Goal: Transaction & Acquisition: Purchase product/service

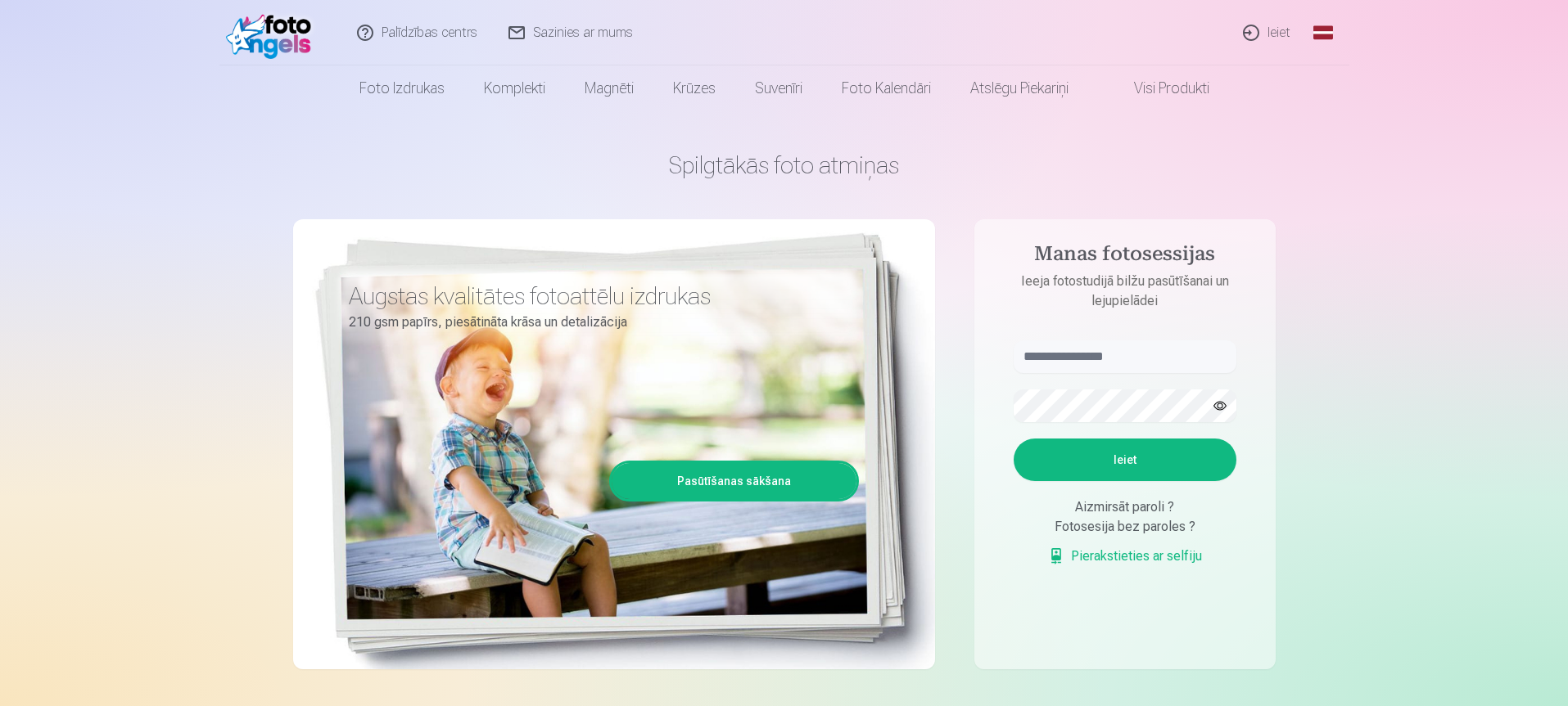
click at [1269, 27] on link "Ieiet" at bounding box center [1267, 32] width 78 height 65
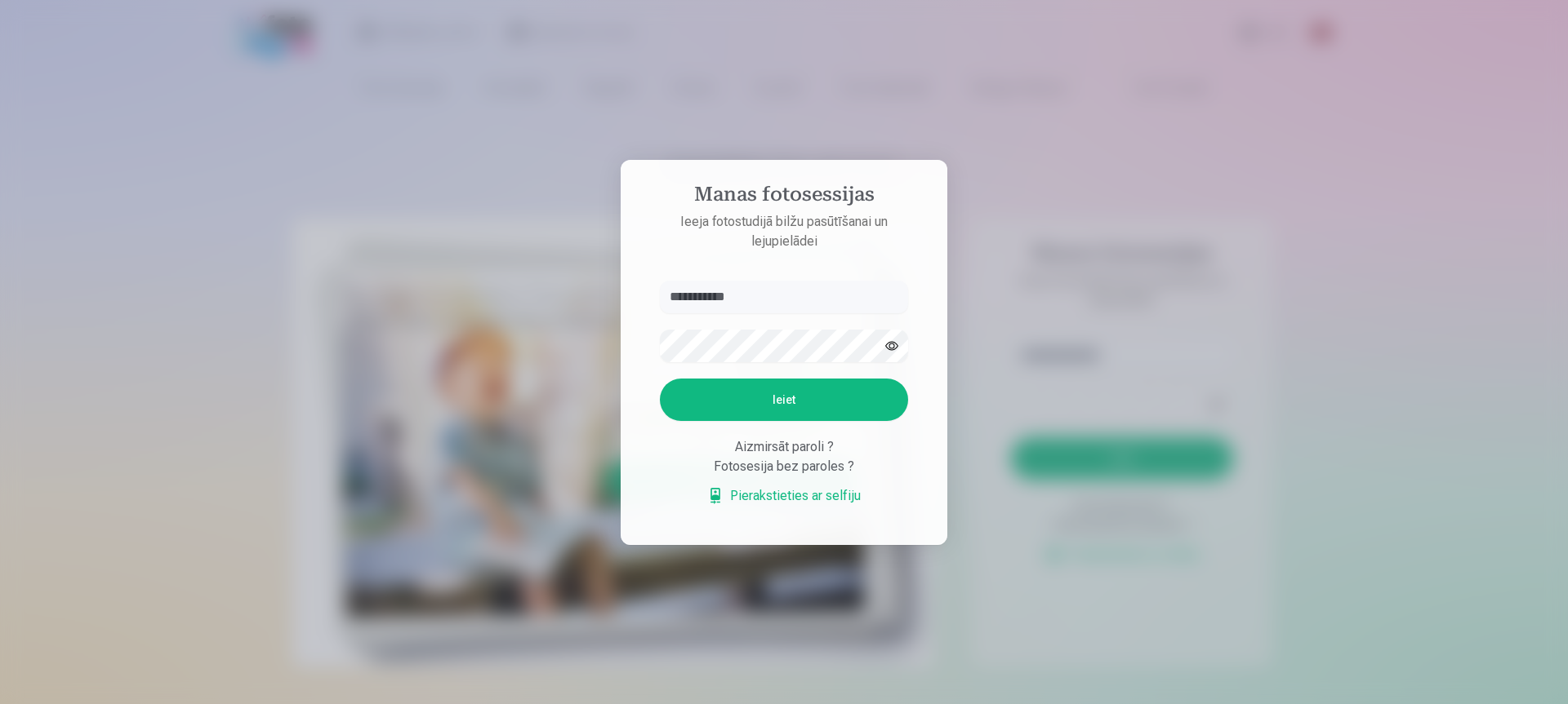
type input "**********"
click at [783, 395] on button "Ieiet" at bounding box center [784, 400] width 248 height 43
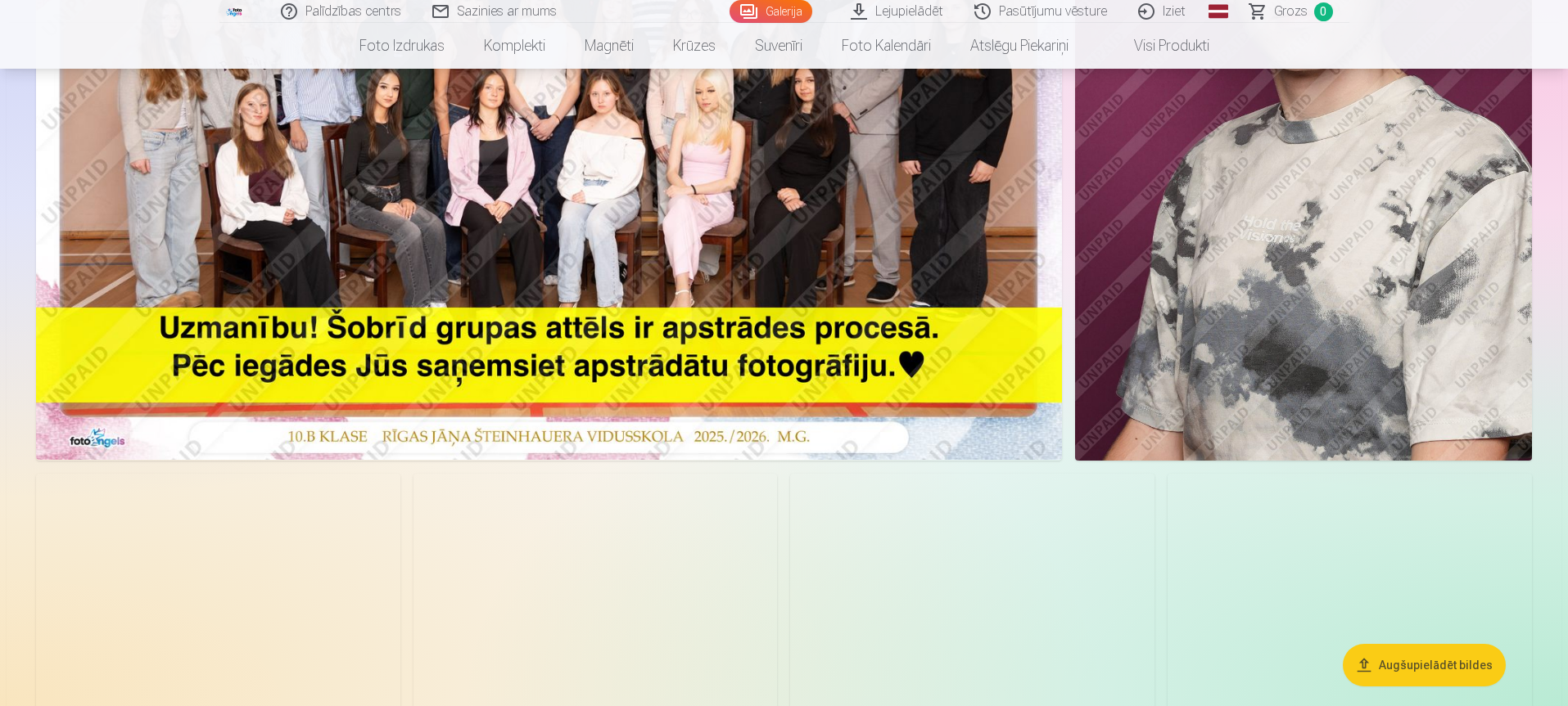
scroll to position [164, 0]
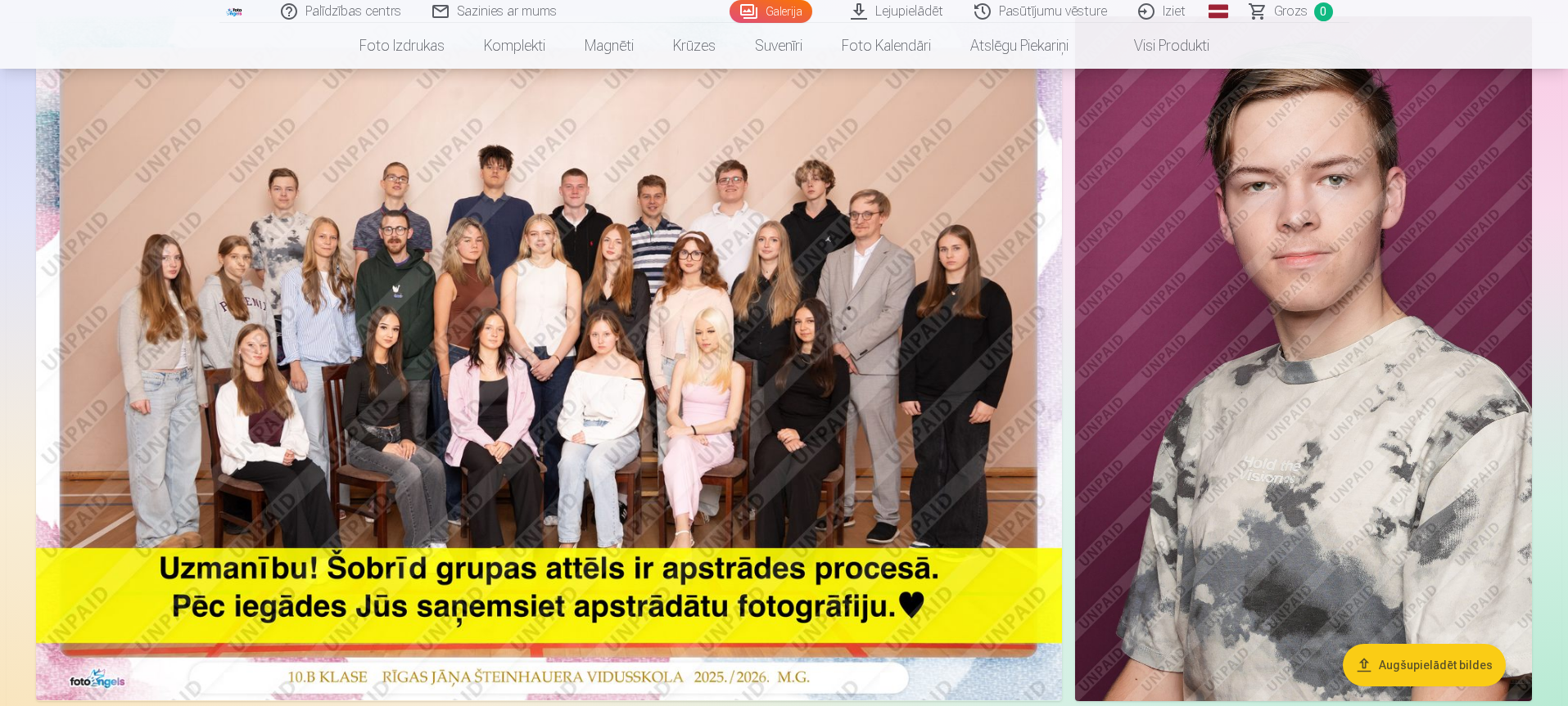
click at [543, 373] on img at bounding box center [549, 358] width 1026 height 684
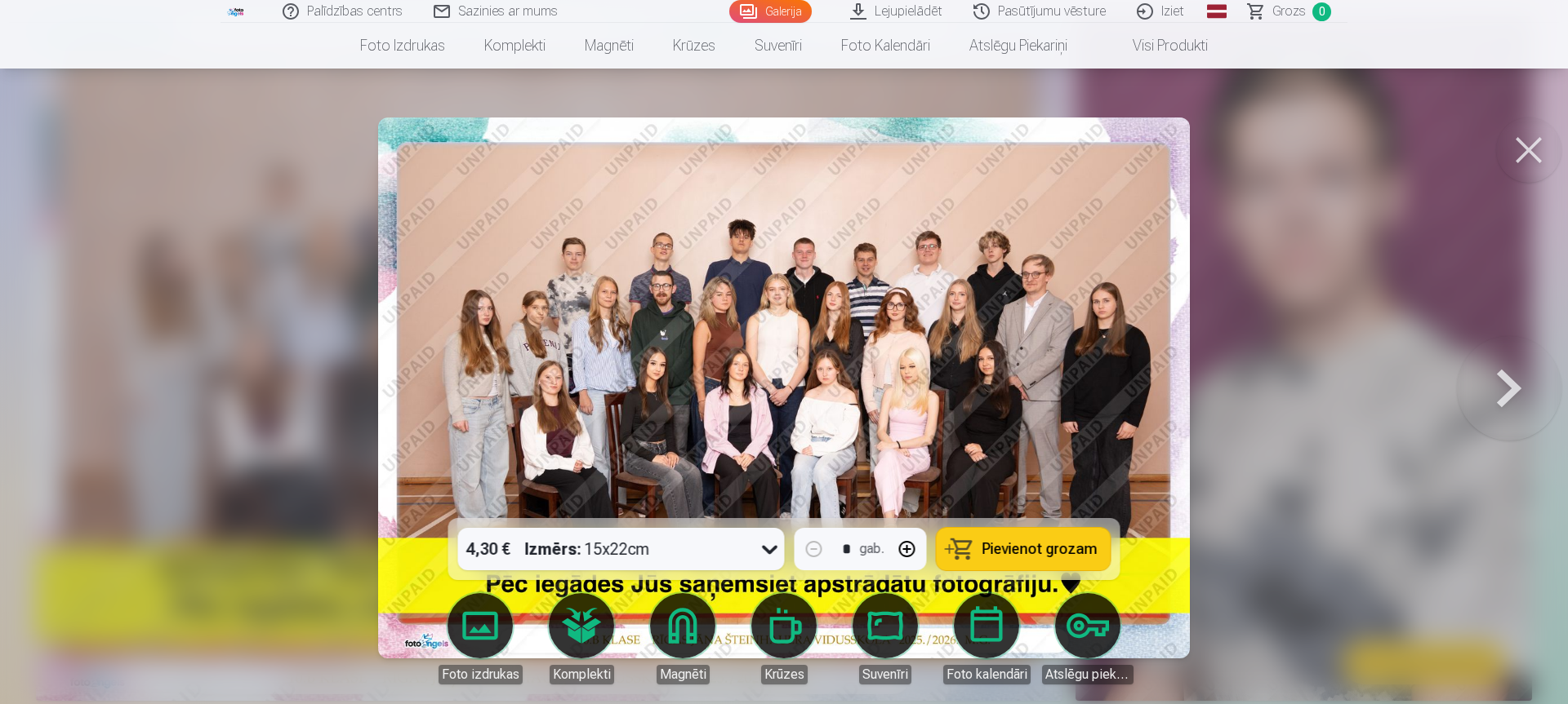
click at [1518, 149] on button at bounding box center [1528, 149] width 65 height 65
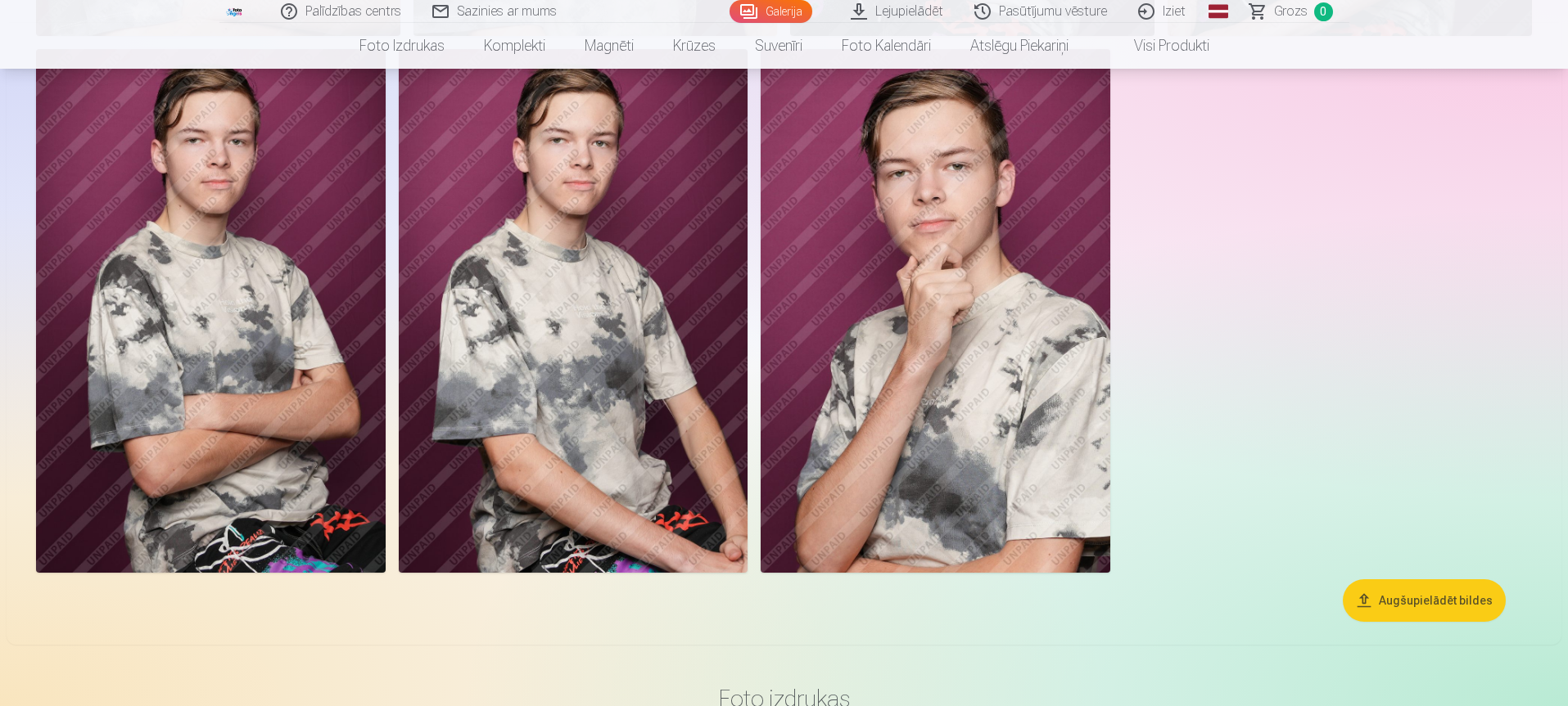
scroll to position [1391, 0]
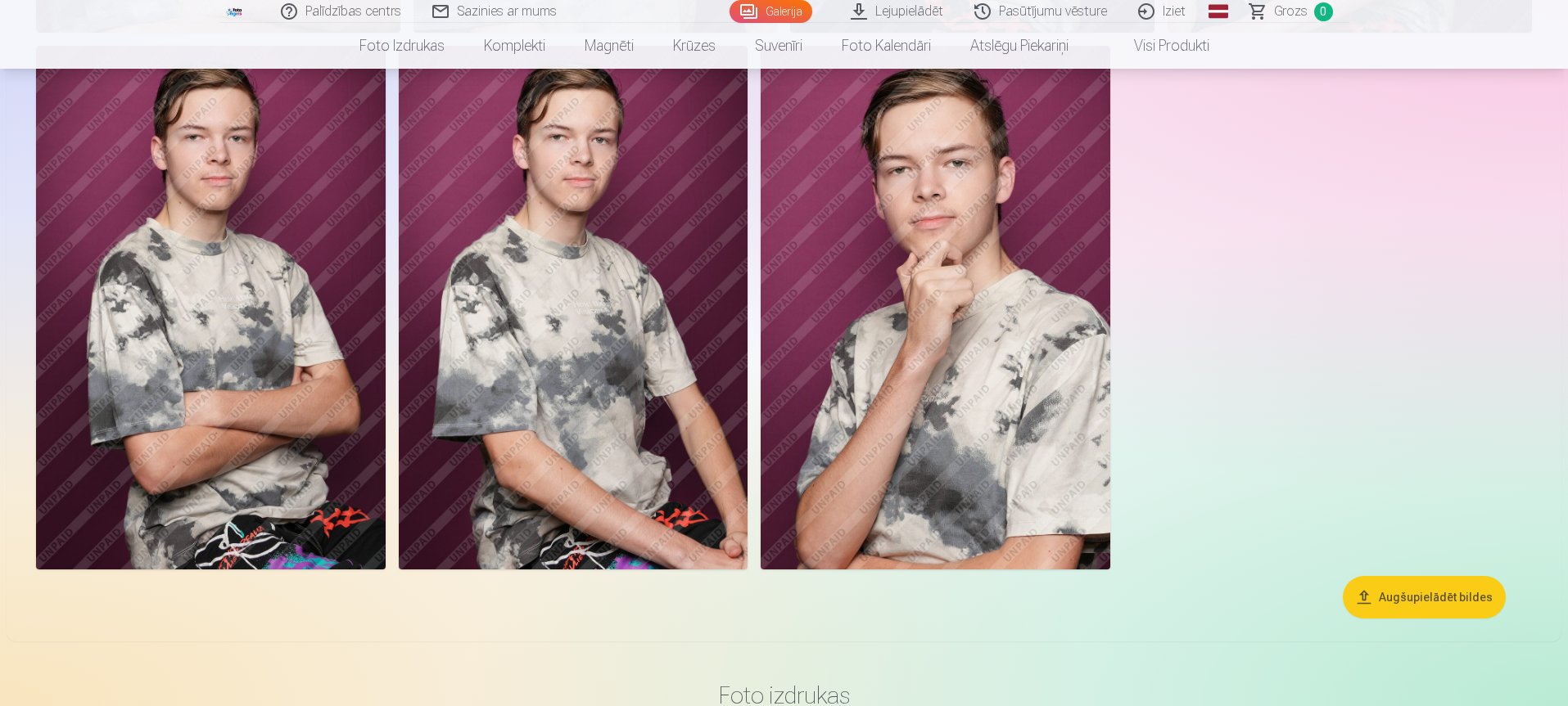
click at [1449, 594] on button "Augšupielādēt bildes" at bounding box center [1424, 597] width 163 height 43
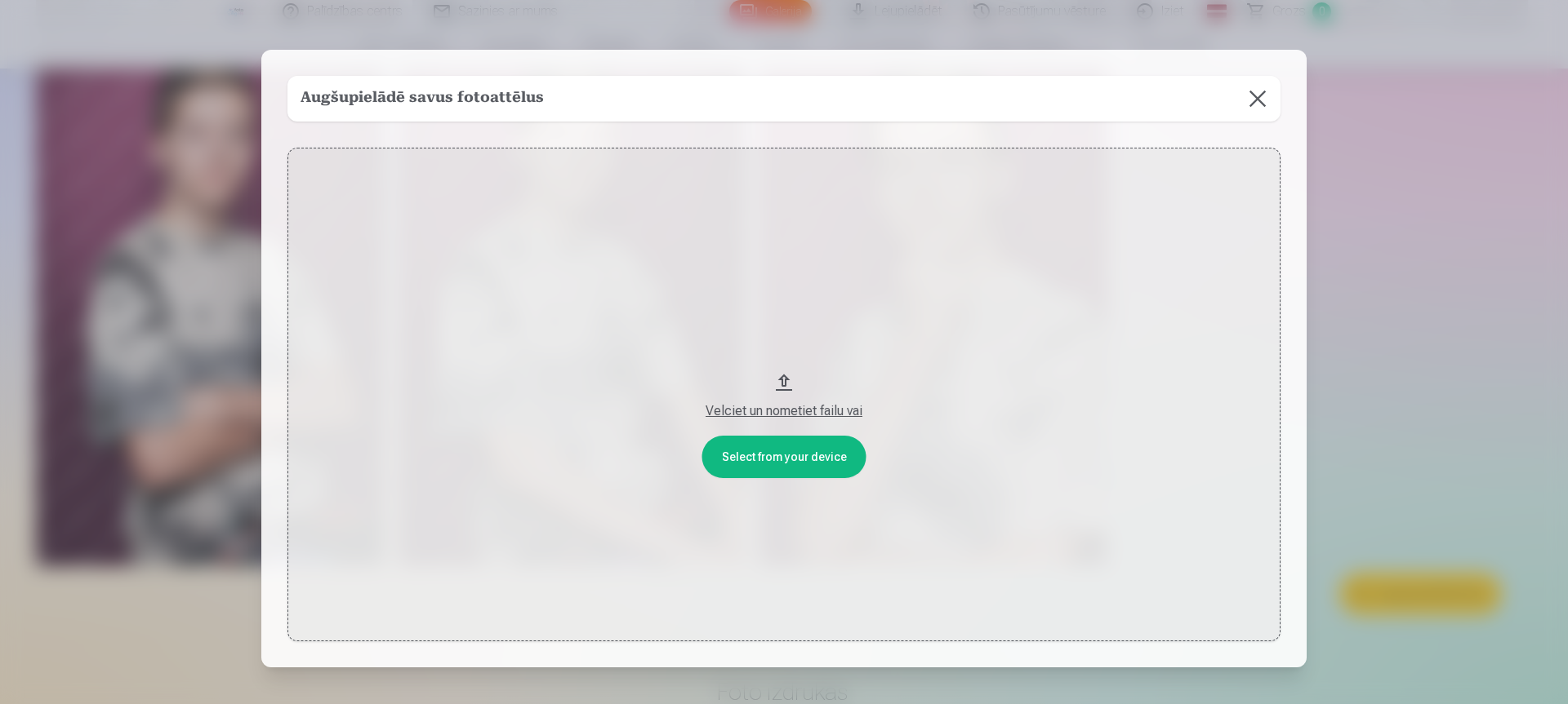
click at [1264, 92] on button at bounding box center [1258, 98] width 46 height 46
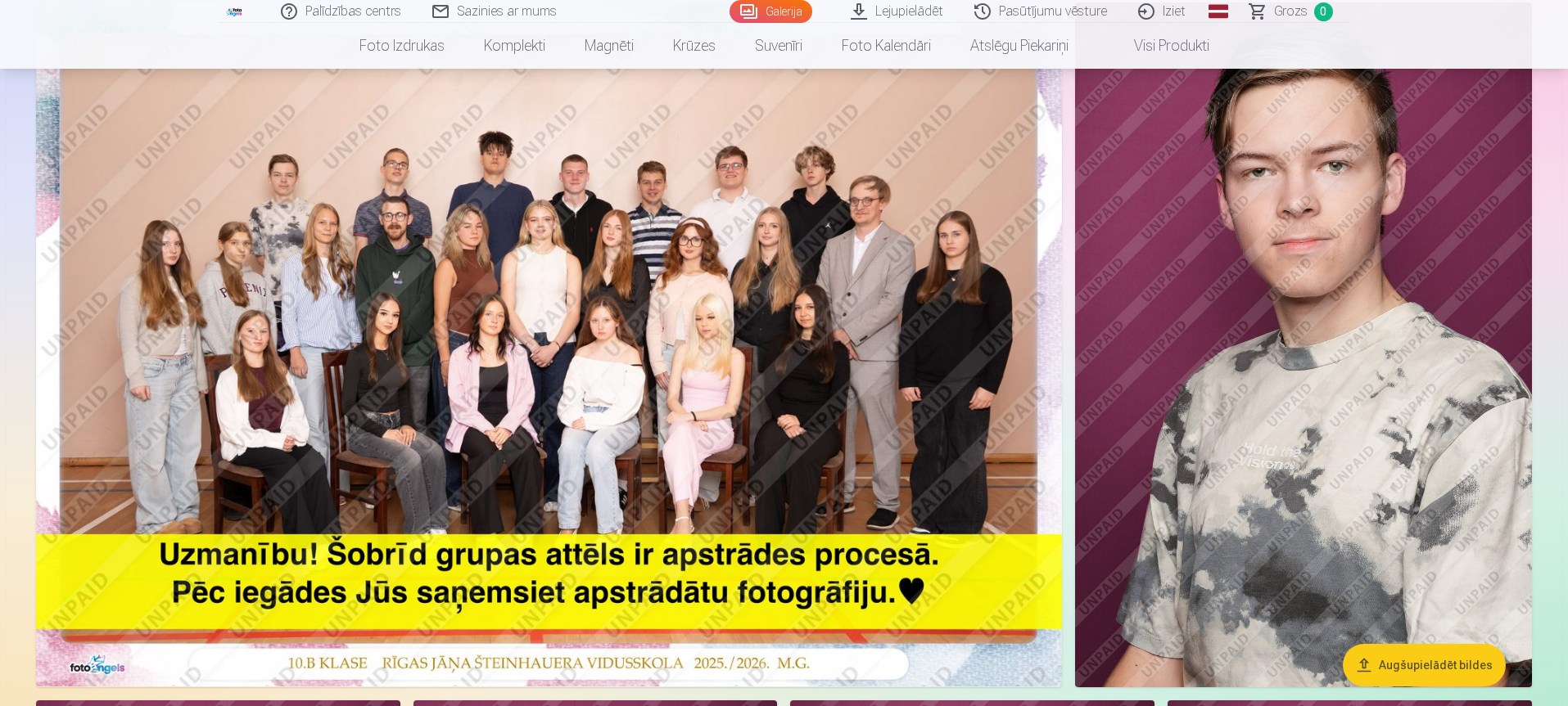
scroll to position [84, 0]
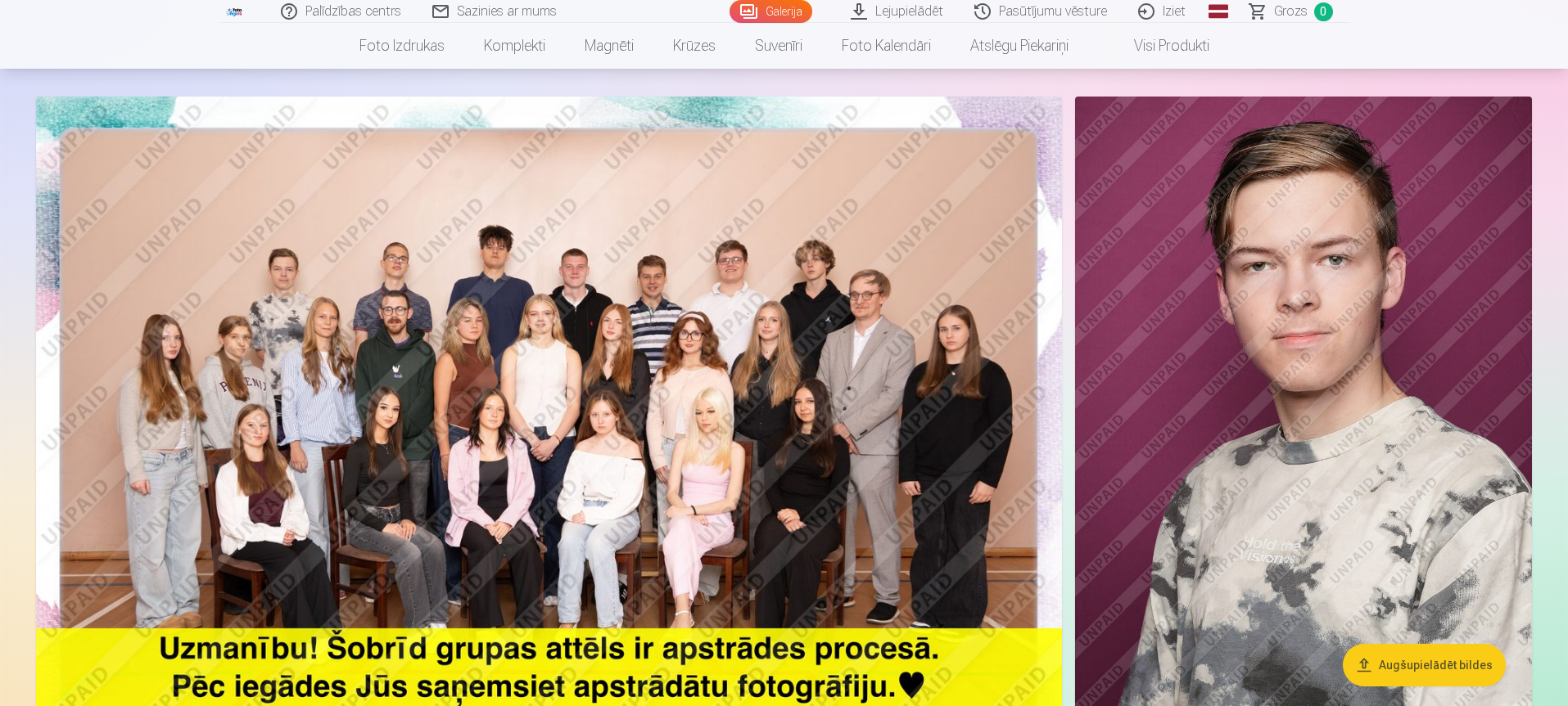
click at [499, 405] on img at bounding box center [549, 438] width 1026 height 684
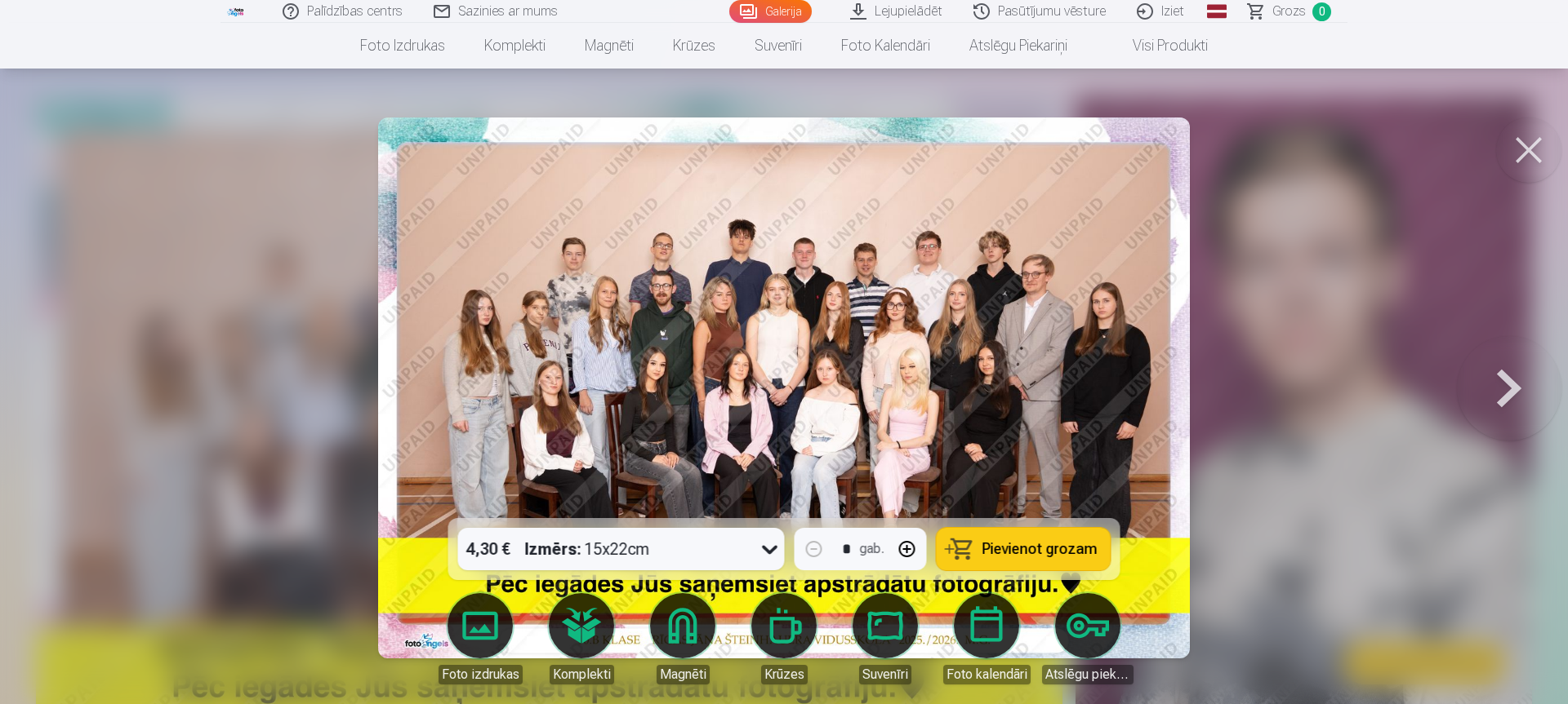
click at [765, 551] on icon at bounding box center [770, 549] width 26 height 26
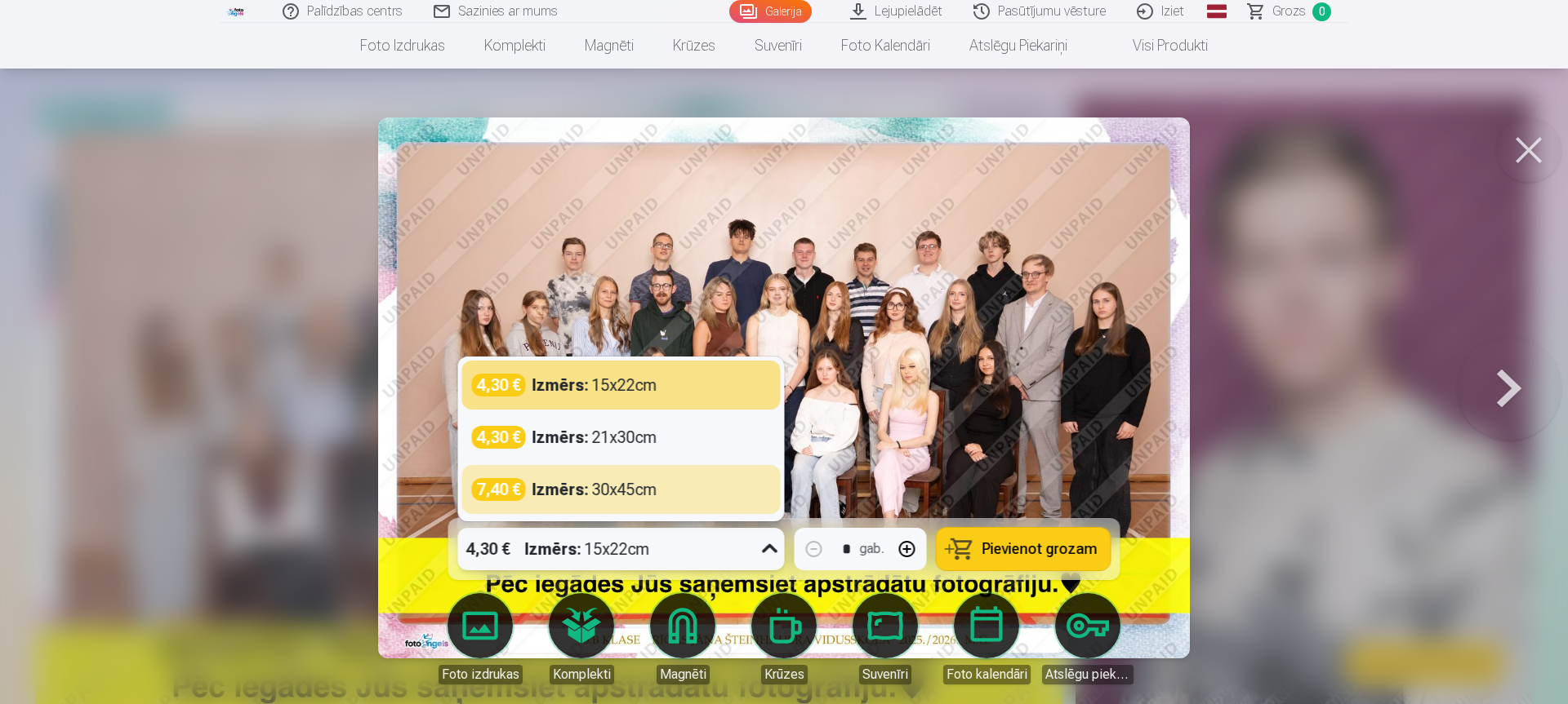
click at [767, 545] on icon at bounding box center [770, 549] width 26 height 26
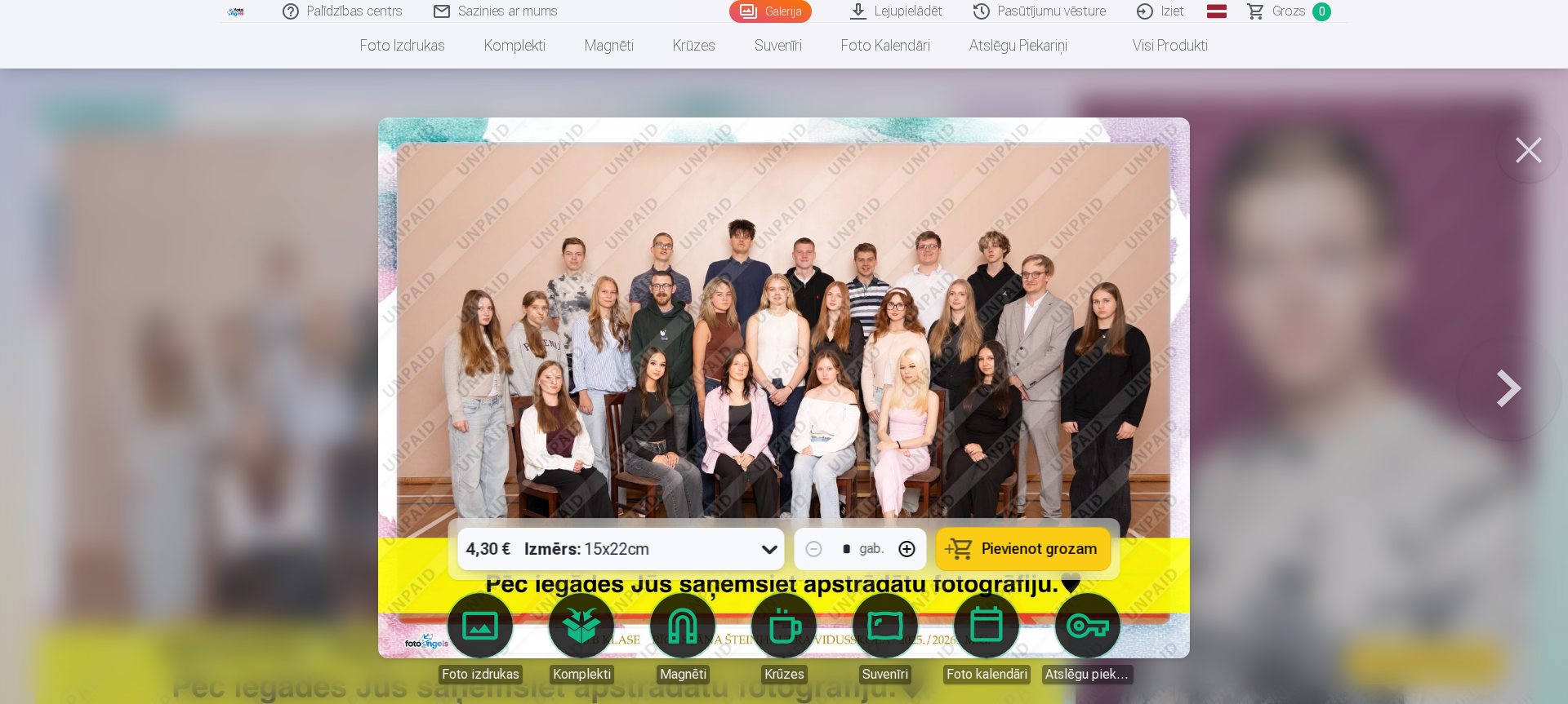
click at [1045, 553] on span "Pievienot grozam" at bounding box center [1040, 548] width 115 height 15
click at [1519, 382] on button at bounding box center [1509, 388] width 104 height 228
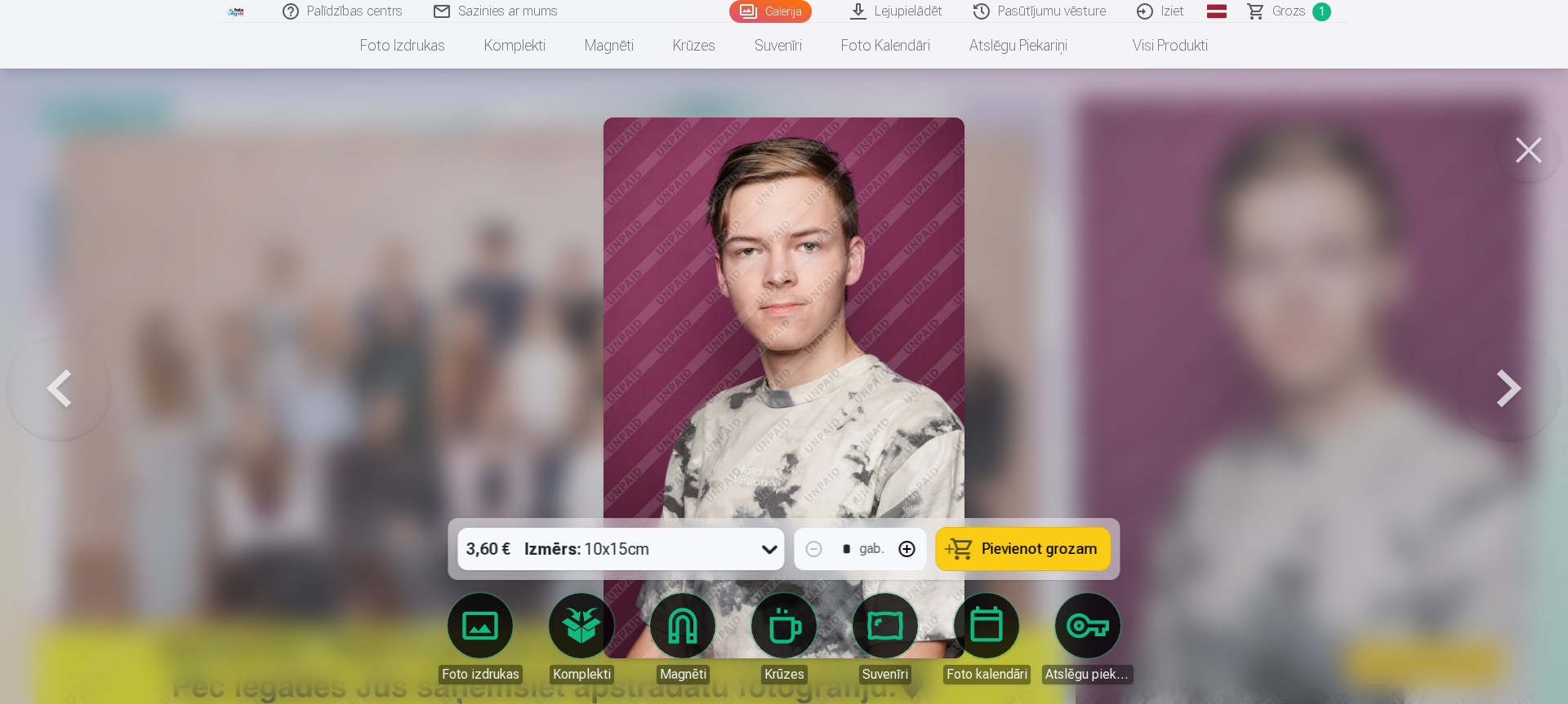
click at [1519, 381] on button at bounding box center [1509, 388] width 104 height 228
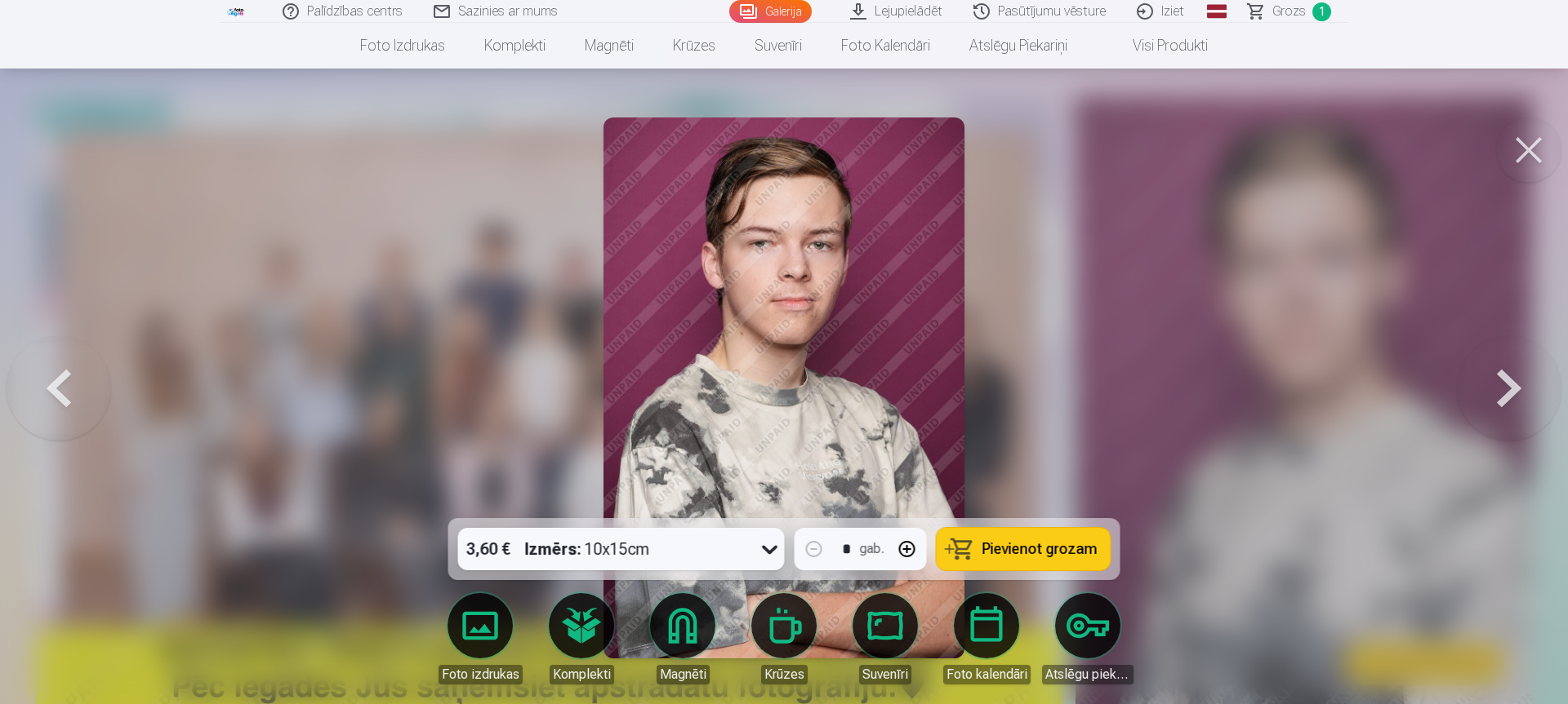
click at [1519, 381] on button at bounding box center [1509, 388] width 104 height 228
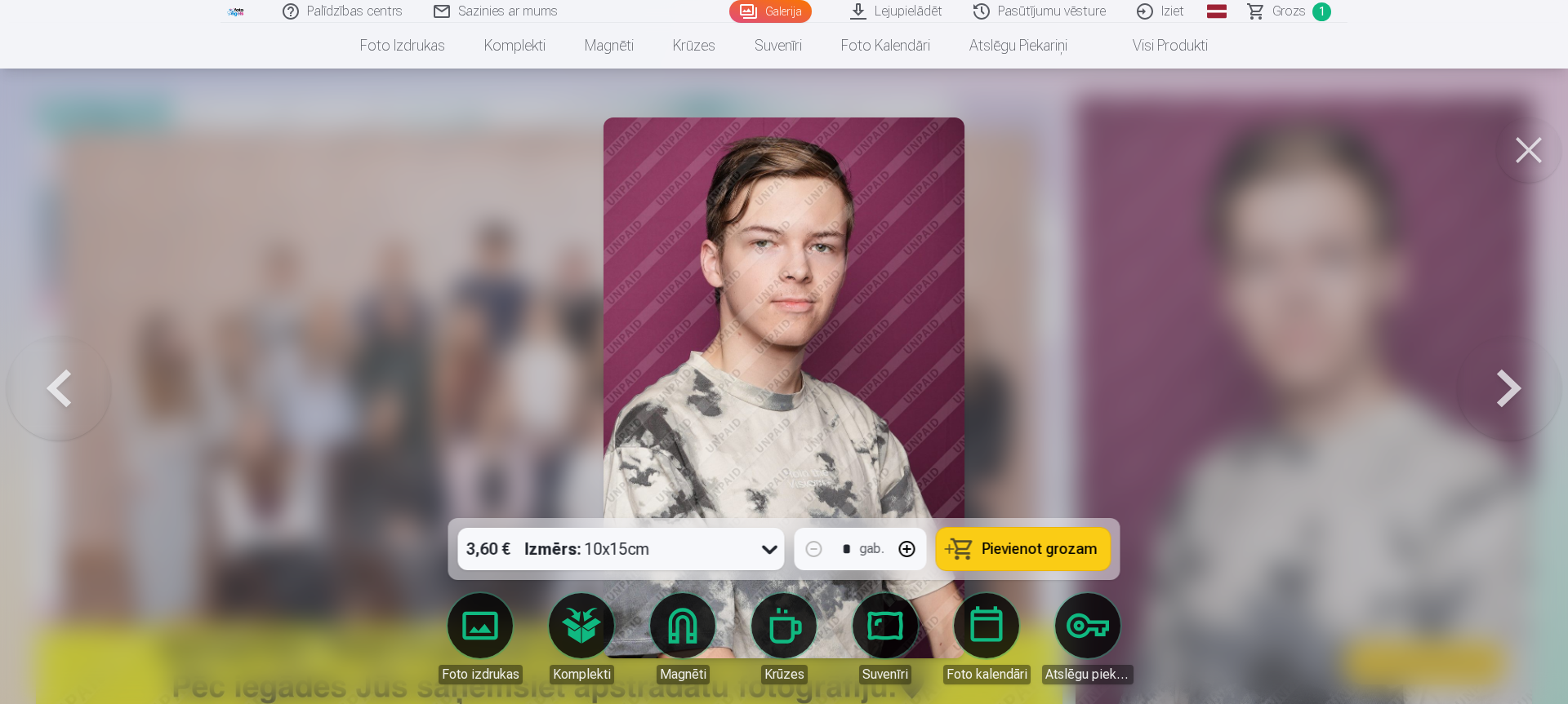
click at [1519, 381] on button at bounding box center [1509, 388] width 104 height 228
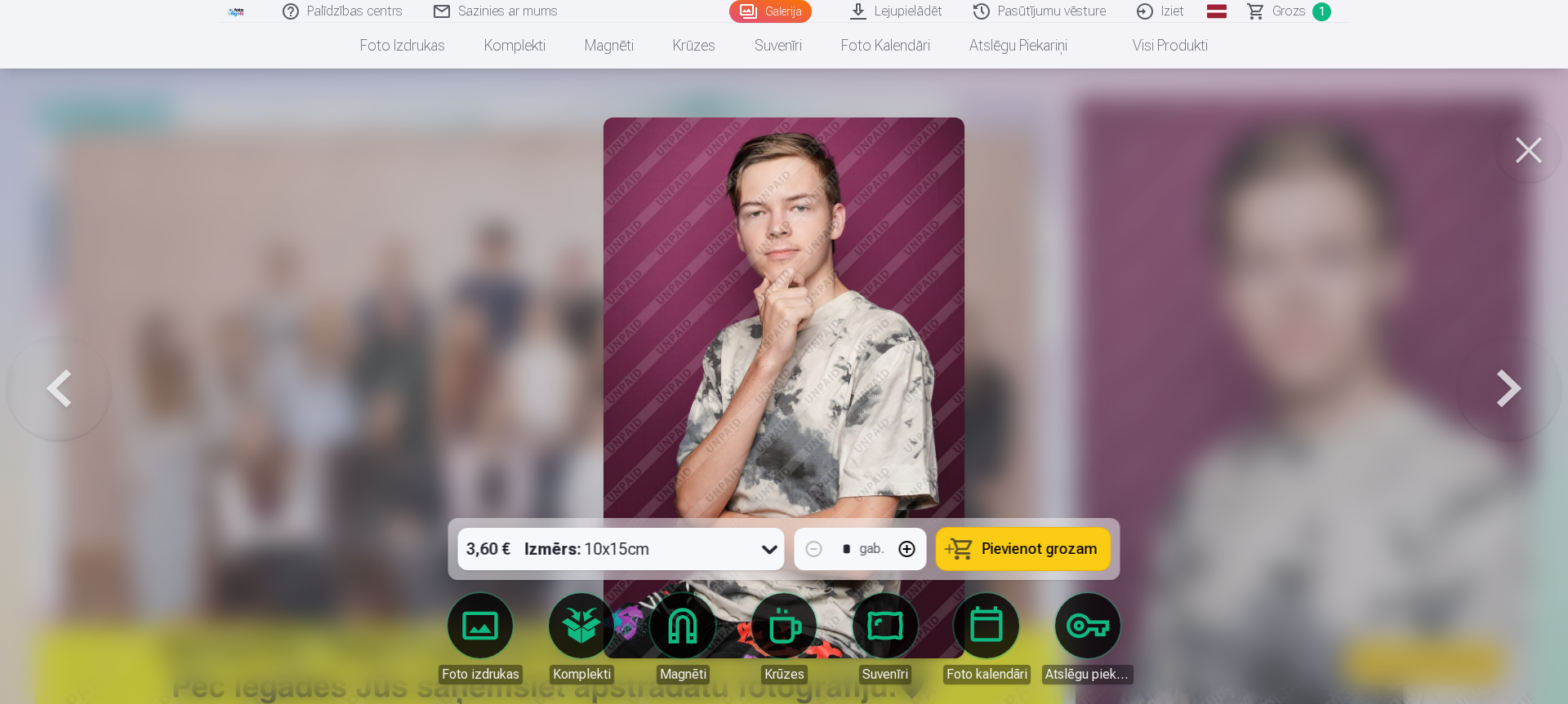
click at [1519, 381] on button at bounding box center [1509, 388] width 104 height 228
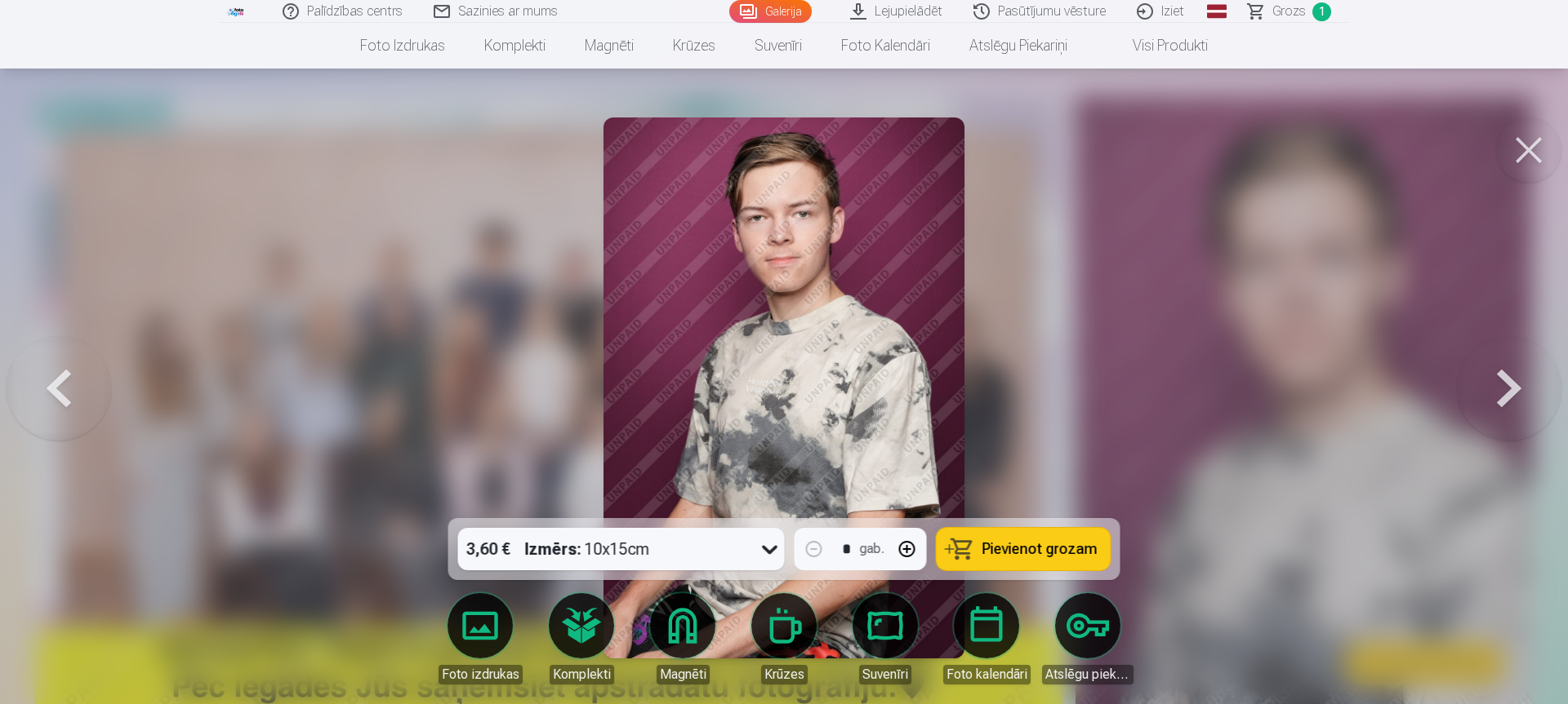
click at [1515, 384] on button at bounding box center [1509, 388] width 104 height 228
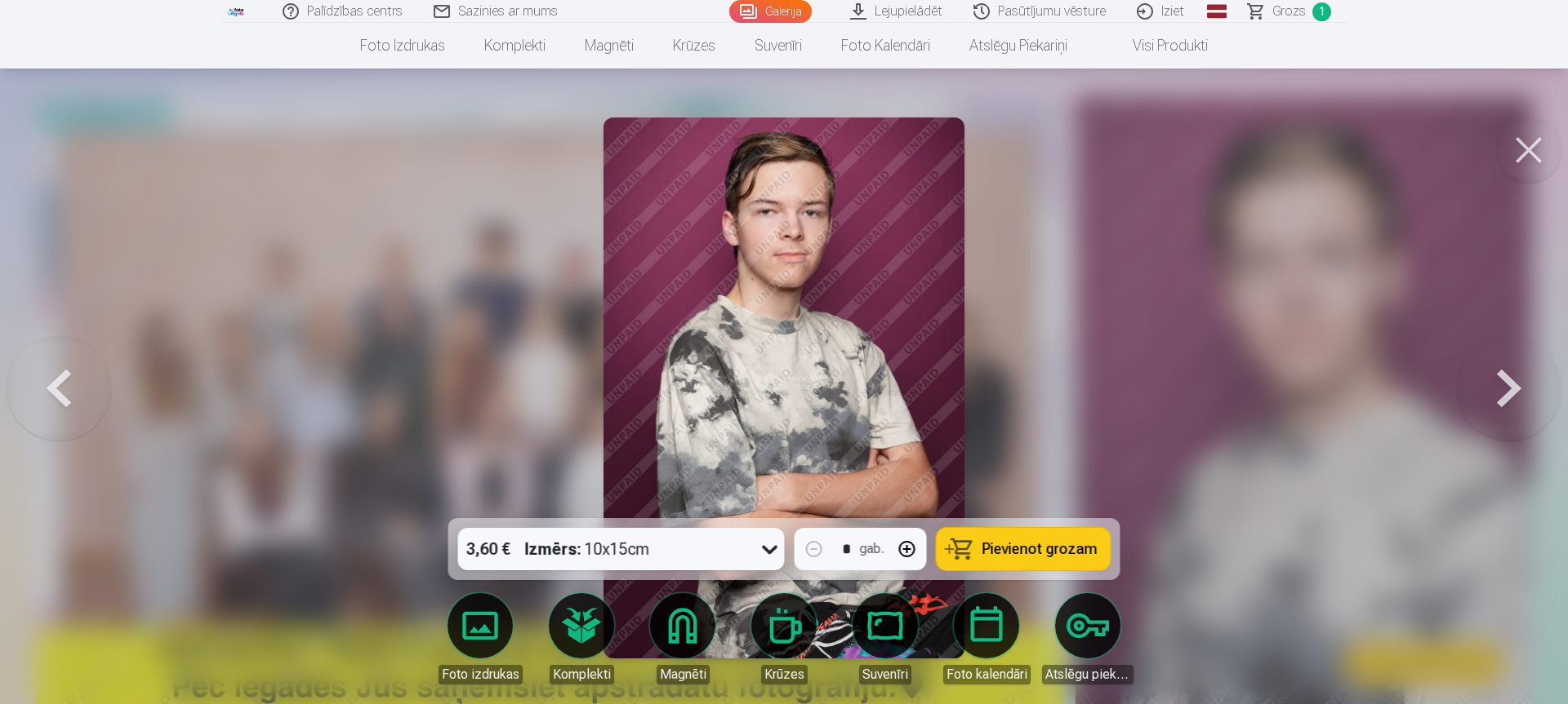
click at [1515, 384] on button at bounding box center [1509, 388] width 104 height 228
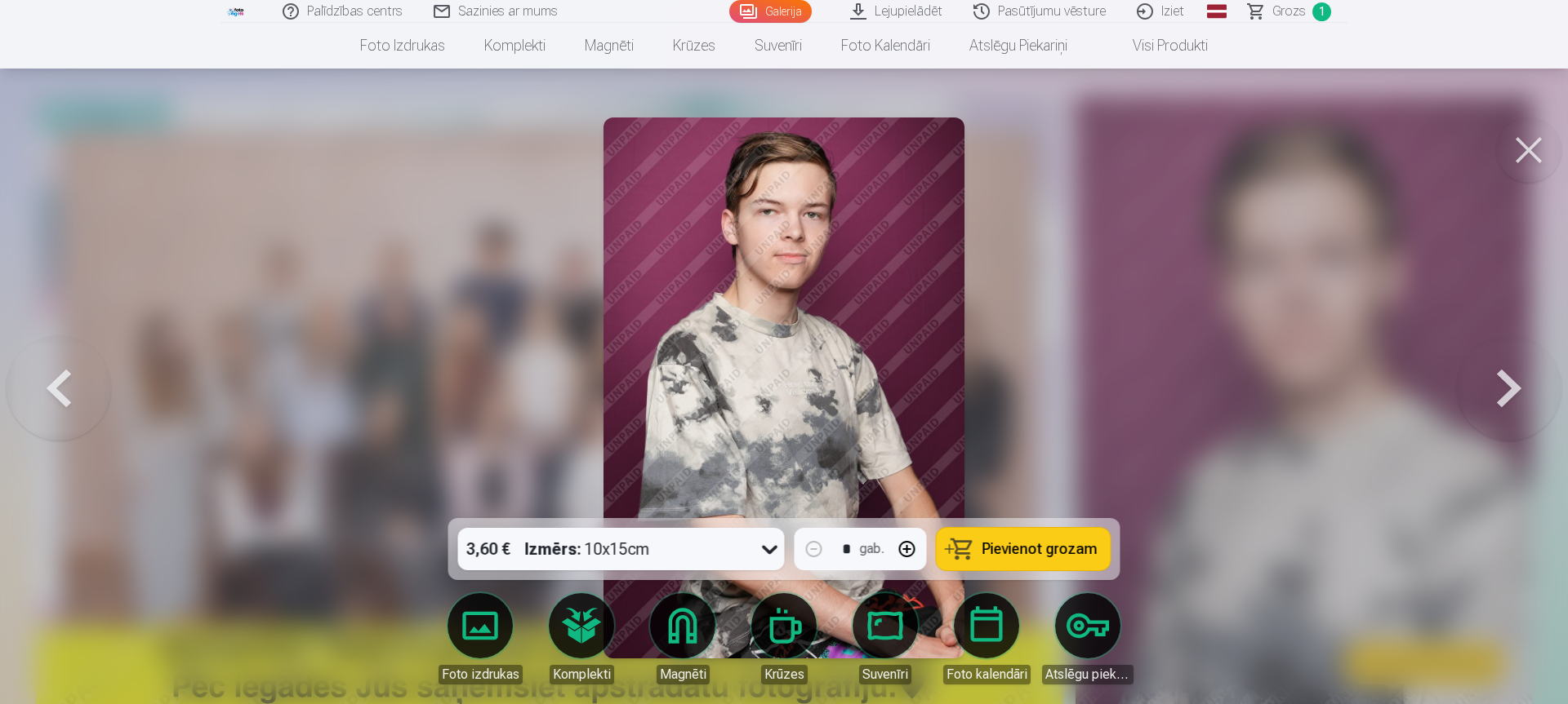
click at [1515, 384] on button at bounding box center [1509, 388] width 104 height 228
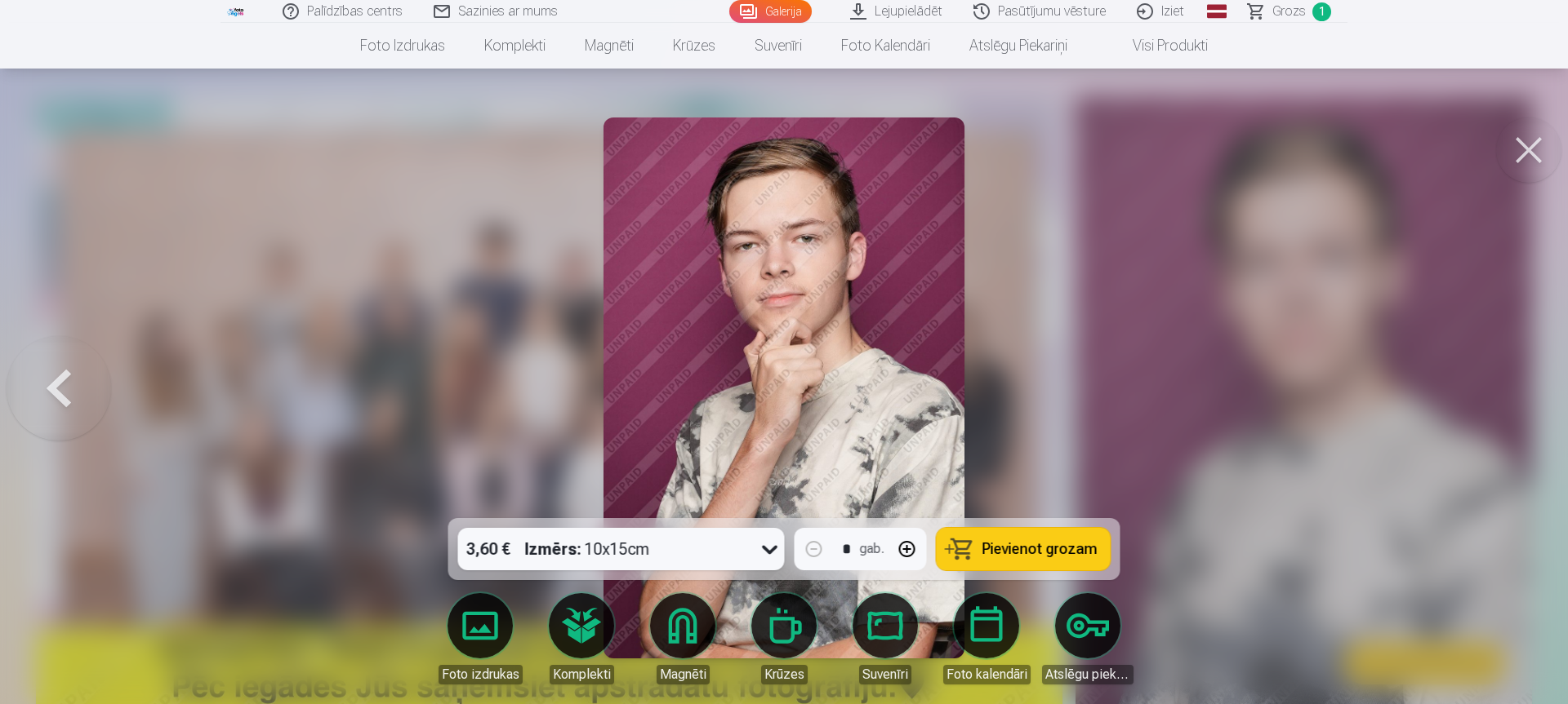
click at [1515, 384] on div at bounding box center [784, 352] width 1568 height 704
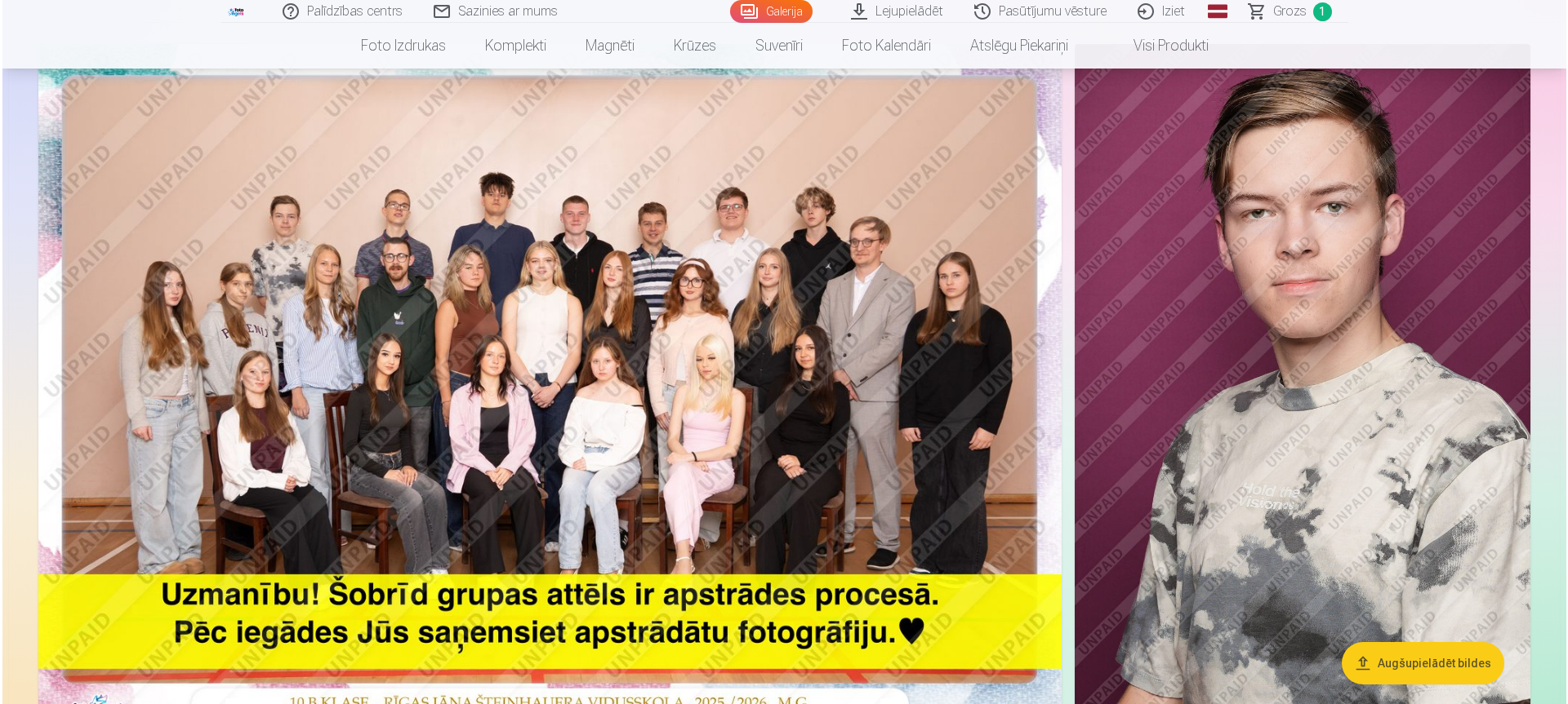
scroll to position [83, 0]
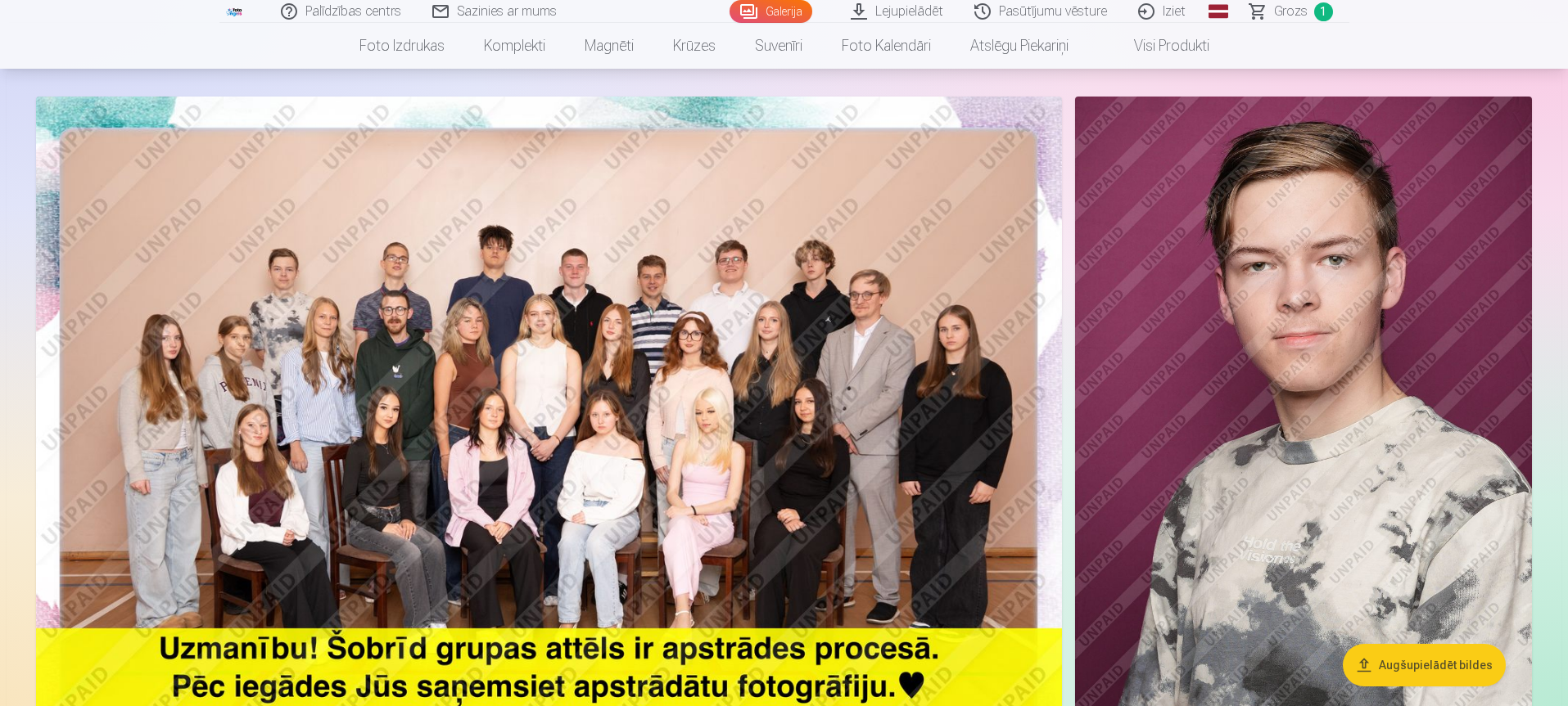
click at [1309, 391] on img at bounding box center [1304, 439] width 457 height 685
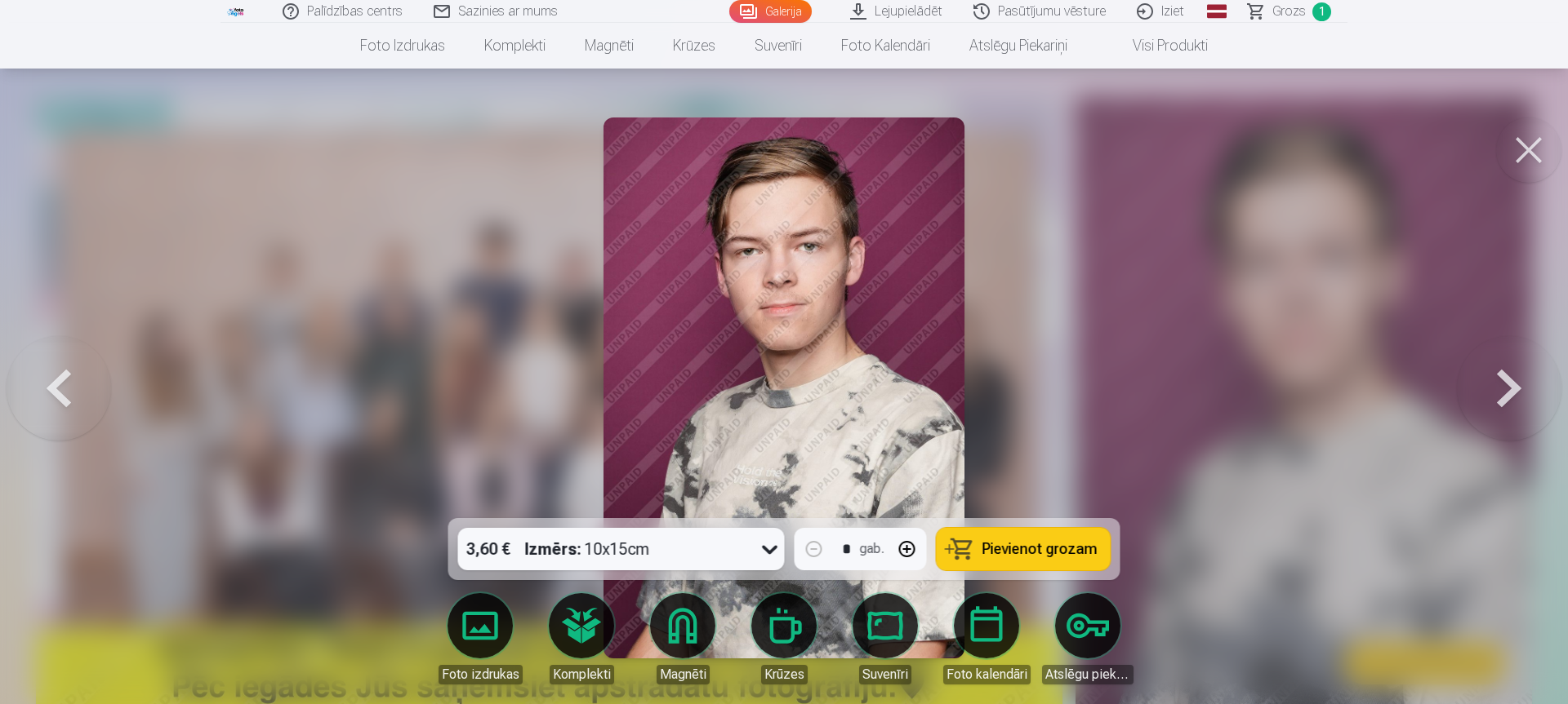
click at [764, 548] on icon at bounding box center [770, 549] width 26 height 26
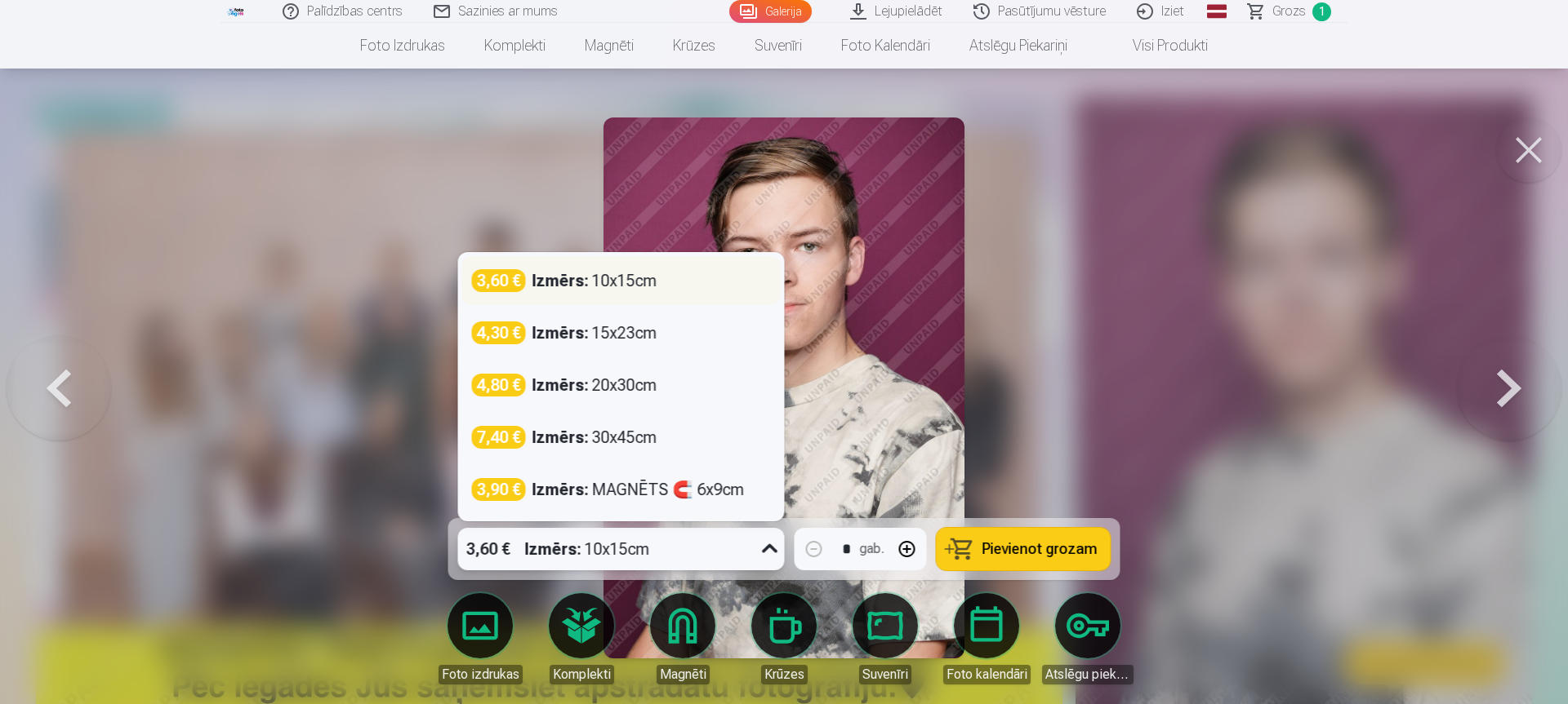
click at [604, 282] on div "Izmērs : 10x15cm" at bounding box center [595, 281] width 125 height 23
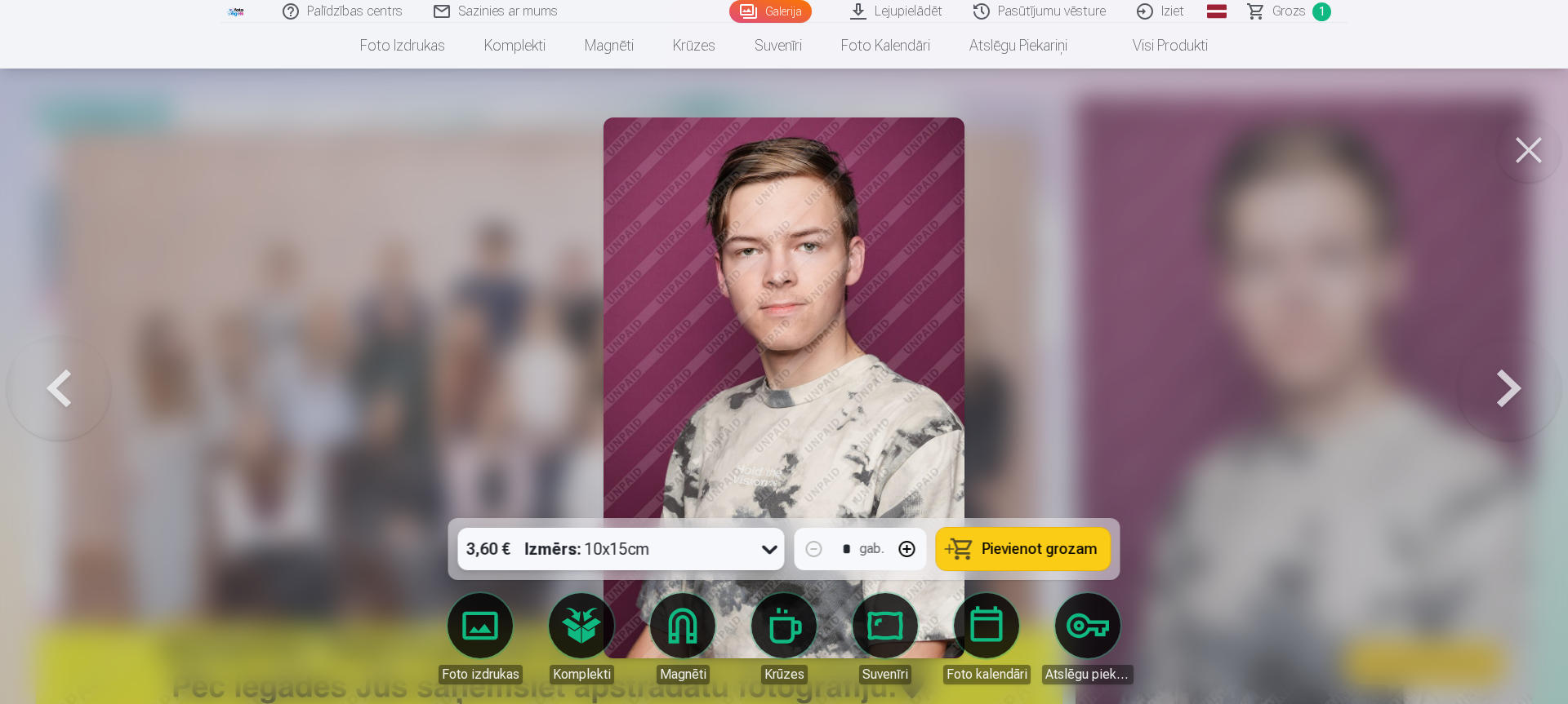
click at [755, 541] on div "3,60 € Izmērs : 10x15cm" at bounding box center [622, 549] width 327 height 43
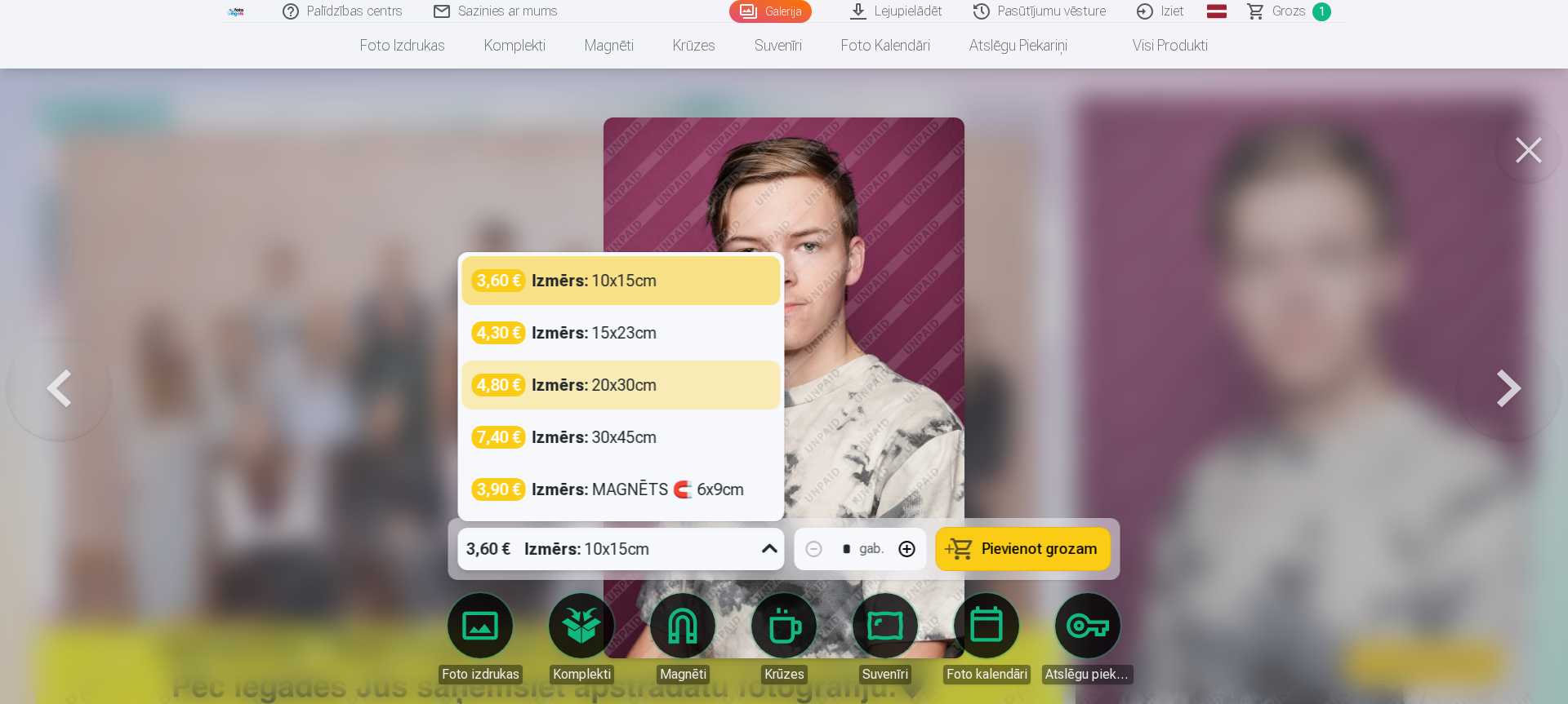
drag, startPoint x: 601, startPoint y: 382, endPoint x: 785, endPoint y: 432, distance: 190.7
click at [602, 382] on div "Izmērs : 20x30cm" at bounding box center [595, 385] width 125 height 23
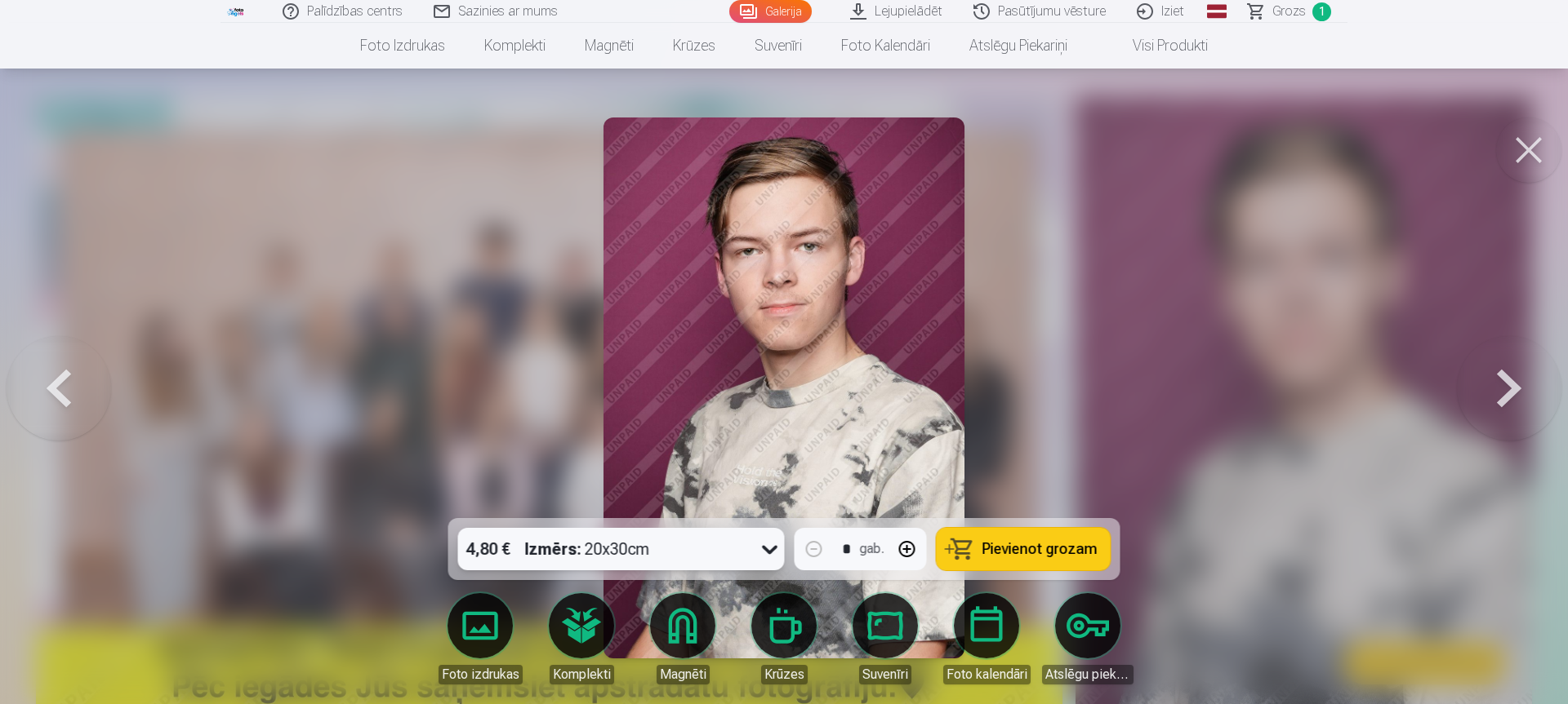
click at [1026, 544] on span "Pievienot grozam" at bounding box center [1040, 548] width 115 height 15
click at [1495, 381] on button at bounding box center [1509, 388] width 104 height 228
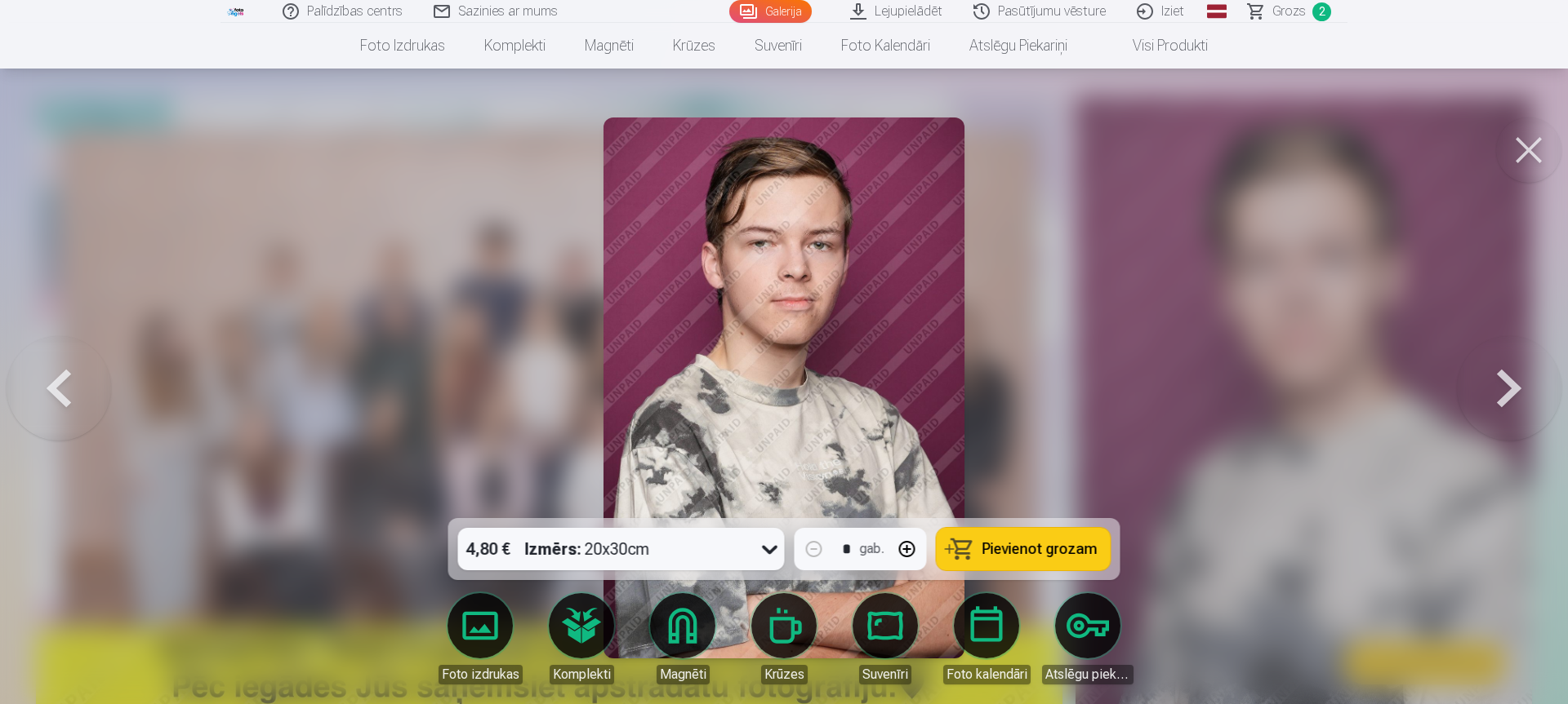
click at [1495, 381] on button at bounding box center [1509, 388] width 104 height 228
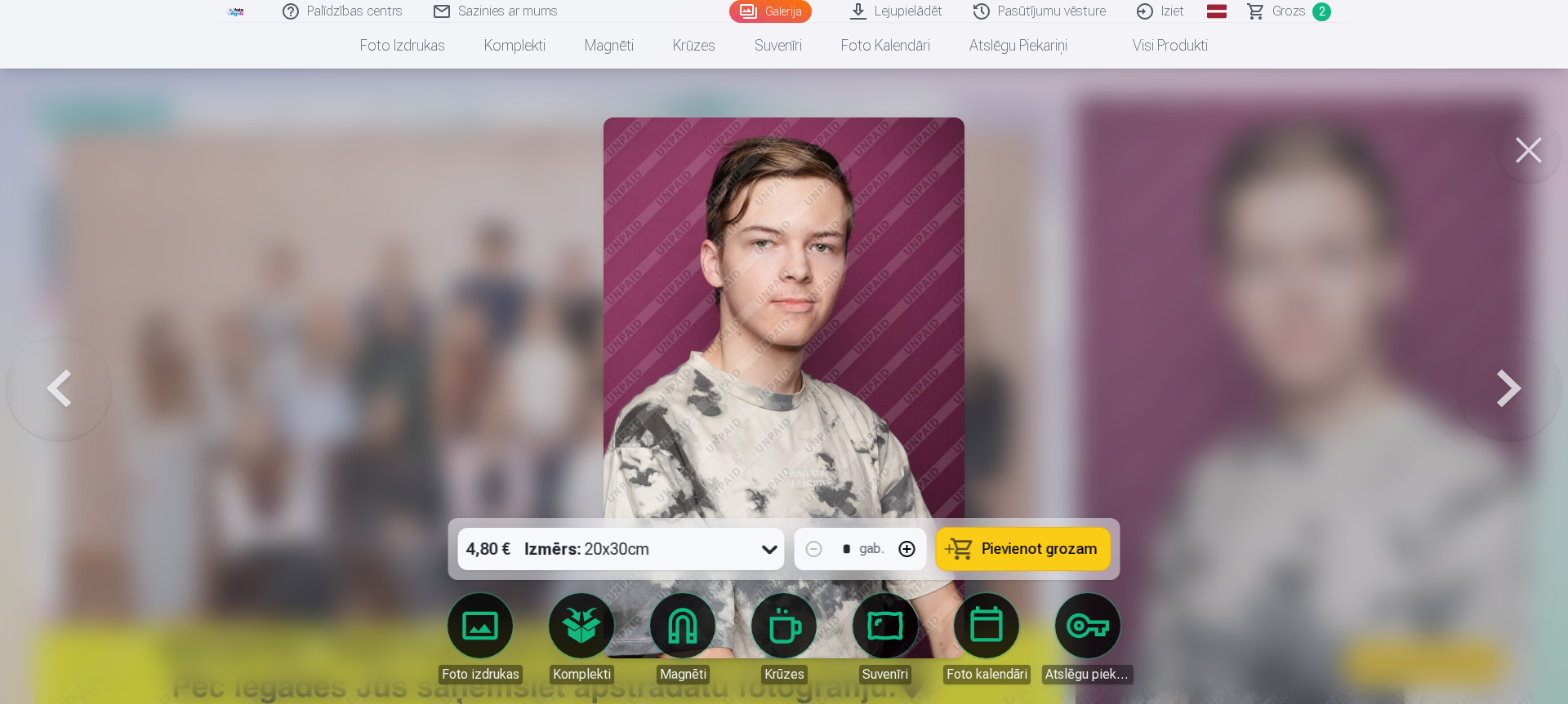
click at [1495, 381] on button at bounding box center [1509, 388] width 104 height 228
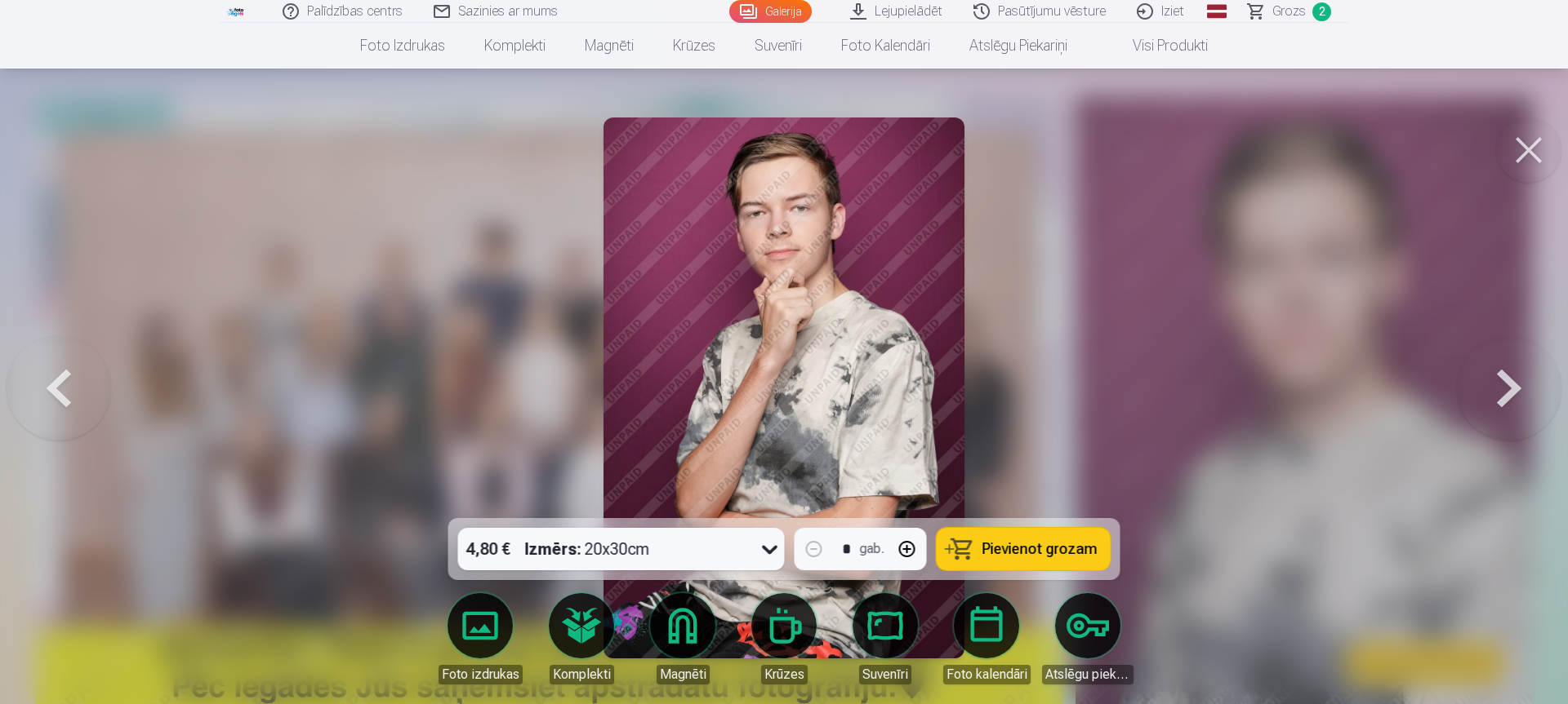
click at [1495, 381] on button at bounding box center [1509, 388] width 104 height 228
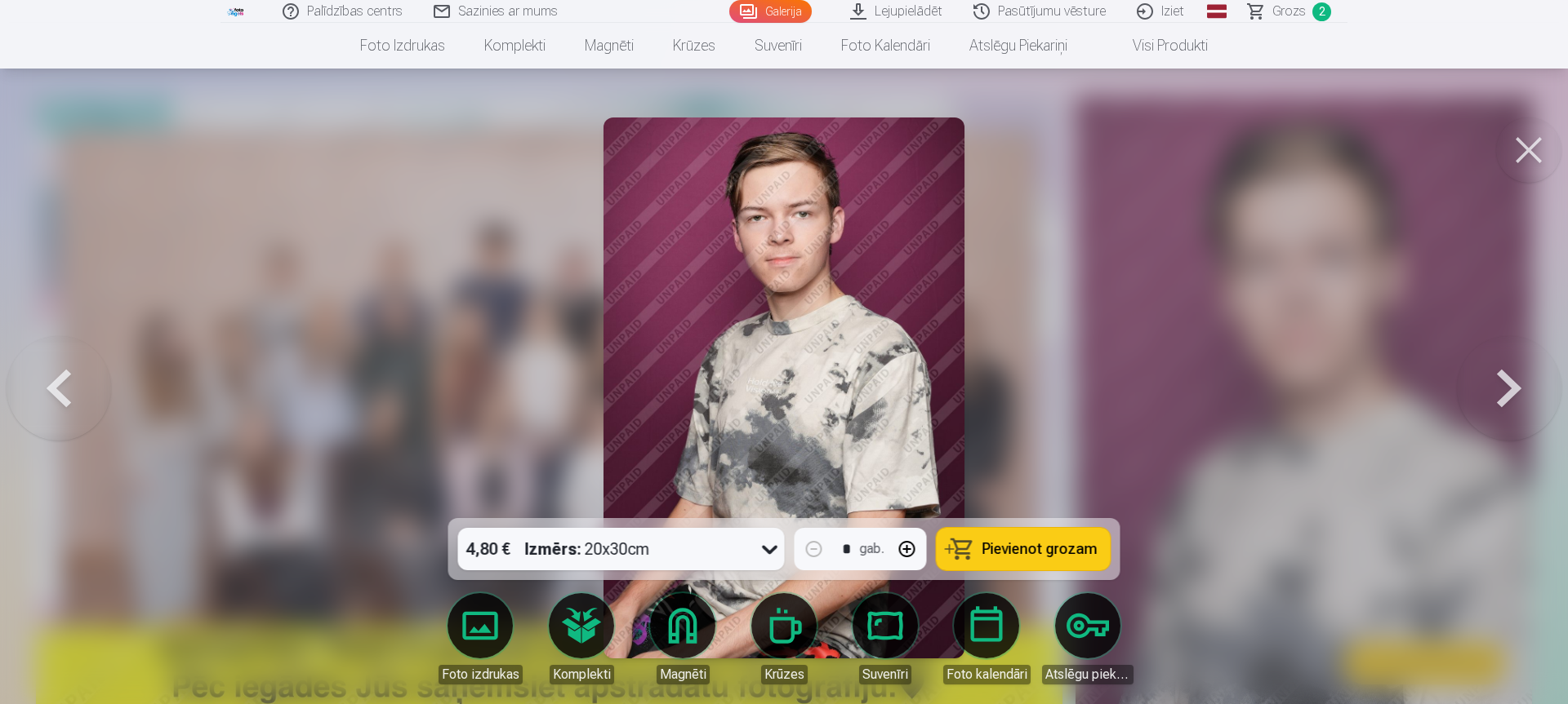
click at [1495, 381] on button at bounding box center [1509, 388] width 104 height 228
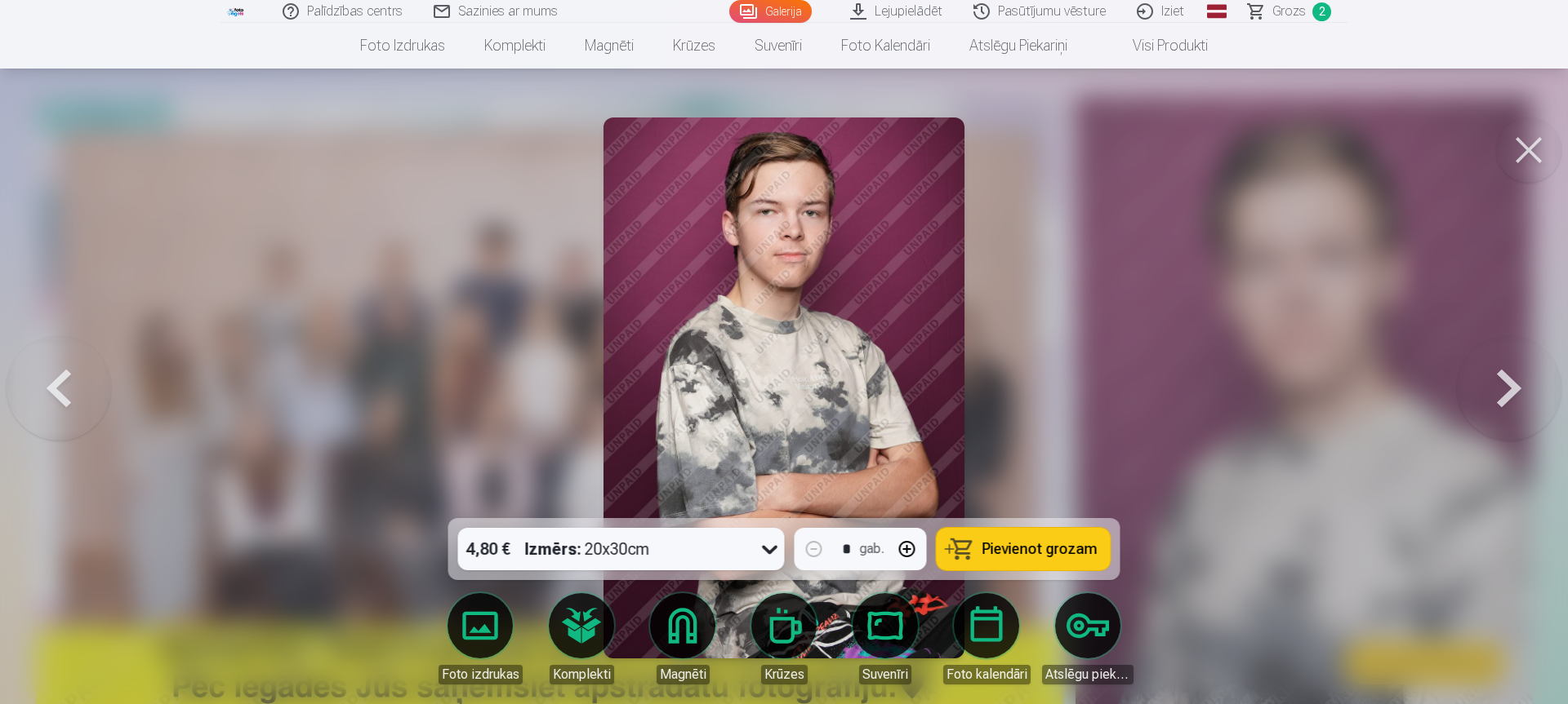
click at [1495, 381] on button at bounding box center [1509, 388] width 104 height 228
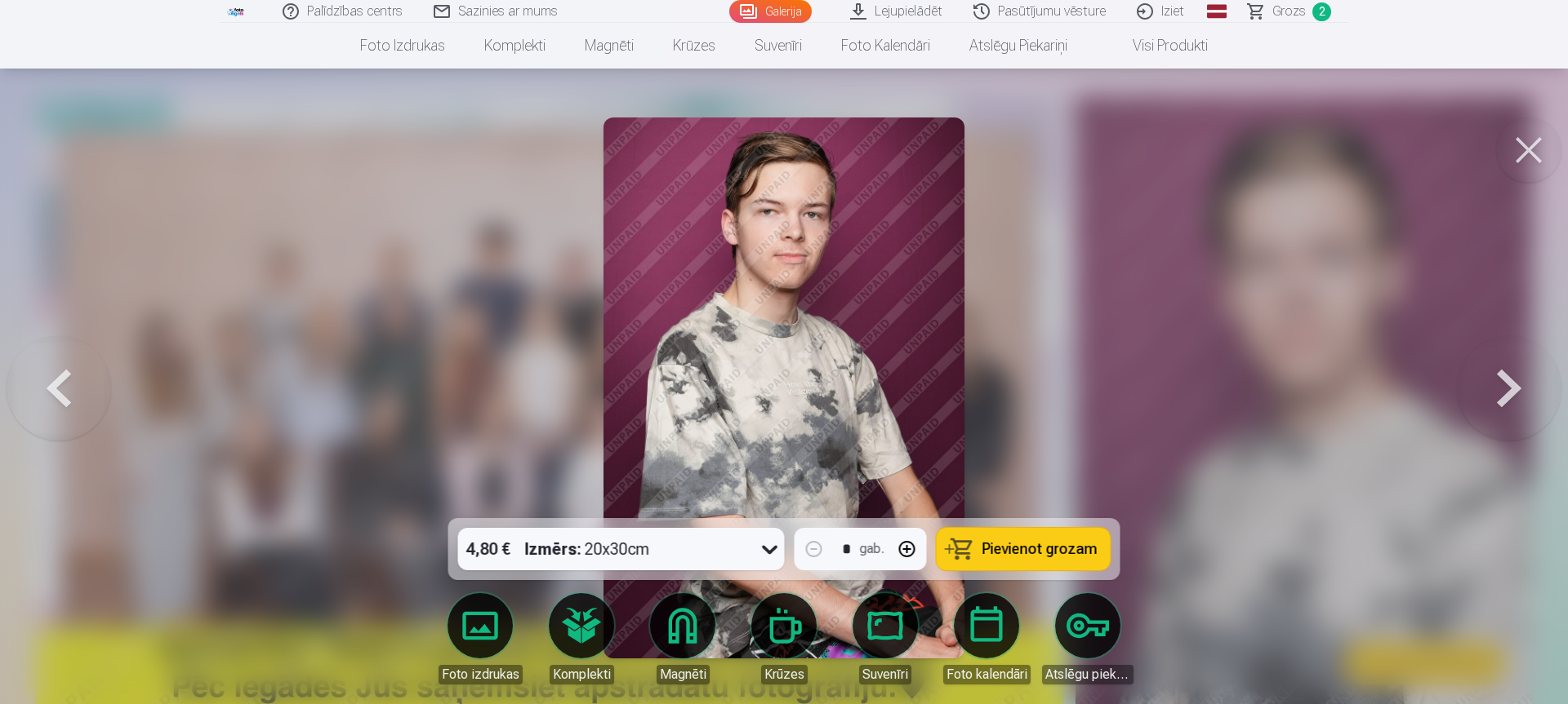
click at [1495, 381] on button at bounding box center [1509, 388] width 104 height 228
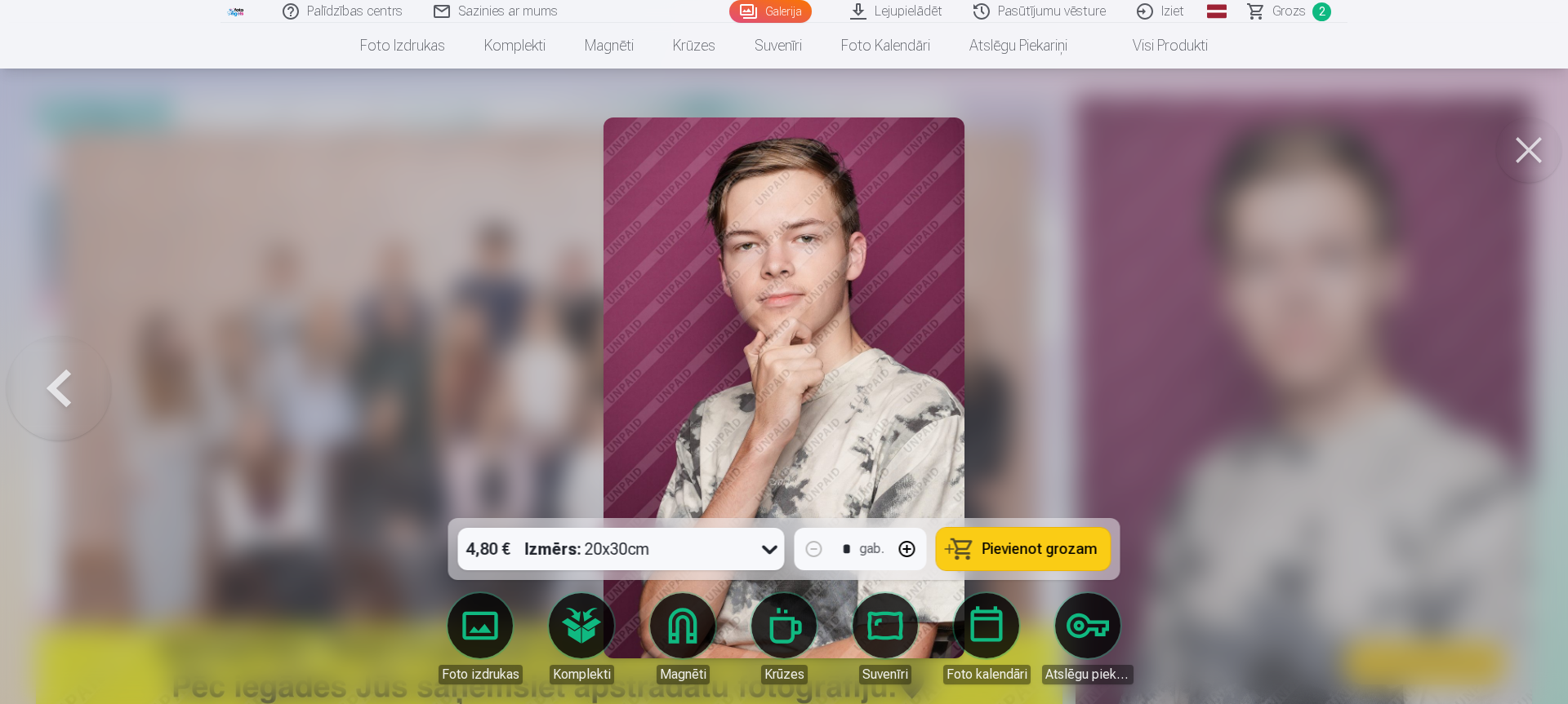
click at [763, 555] on icon at bounding box center [770, 549] width 26 height 26
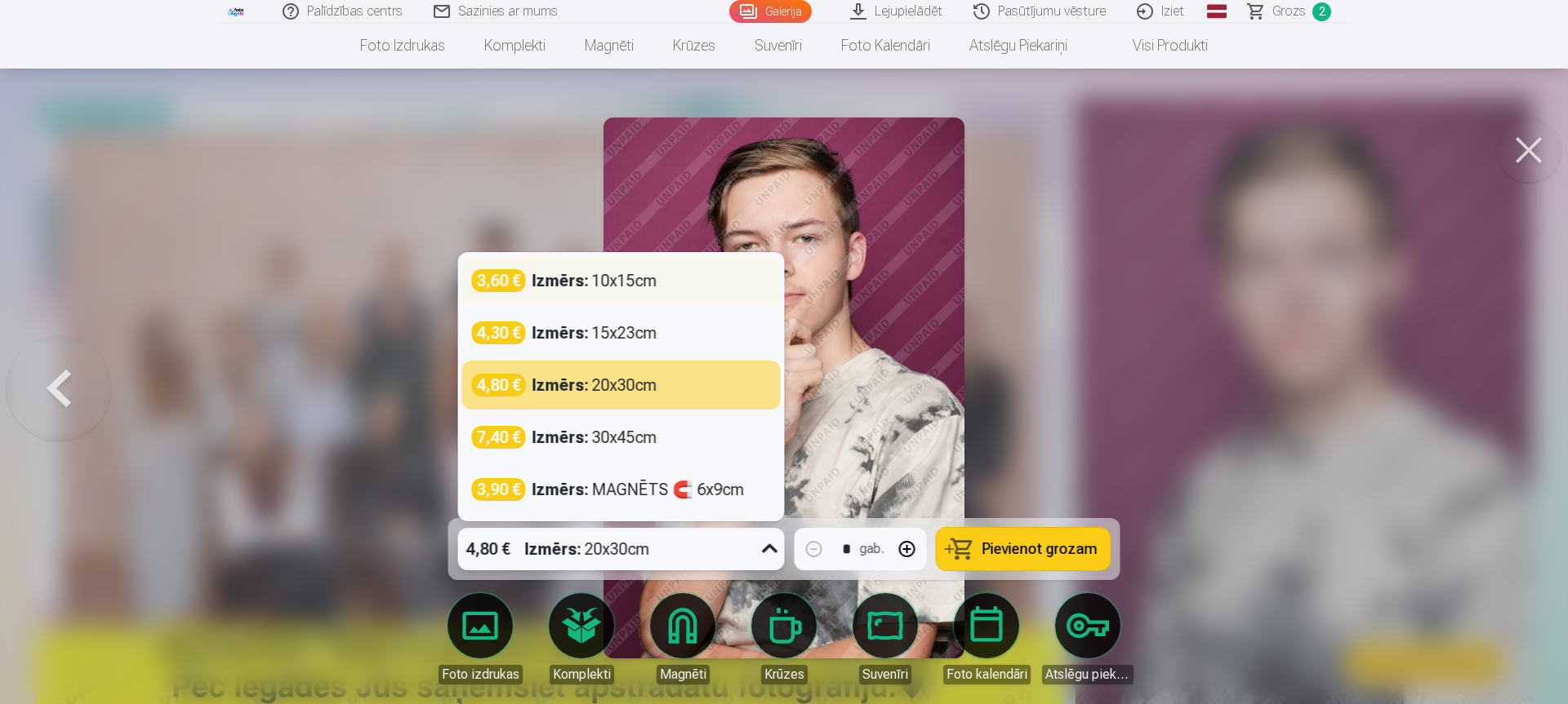
click at [597, 291] on div "Izmērs : 10x15cm" at bounding box center [595, 281] width 125 height 23
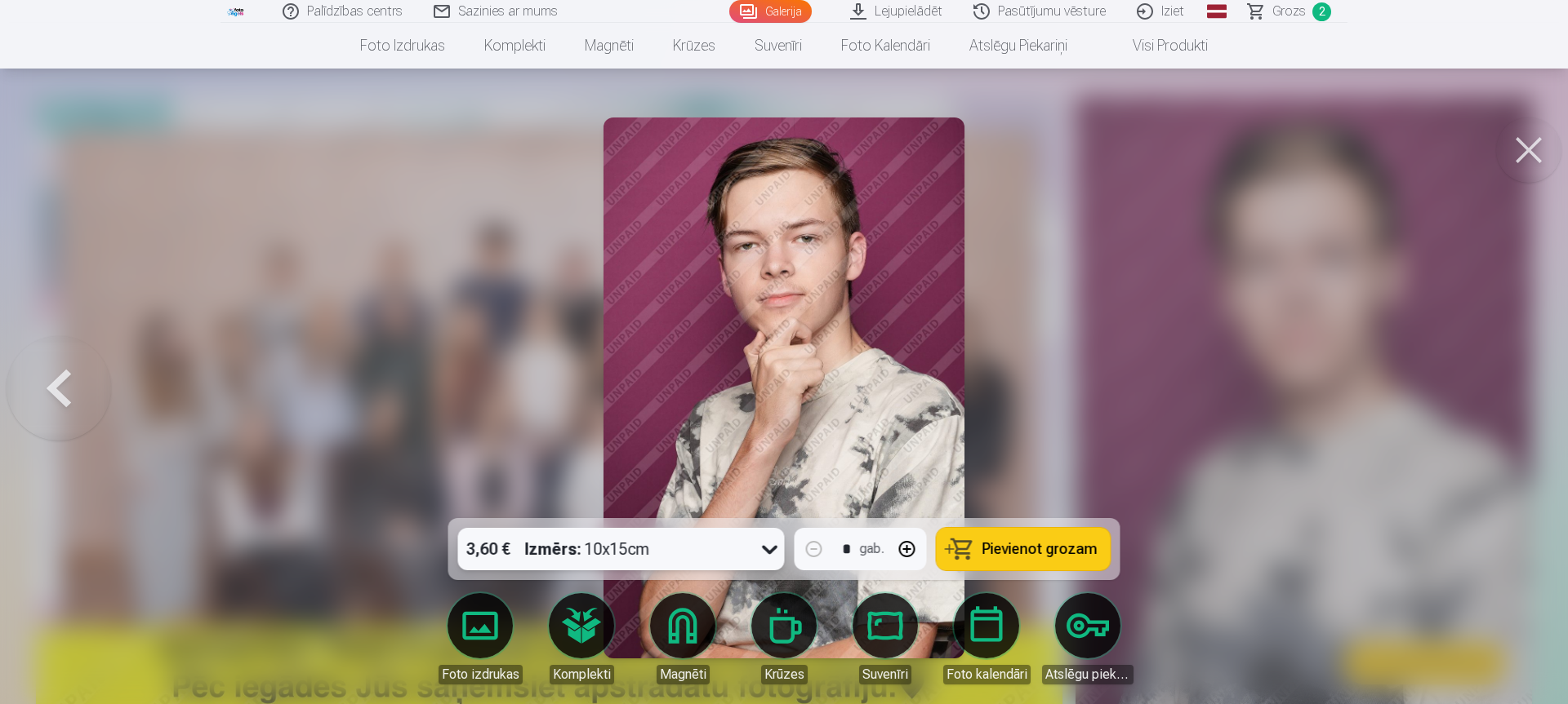
click at [1012, 555] on span "Pievienot grozam" at bounding box center [1040, 548] width 115 height 15
click at [583, 630] on link "Komplekti" at bounding box center [581, 639] width 91 height 91
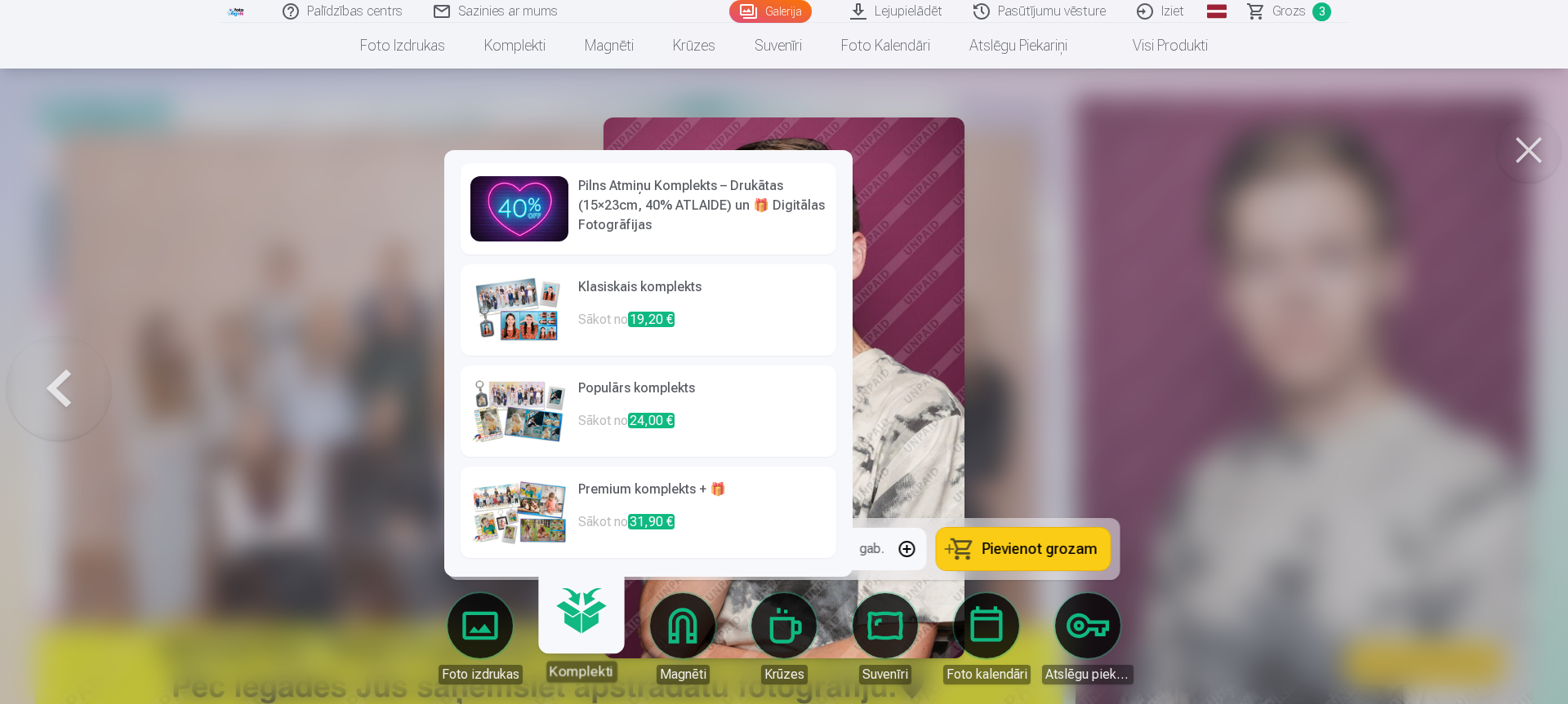
scroll to position [1, 0]
click at [622, 201] on h6 "Pilns Atmiņu Komplekts – Drukātas (15×23cm, 40% ATLAIDE) un 🎁 Digitālas Fotogrā…" at bounding box center [702, 205] width 248 height 59
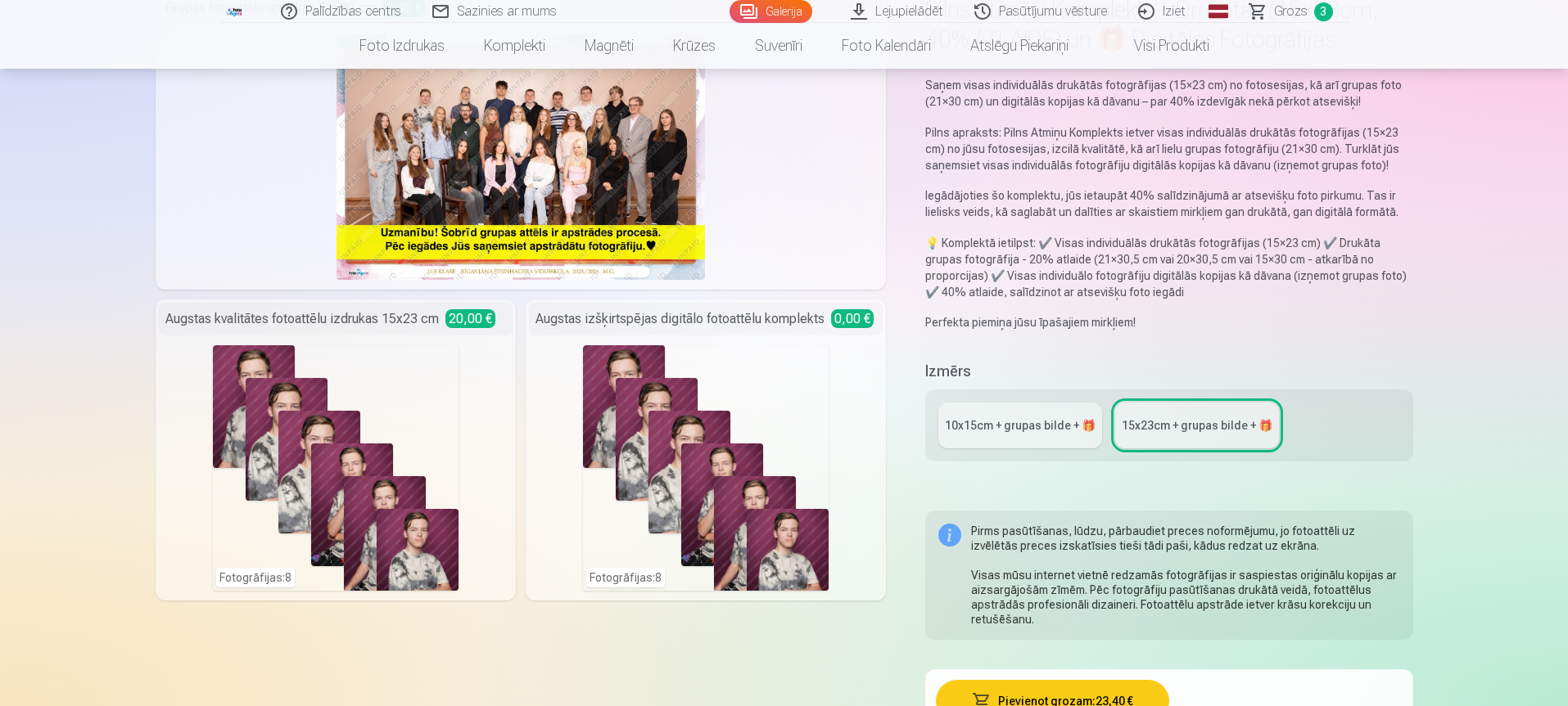
scroll to position [164, 0]
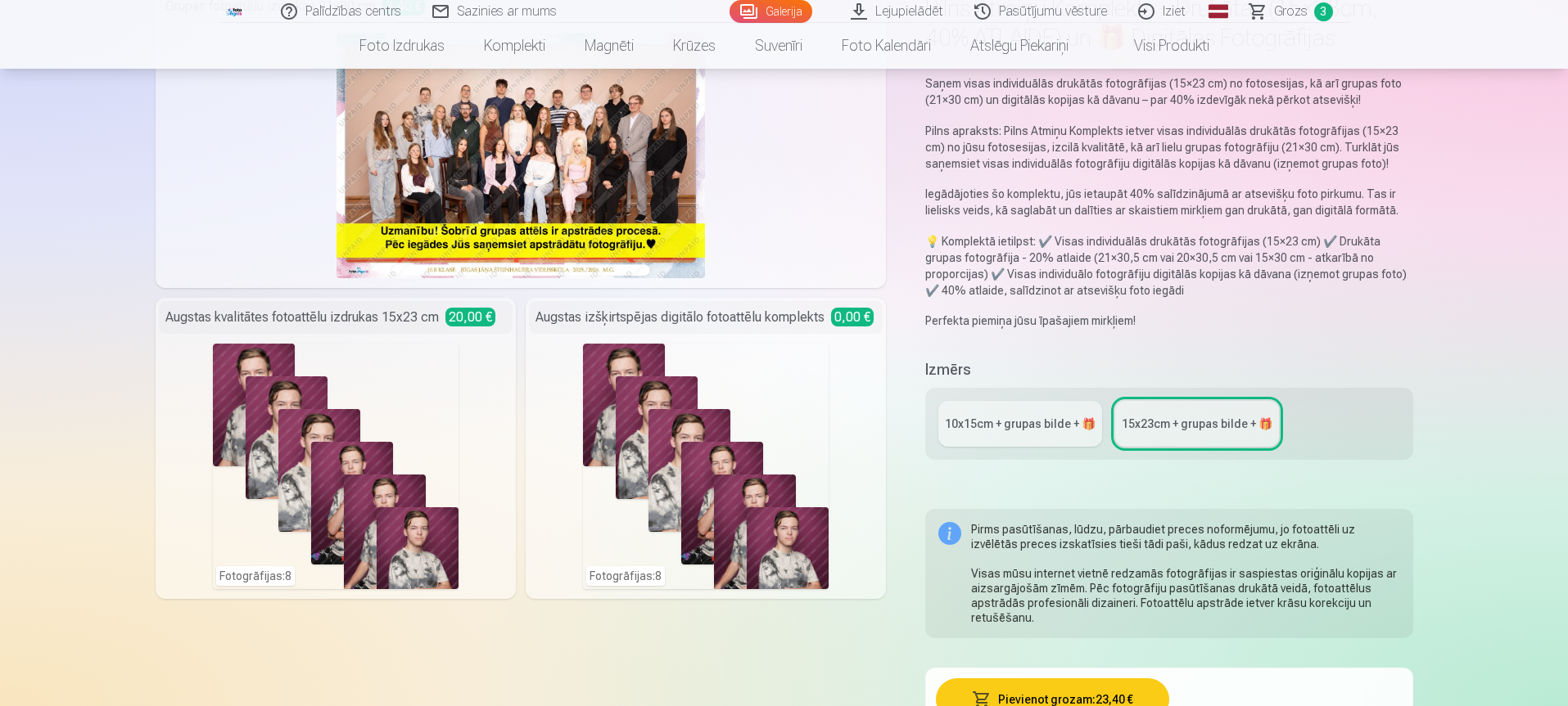
click at [996, 417] on div "10x15сm + grupas bilde + 🎁" at bounding box center [1020, 424] width 151 height 17
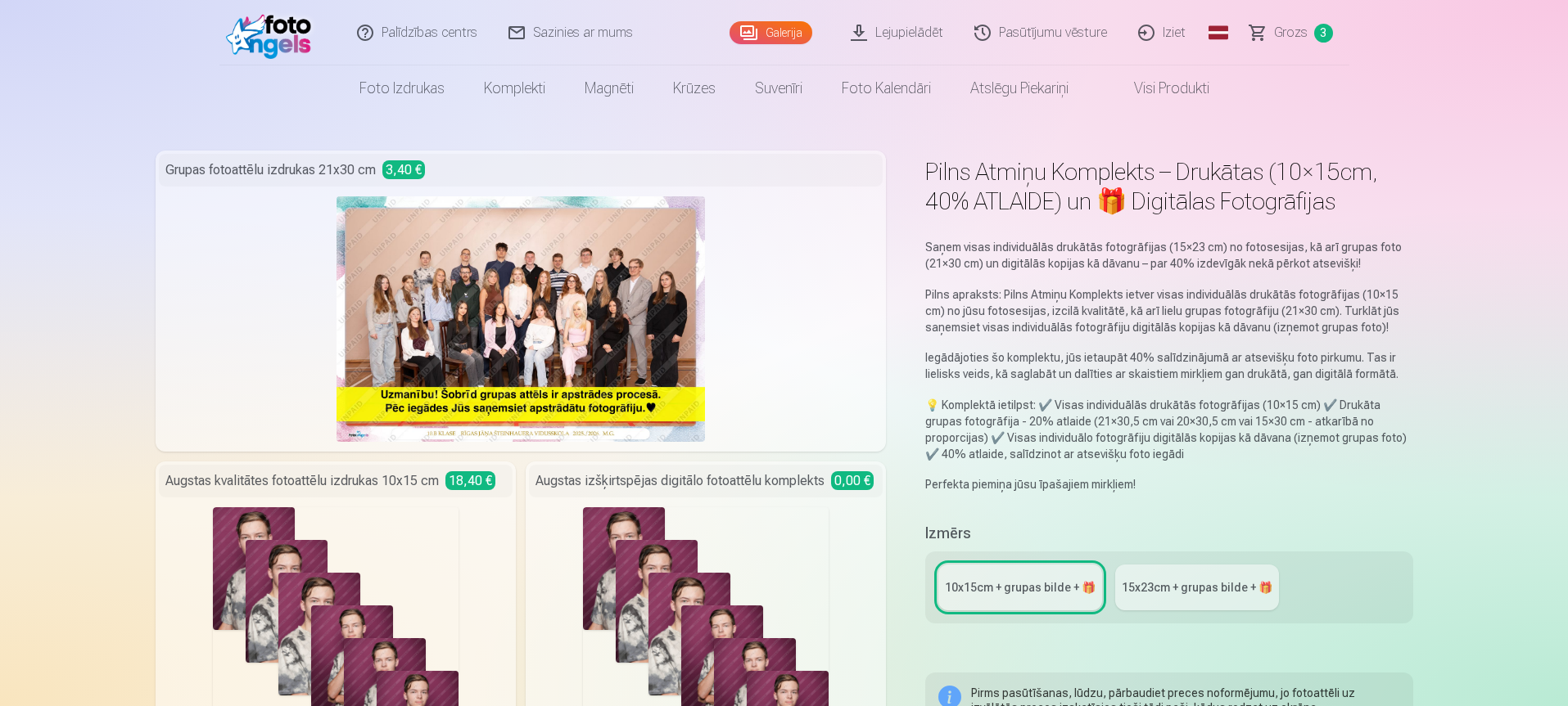
click at [1177, 596] on link "15x23сm + grupas bilde + 🎁" at bounding box center [1197, 587] width 164 height 46
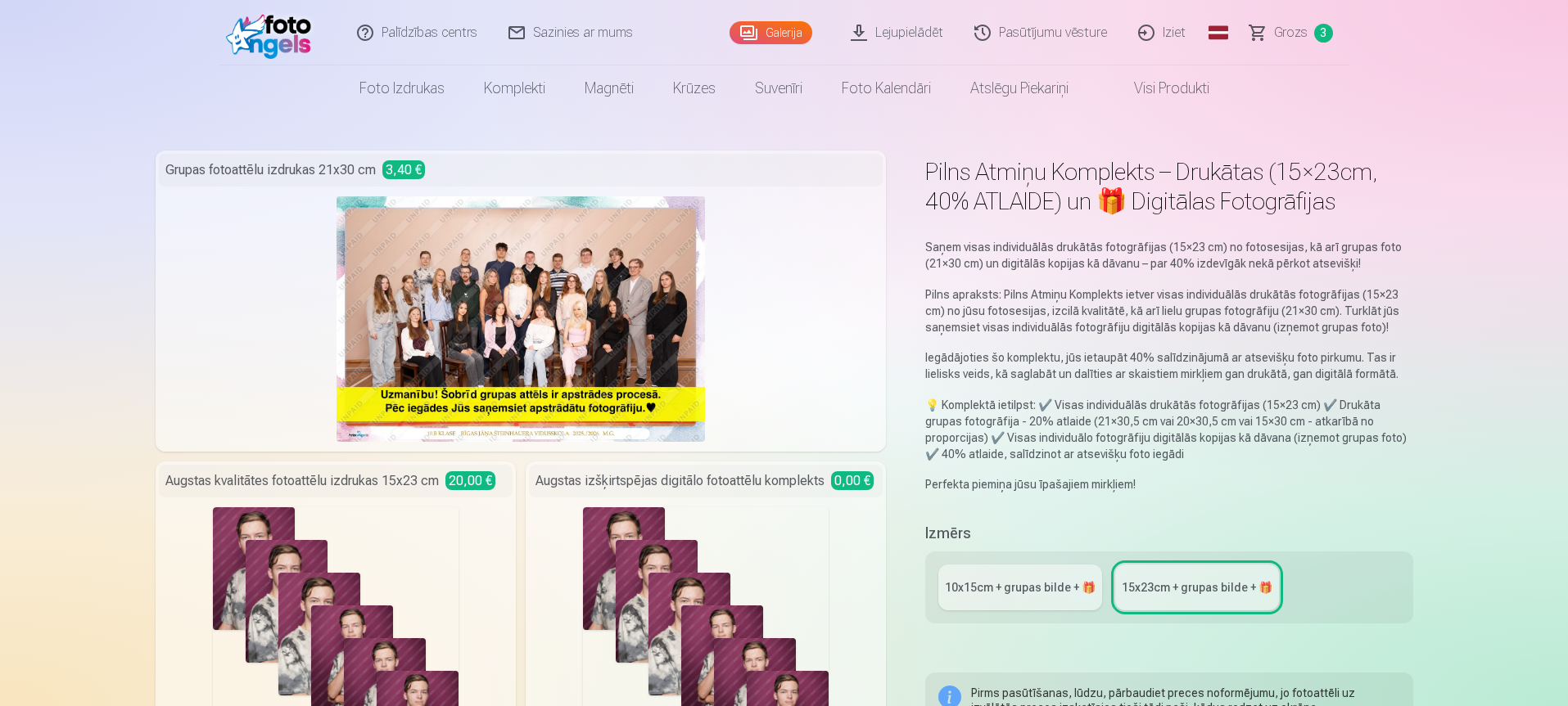
click at [993, 595] on div "10x15сm + grupas bilde + 🎁" at bounding box center [1020, 587] width 151 height 17
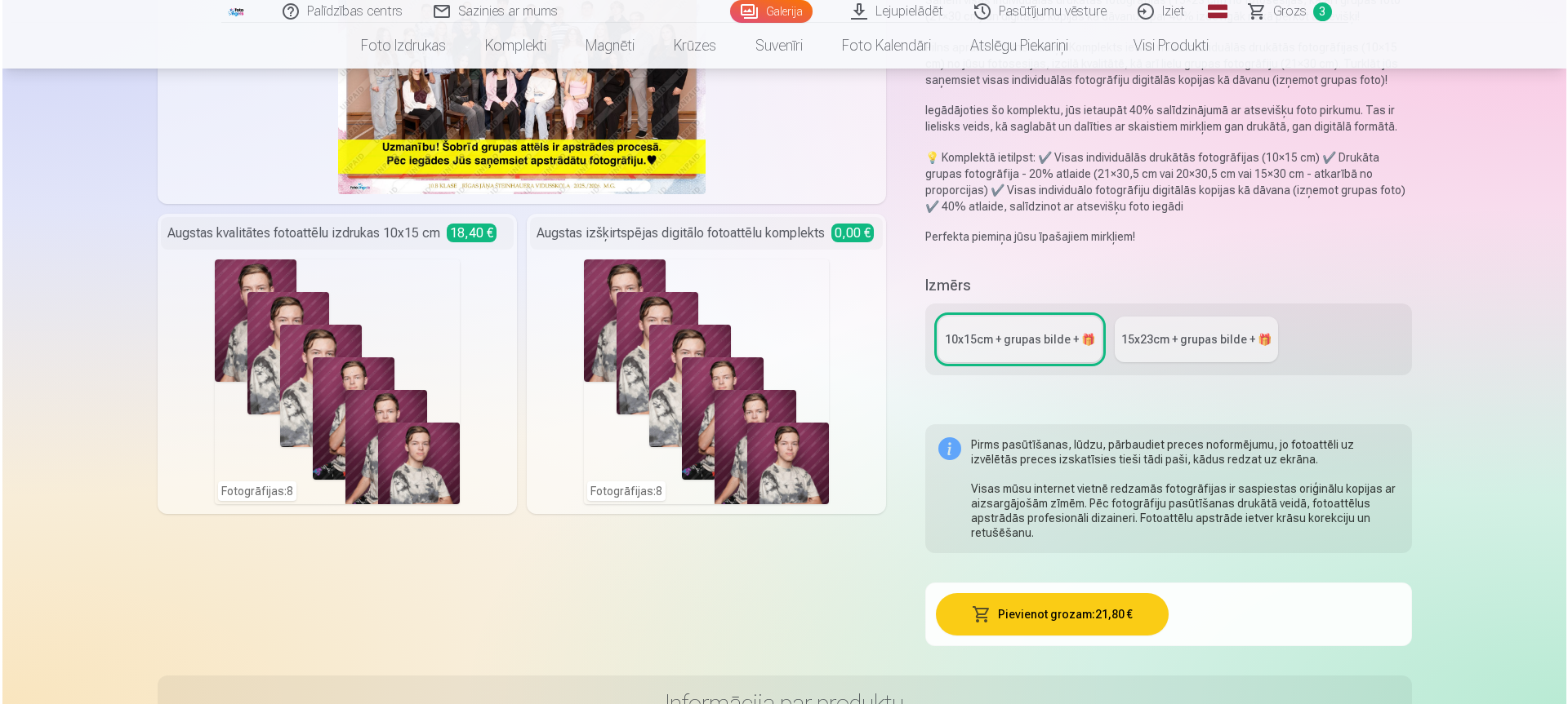
scroll to position [327, 0]
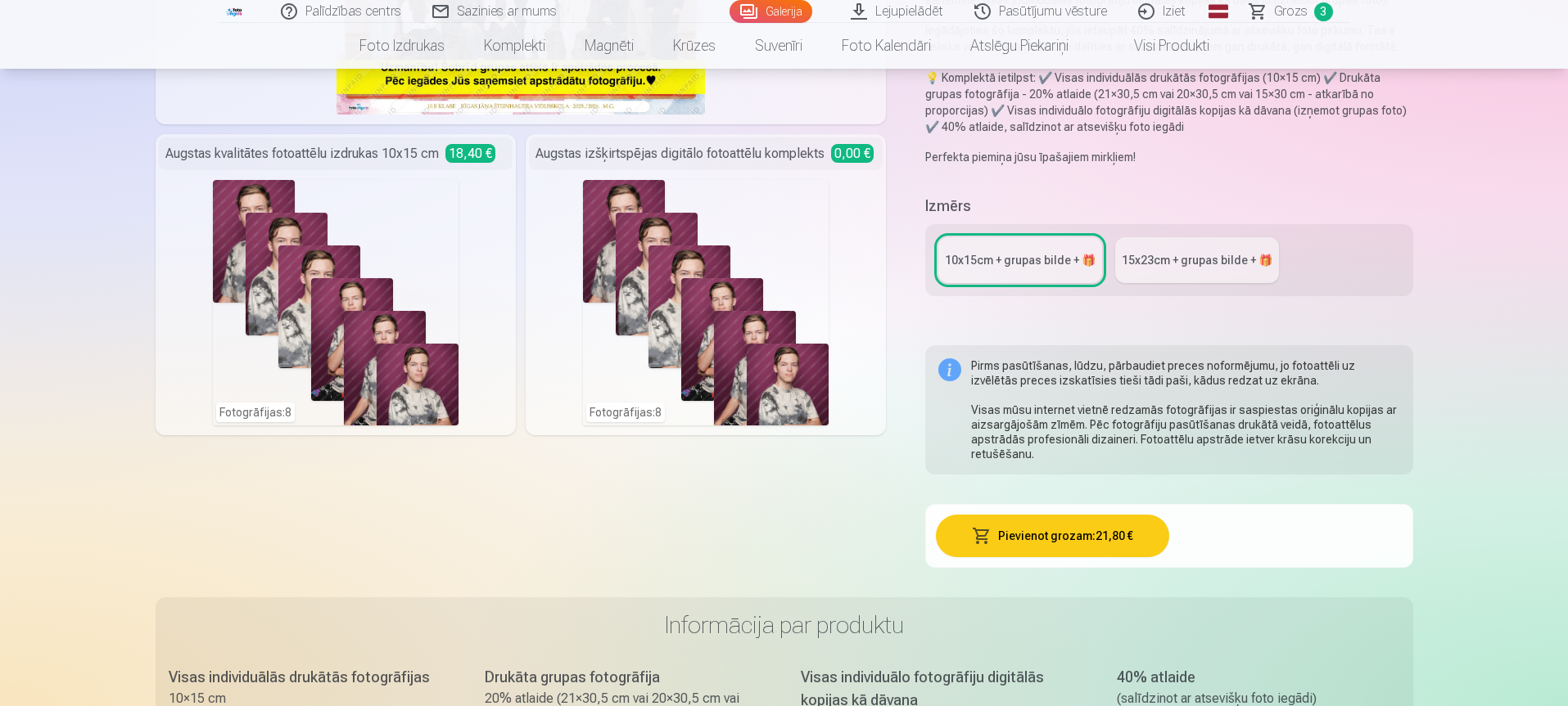
click at [1071, 530] on button "Pievienot grozam : 21,80 €" at bounding box center [1053, 536] width 234 height 43
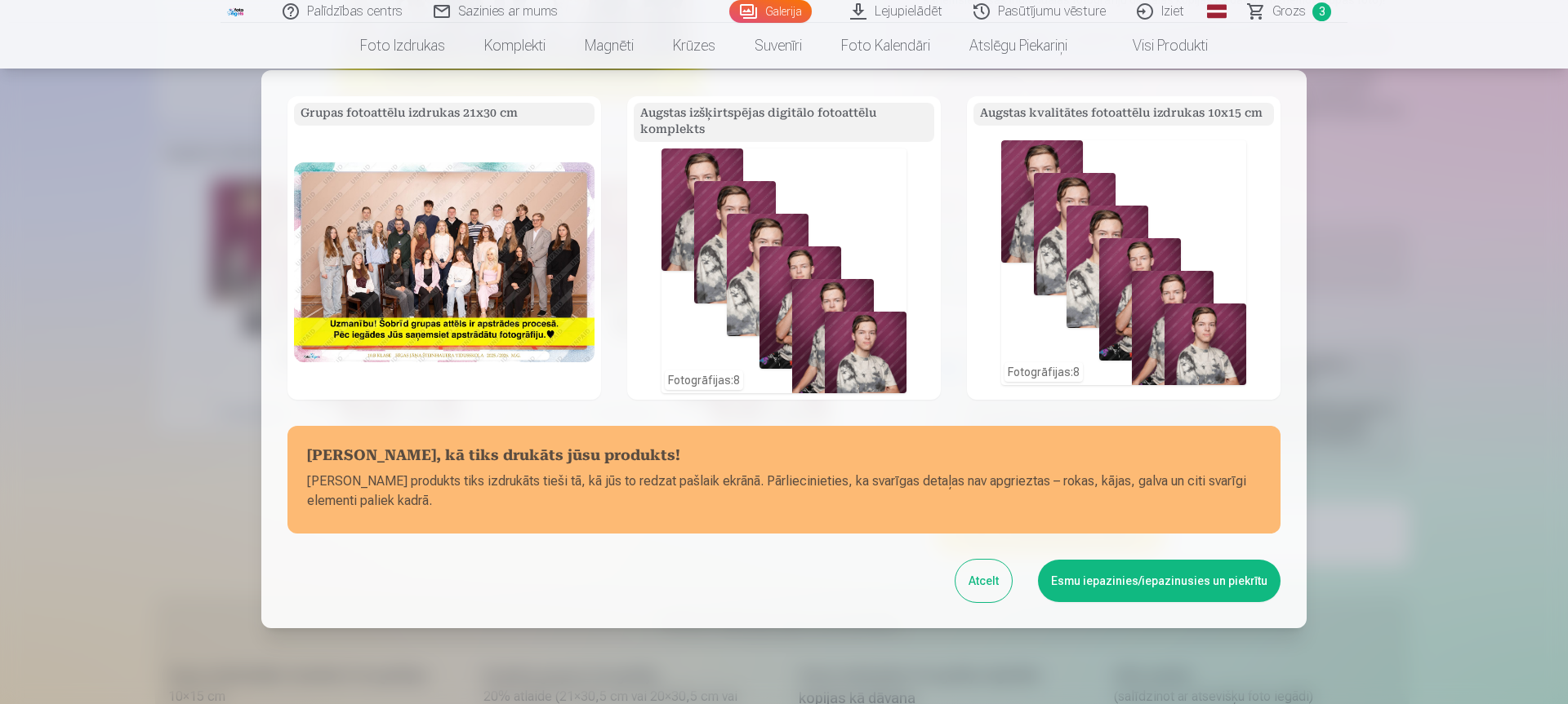
scroll to position [0, 0]
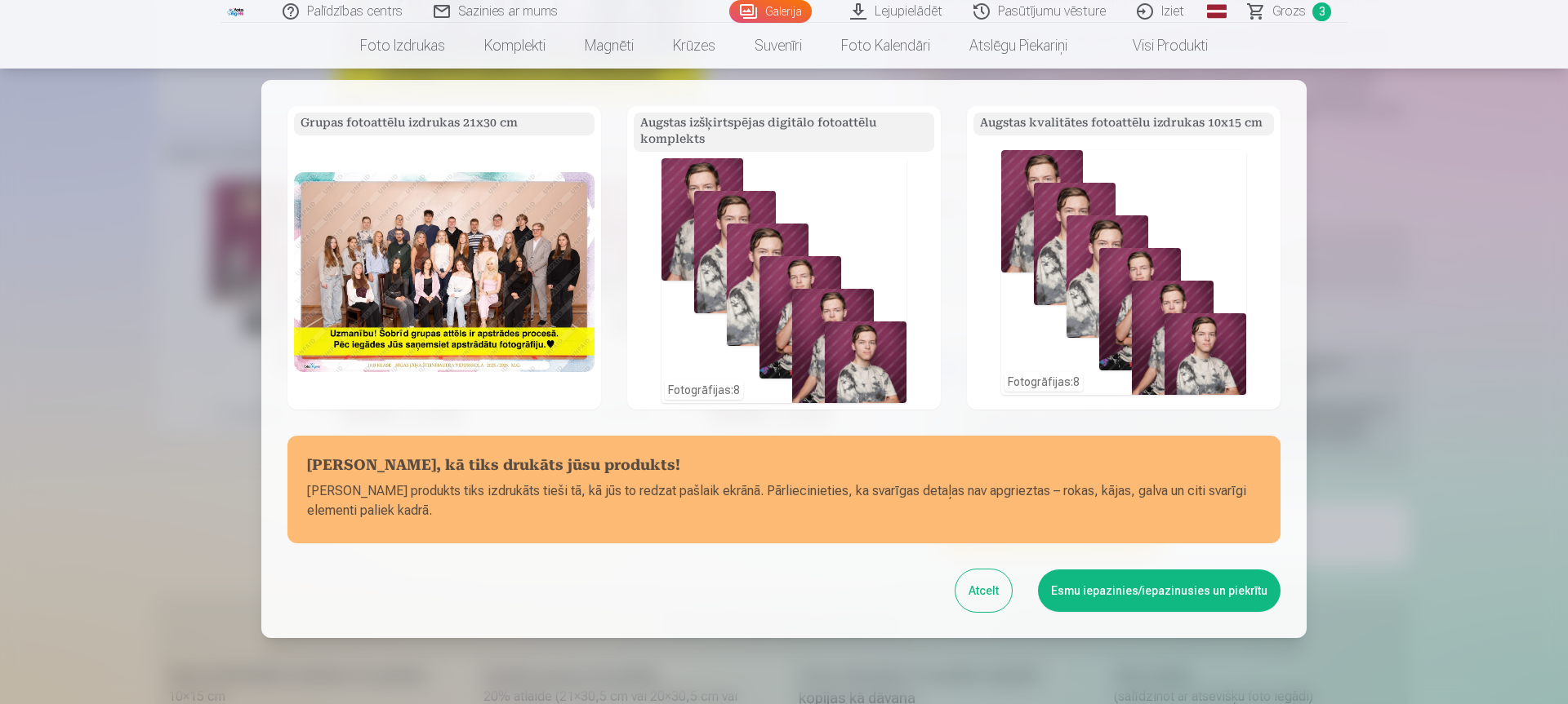
click at [1156, 589] on button "Esmu iepazinies/iepazinusies un piekrītu" at bounding box center [1158, 590] width 243 height 43
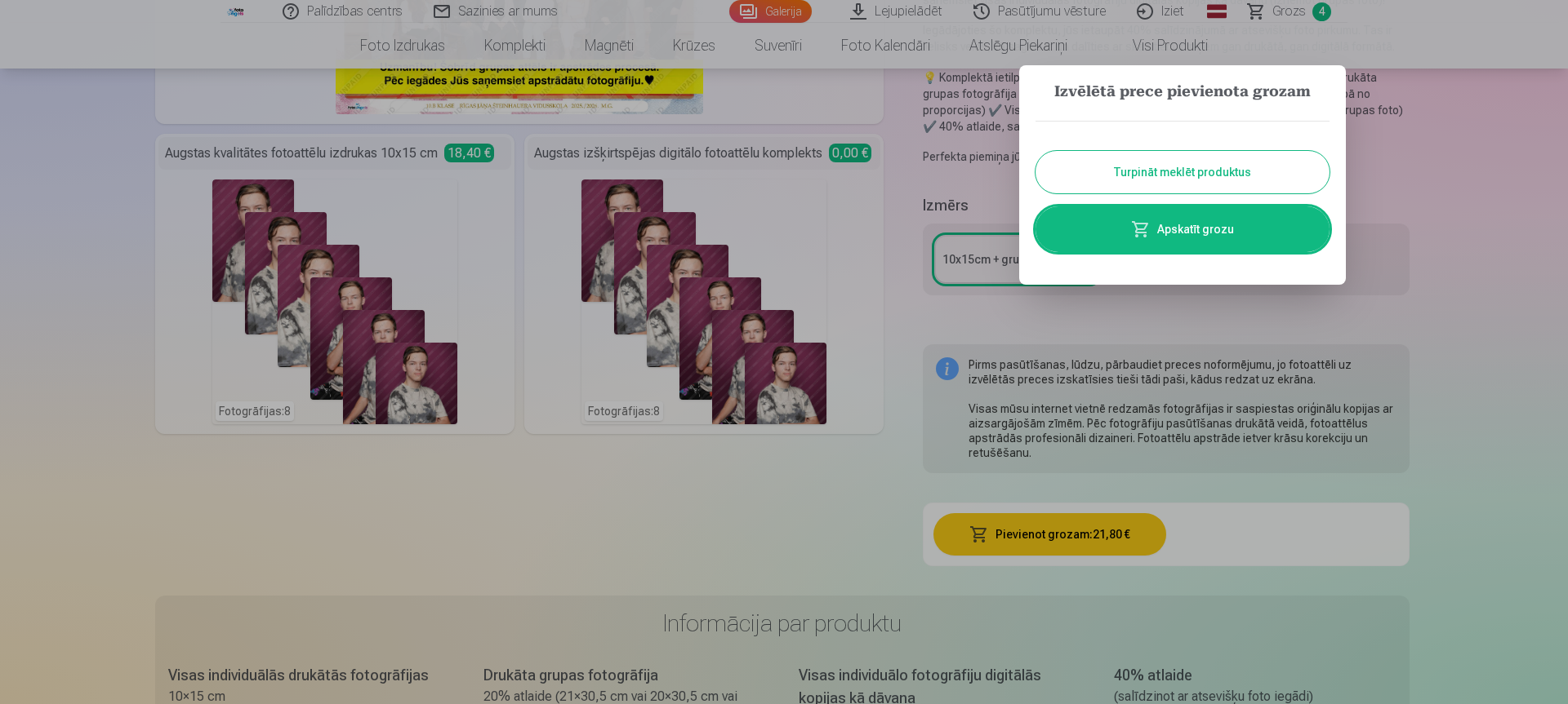
click at [1216, 236] on link "Apskatīt grozu" at bounding box center [1183, 229] width 294 height 46
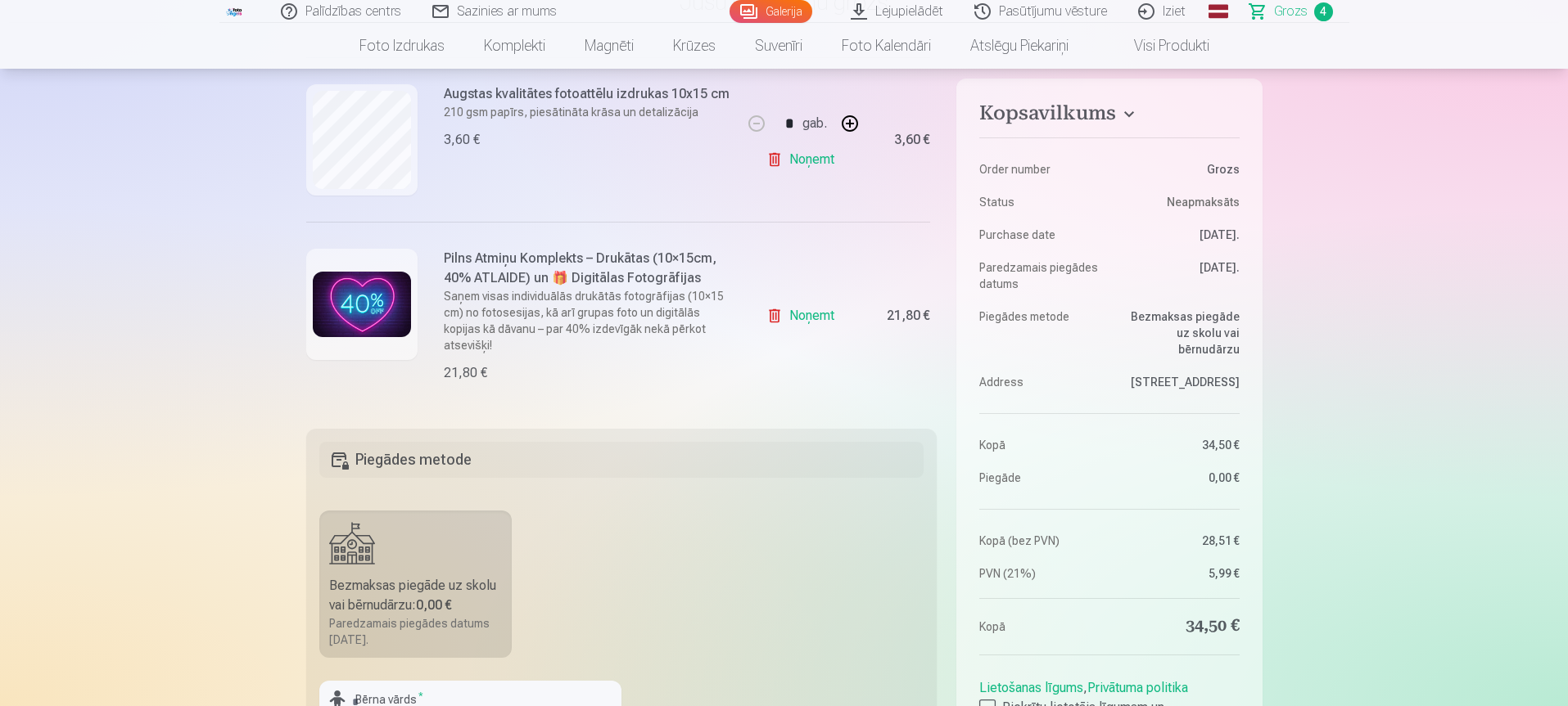
scroll to position [433, 0]
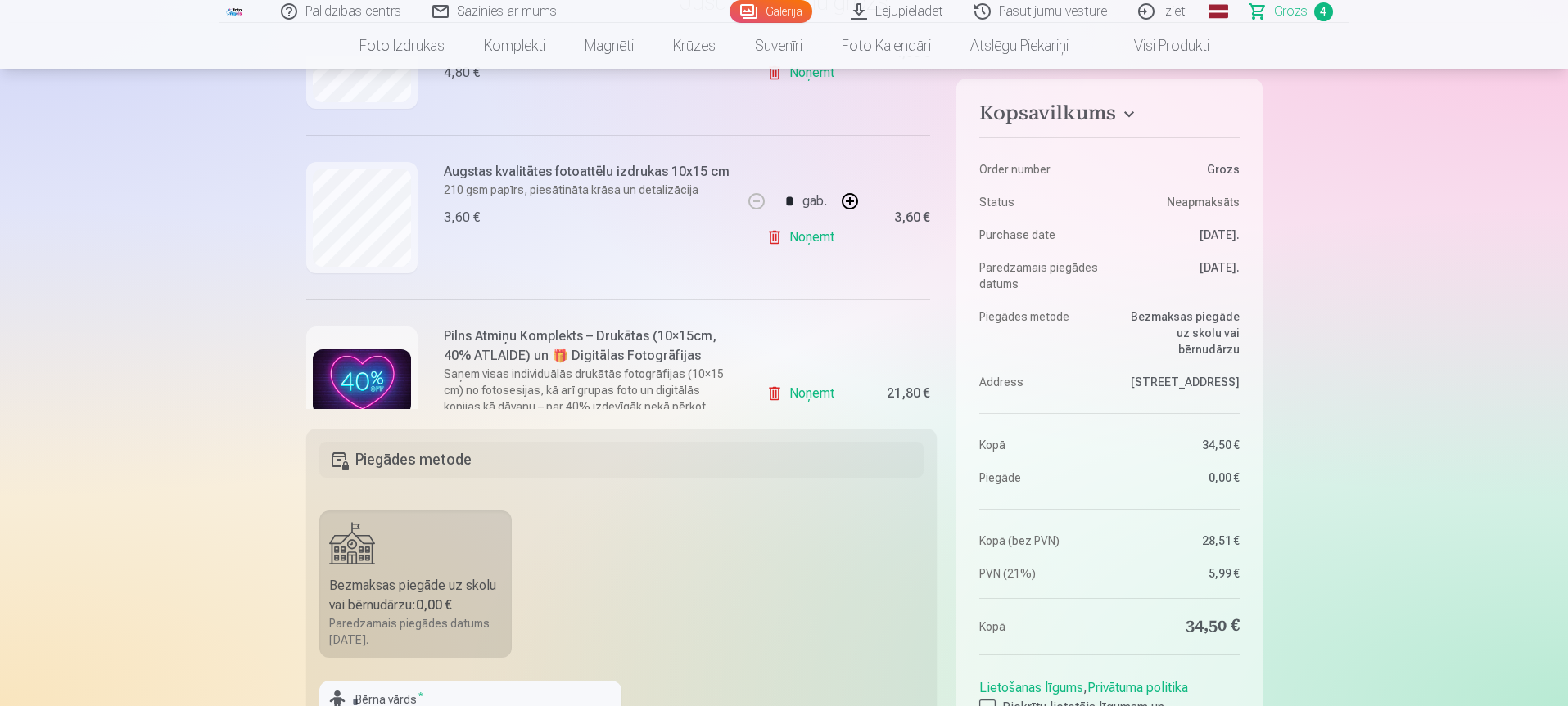
click at [814, 240] on link "Noņemt" at bounding box center [803, 238] width 74 height 33
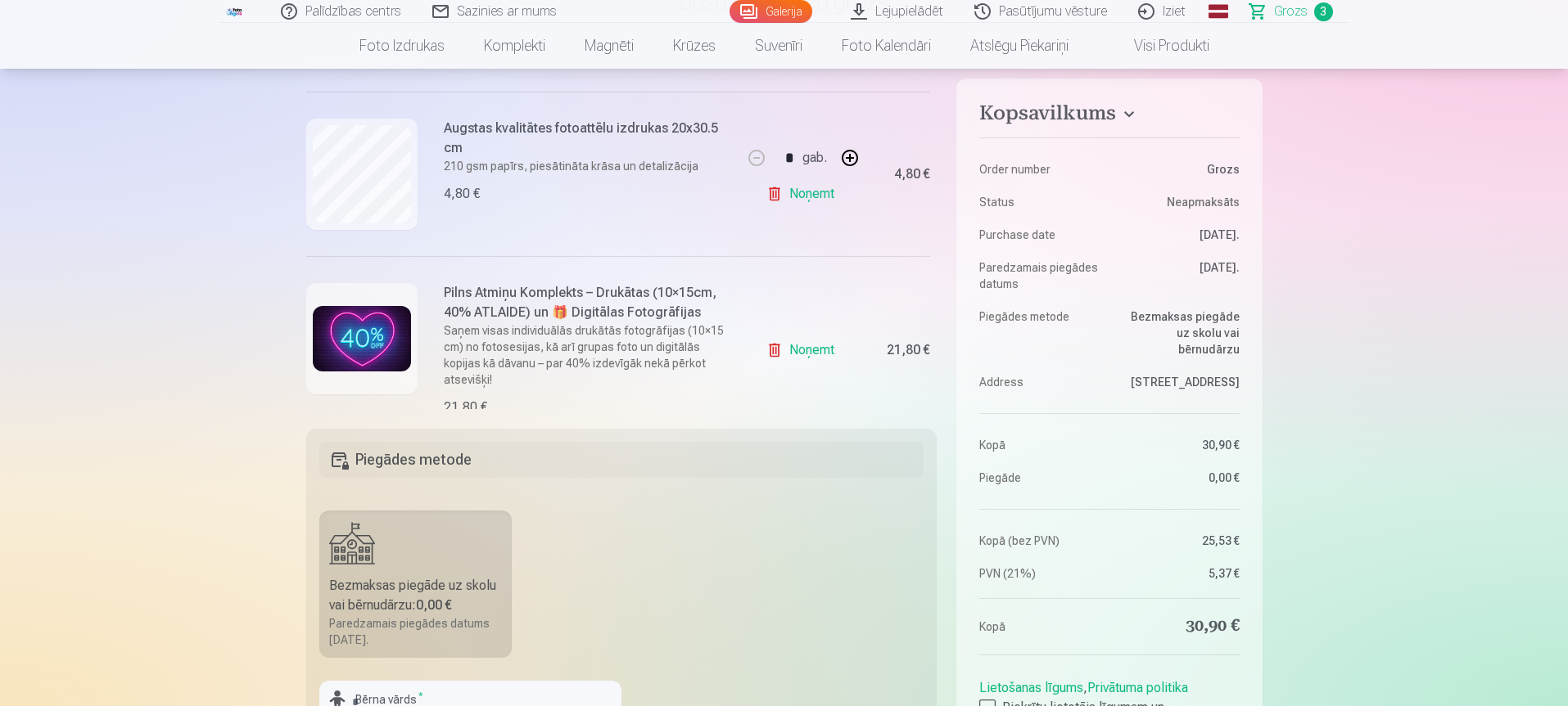
scroll to position [350, 0]
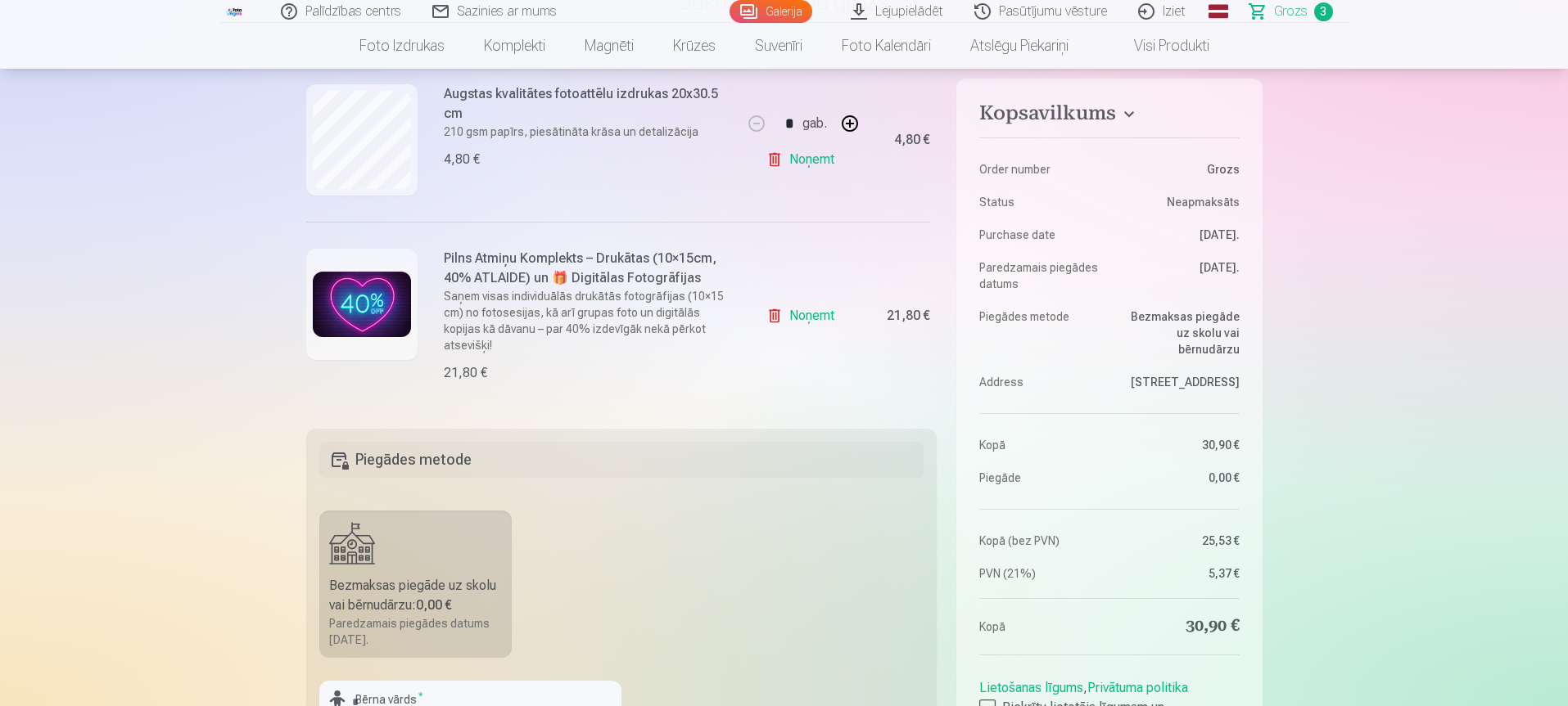
drag, startPoint x: 798, startPoint y: 165, endPoint x: 808, endPoint y: 172, distance: 12.2
click at [798, 165] on link "Noņemt" at bounding box center [803, 160] width 74 height 33
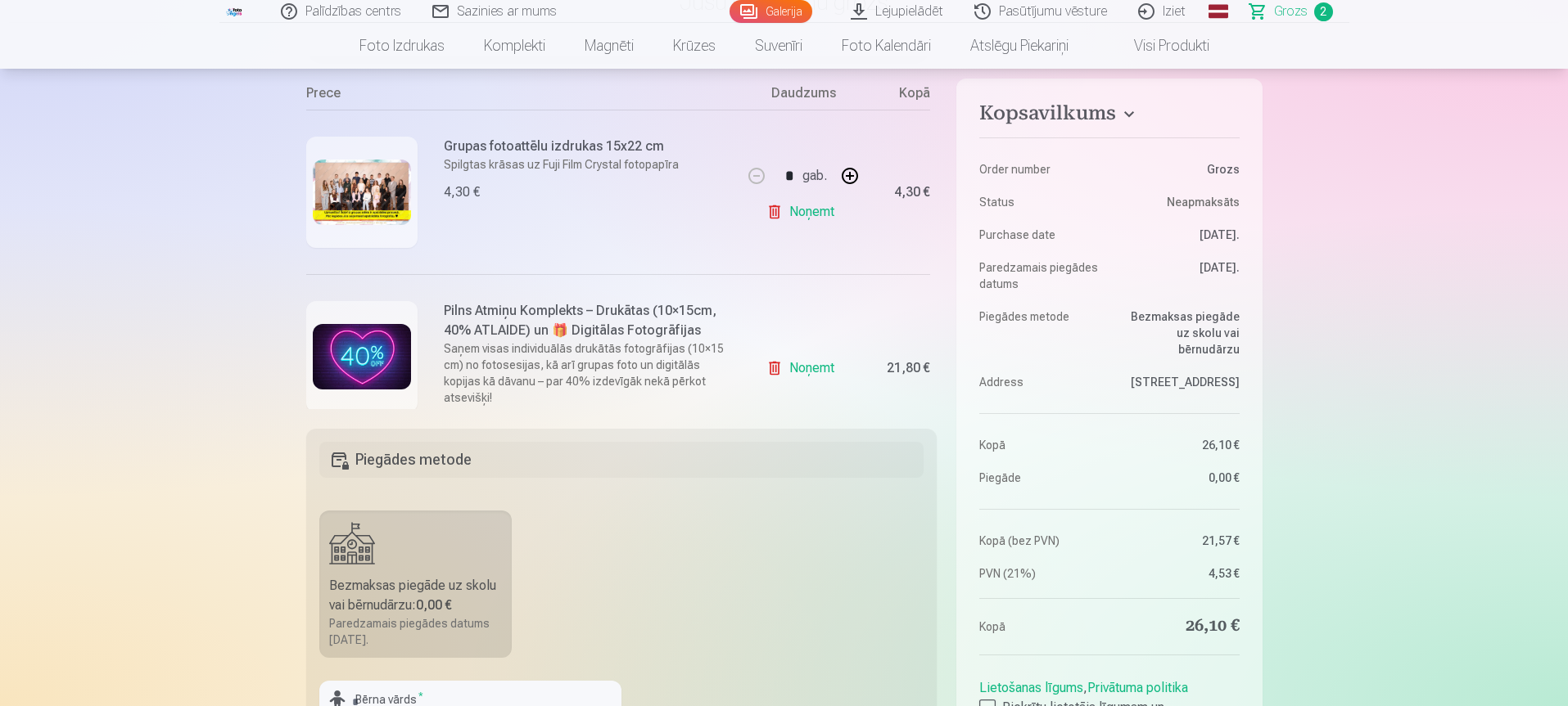
scroll to position [38, 0]
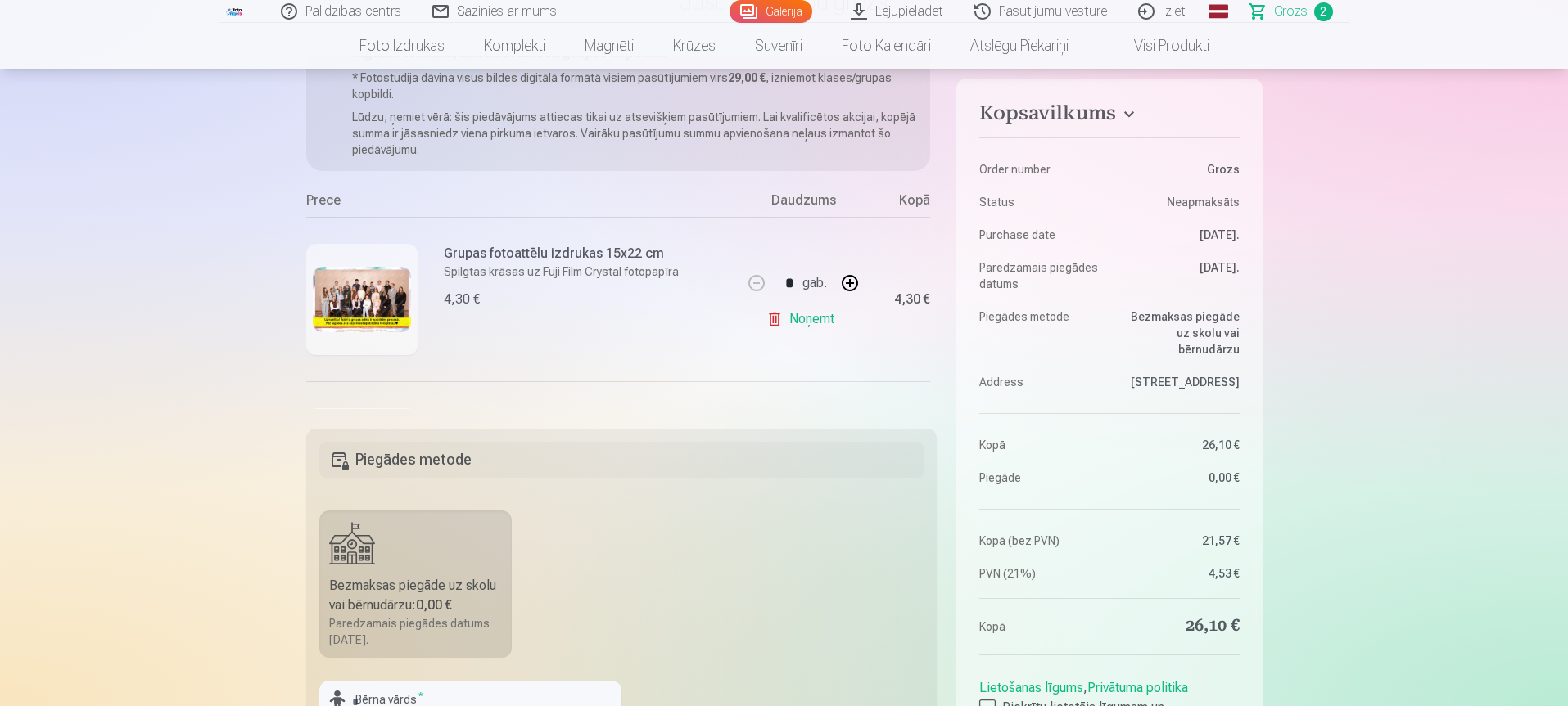
click at [805, 319] on link "Noņemt" at bounding box center [803, 319] width 74 height 33
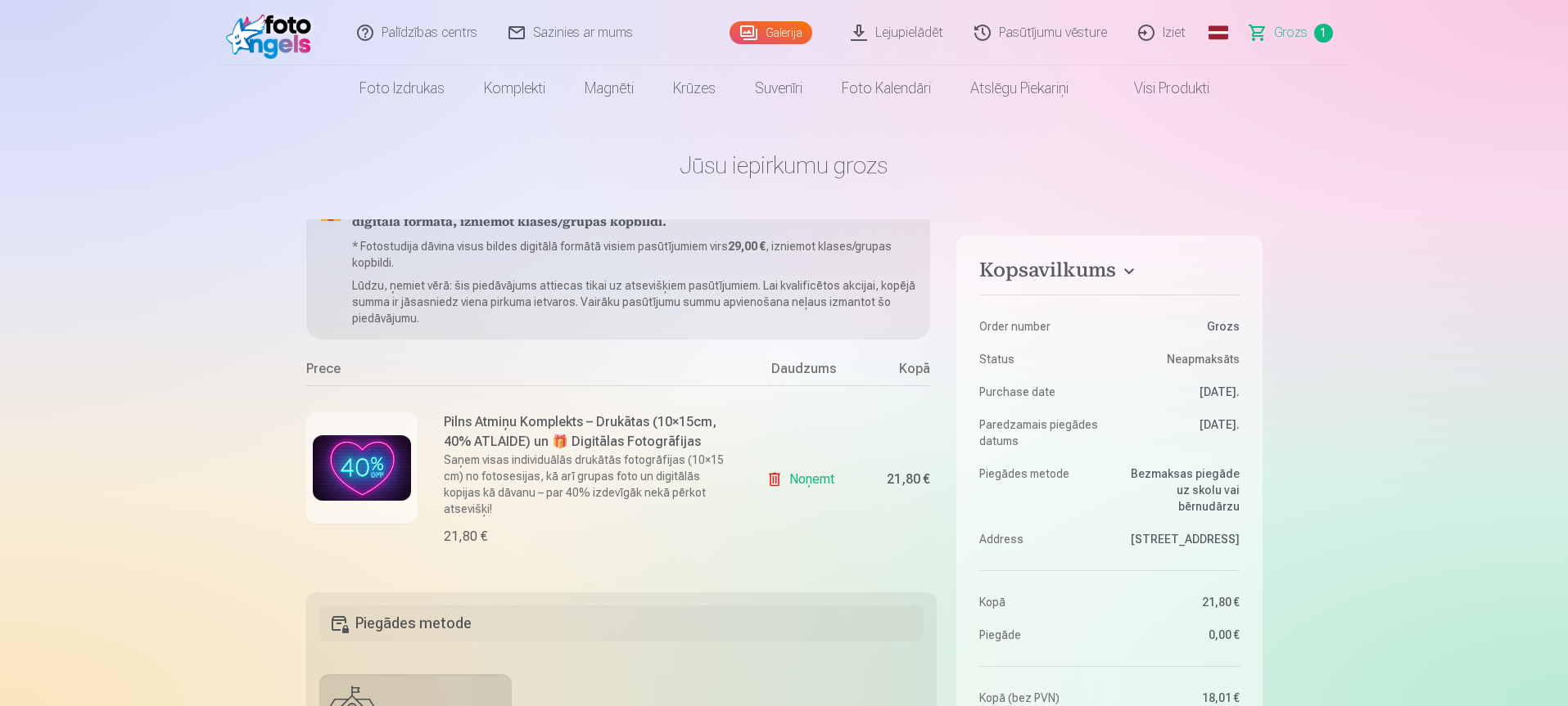
scroll to position [0, 0]
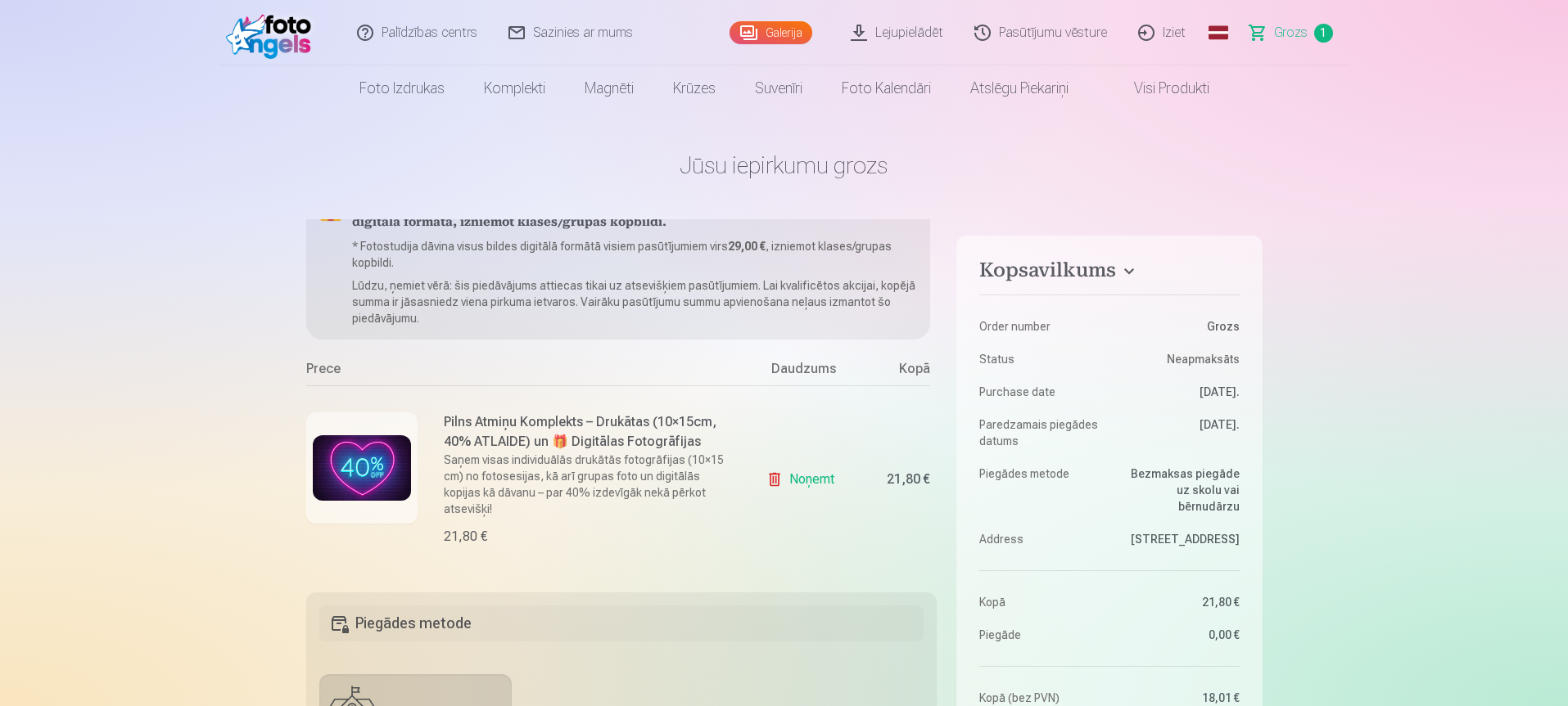
click at [557, 24] on link "Sazinies ar mums" at bounding box center [571, 32] width 155 height 65
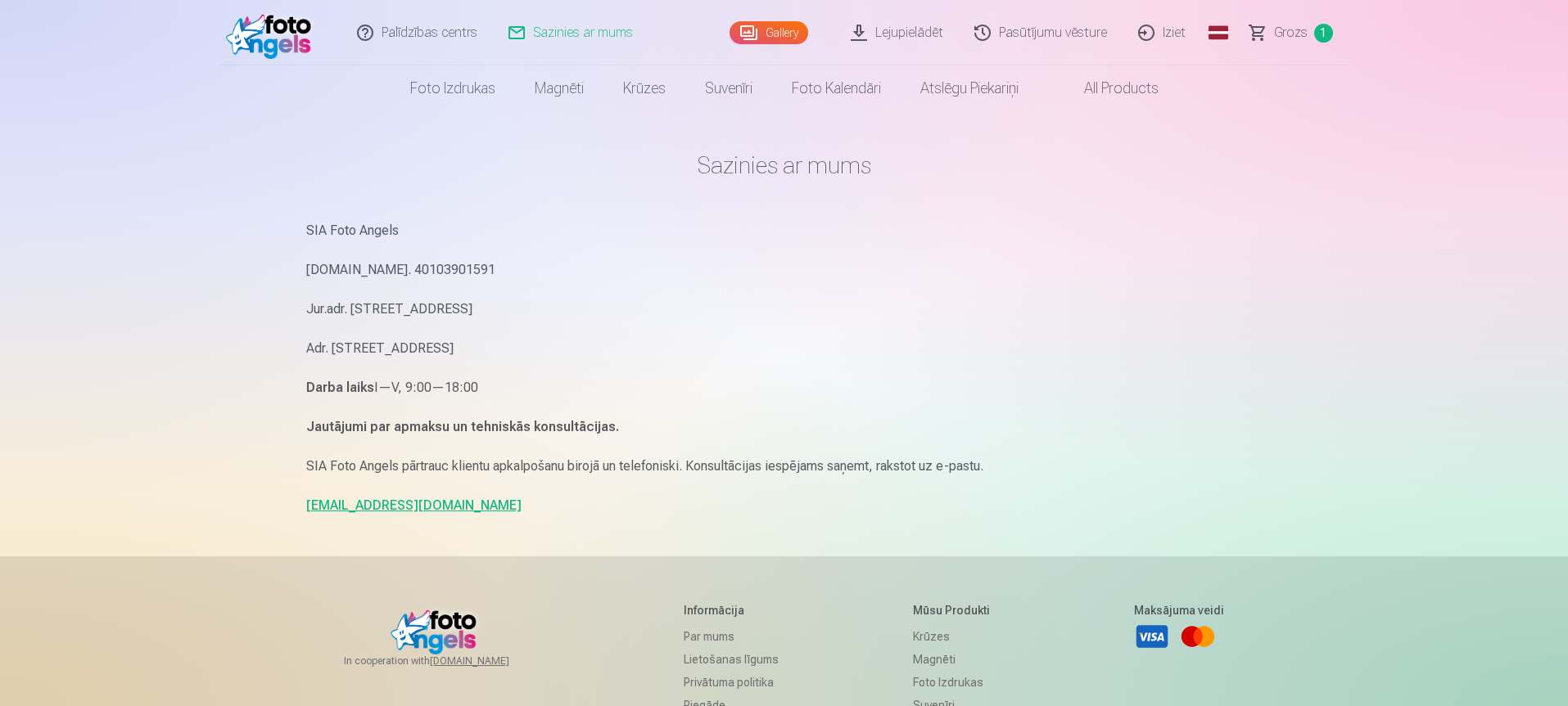
click at [338, 506] on link "[EMAIL_ADDRESS][DOMAIN_NAME]" at bounding box center [413, 506] width 215 height 16
click at [423, 501] on p "[EMAIL_ADDRESS][DOMAIN_NAME]" at bounding box center [784, 506] width 957 height 23
drag, startPoint x: 431, startPoint y: 506, endPoint x: 291, endPoint y: 505, distance: 140.0
click at [291, 505] on div "Palīdzības centrs Sazinies ar mums Gallery Lejupielādēt Pasūtījumu vēsture Izie…" at bounding box center [784, 503] width 1568 height 1007
copy link "[EMAIL_ADDRESS][DOMAIN_NAME]"
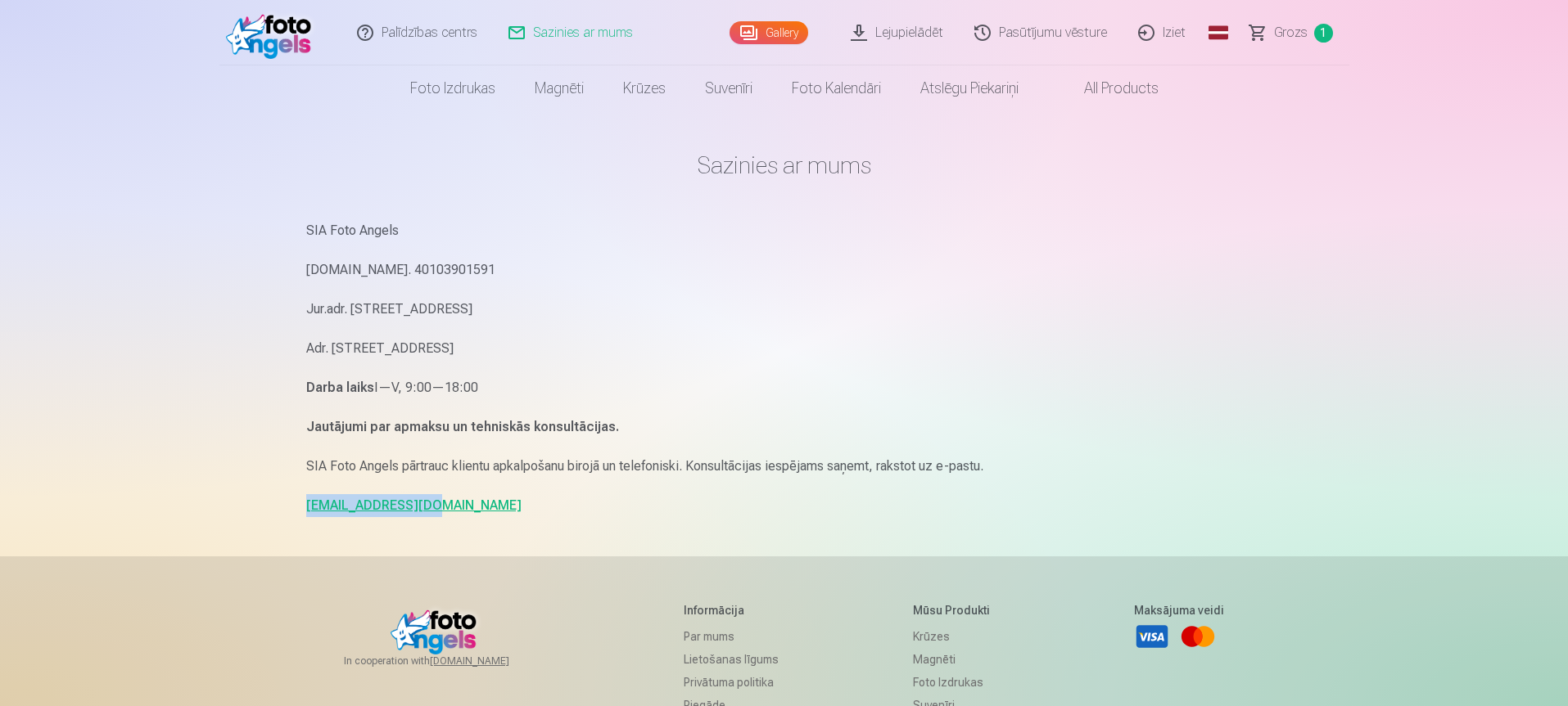
click at [1280, 37] on span "Grozs" at bounding box center [1291, 32] width 33 height 20
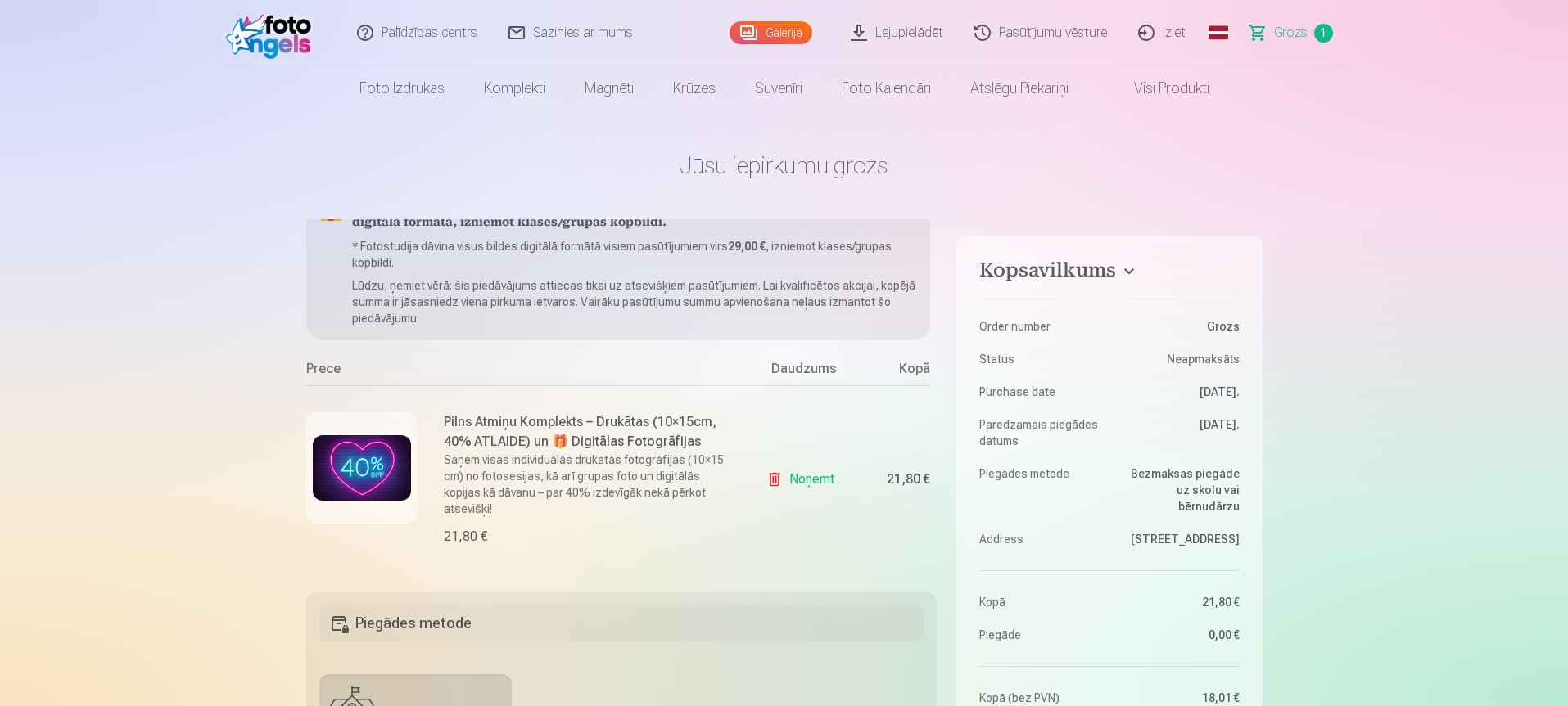
click at [1122, 273] on h4 "Kopsavilkums" at bounding box center [1109, 274] width 260 height 30
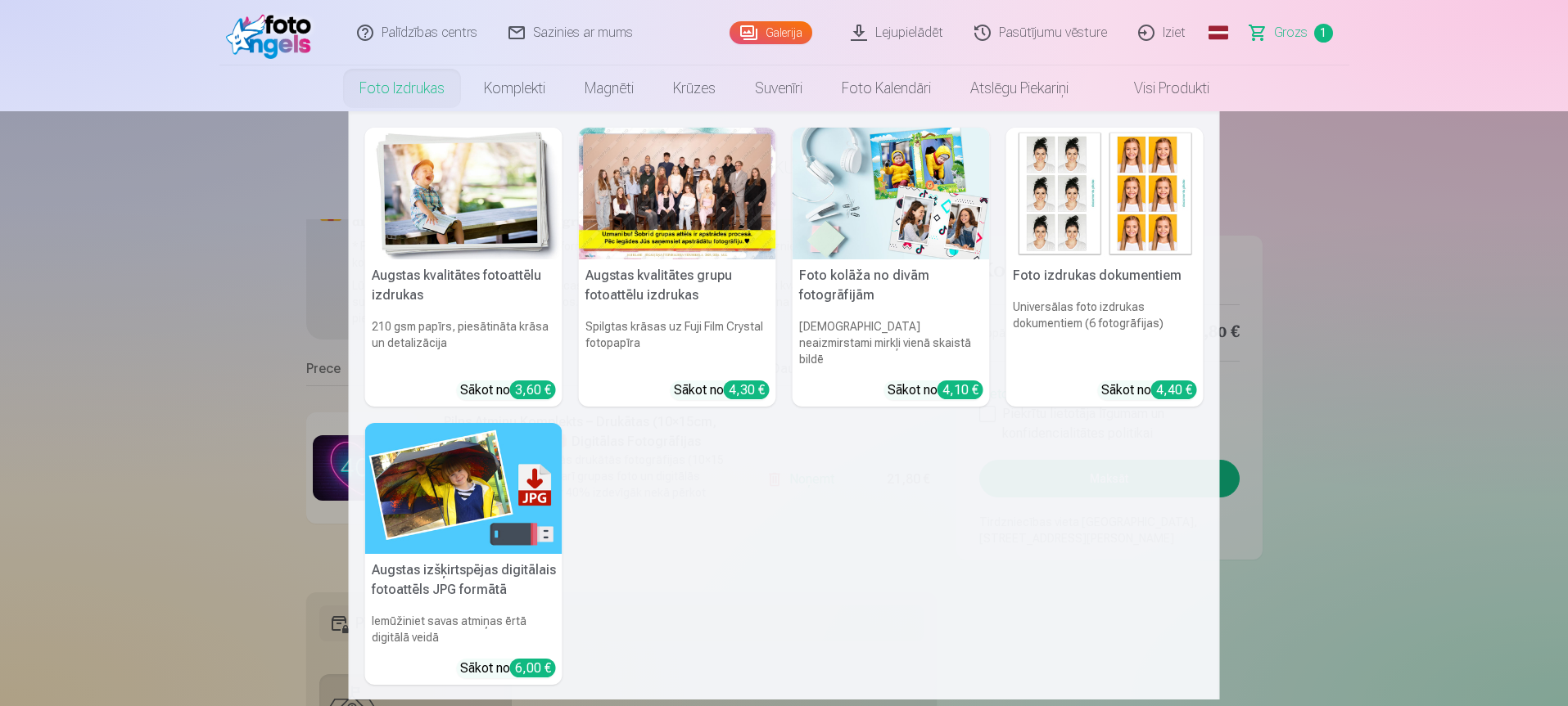
click at [408, 87] on link "Foto izdrukas" at bounding box center [402, 88] width 125 height 46
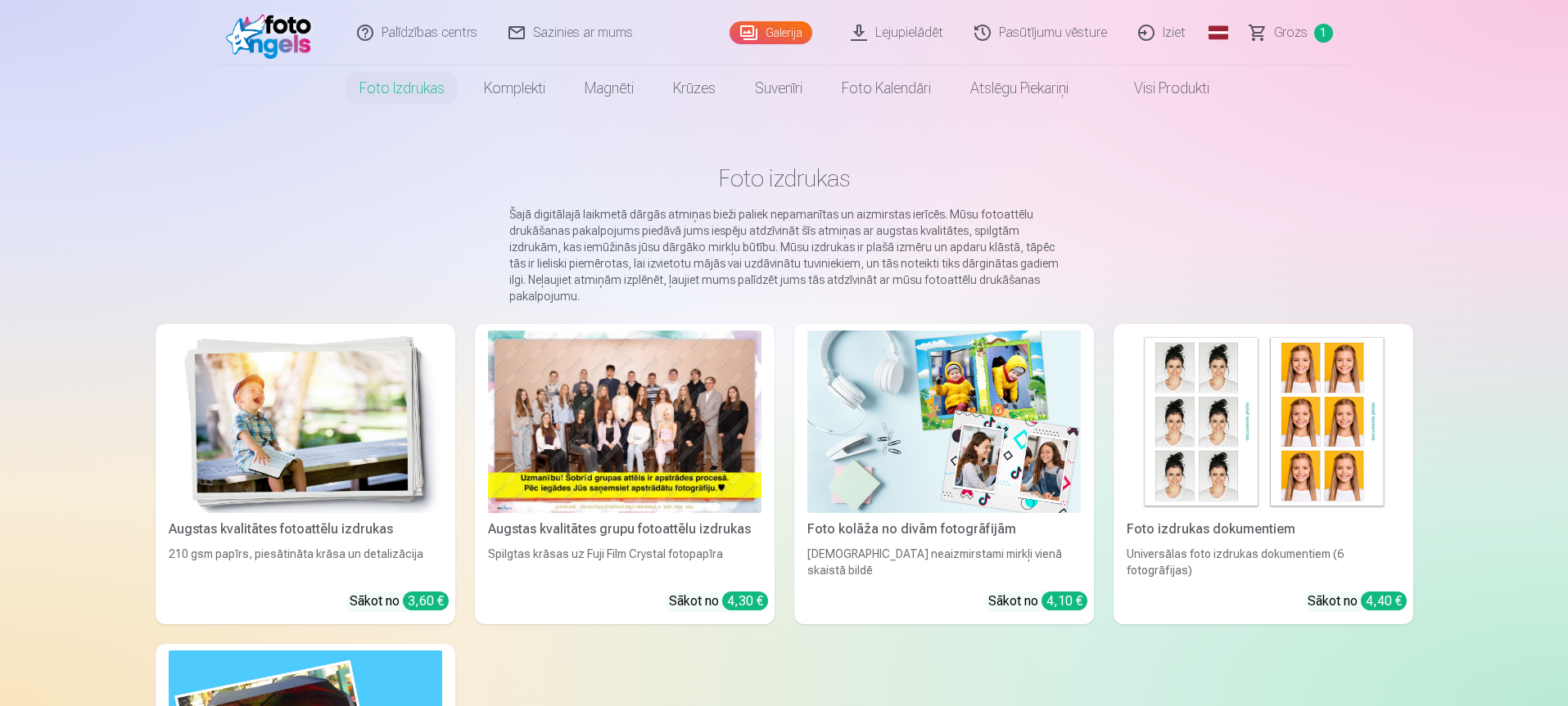
click at [1061, 36] on link "Pasūtījumu vēsture" at bounding box center [1041, 32] width 164 height 65
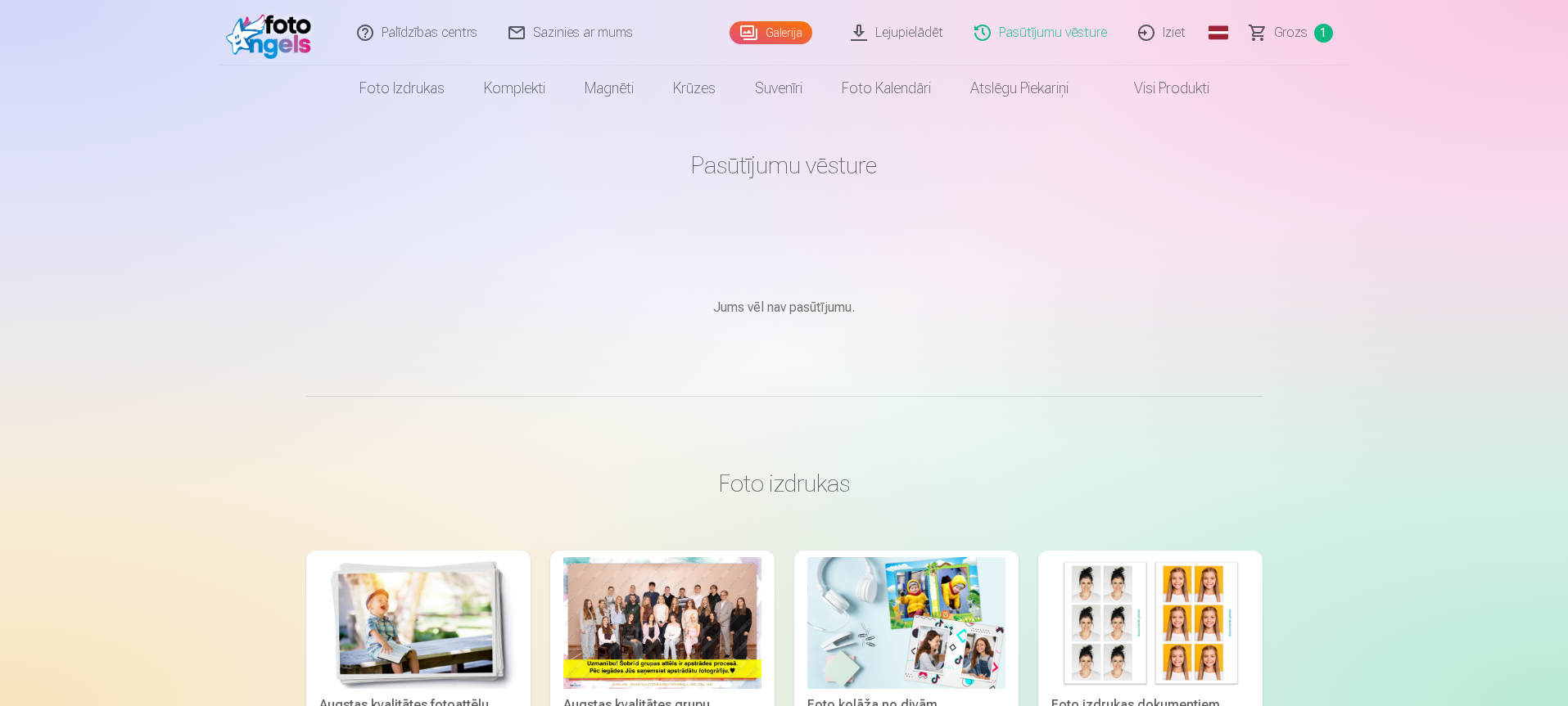
click at [1281, 30] on span "Grozs" at bounding box center [1291, 32] width 33 height 20
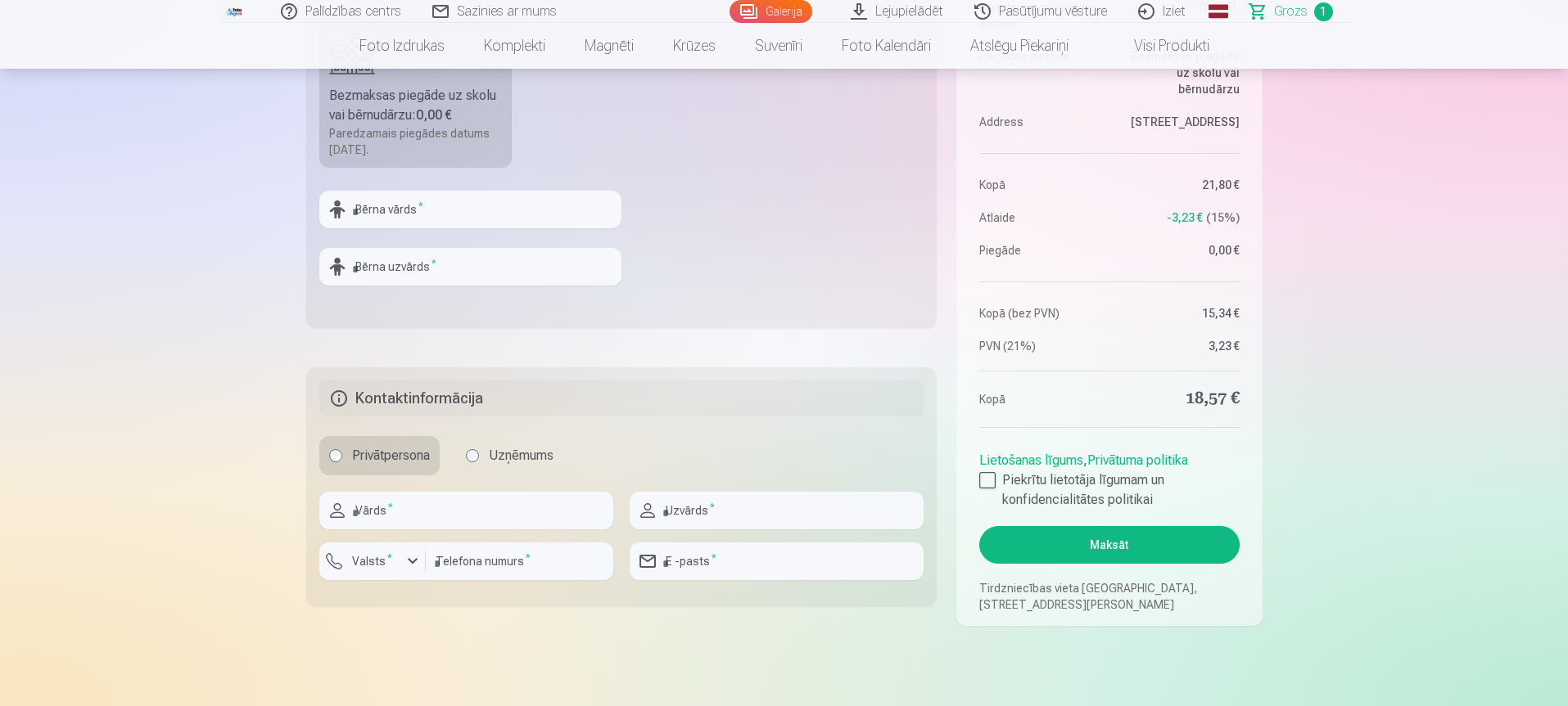
scroll to position [655, 0]
click at [405, 505] on input "text" at bounding box center [466, 509] width 294 height 37
type input "******"
click at [717, 516] on input "text" at bounding box center [776, 509] width 294 height 37
type input "*******"
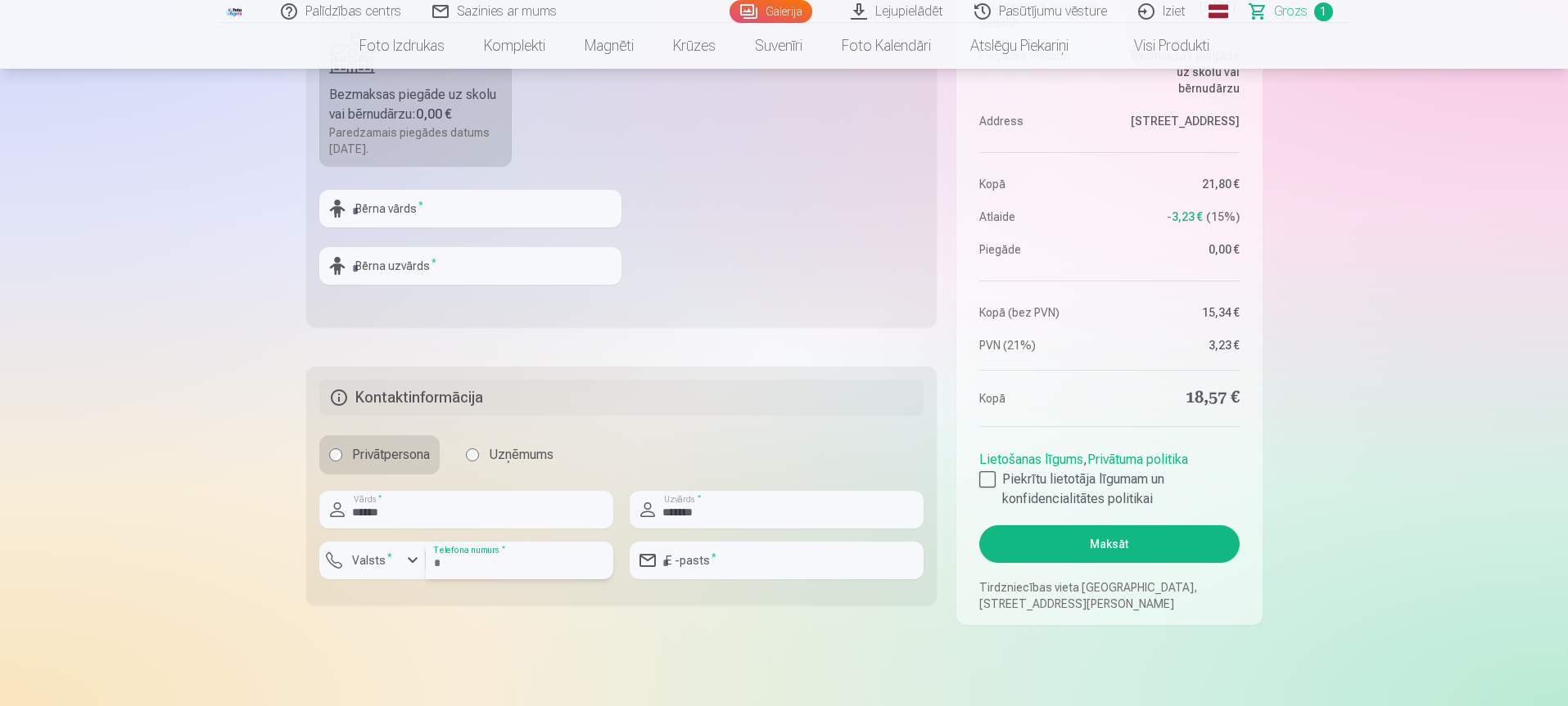
click at [464, 560] on input "number" at bounding box center [519, 560] width 187 height 37
type input "********"
click at [687, 566] on input "email" at bounding box center [776, 560] width 294 height 37
type input "**********"
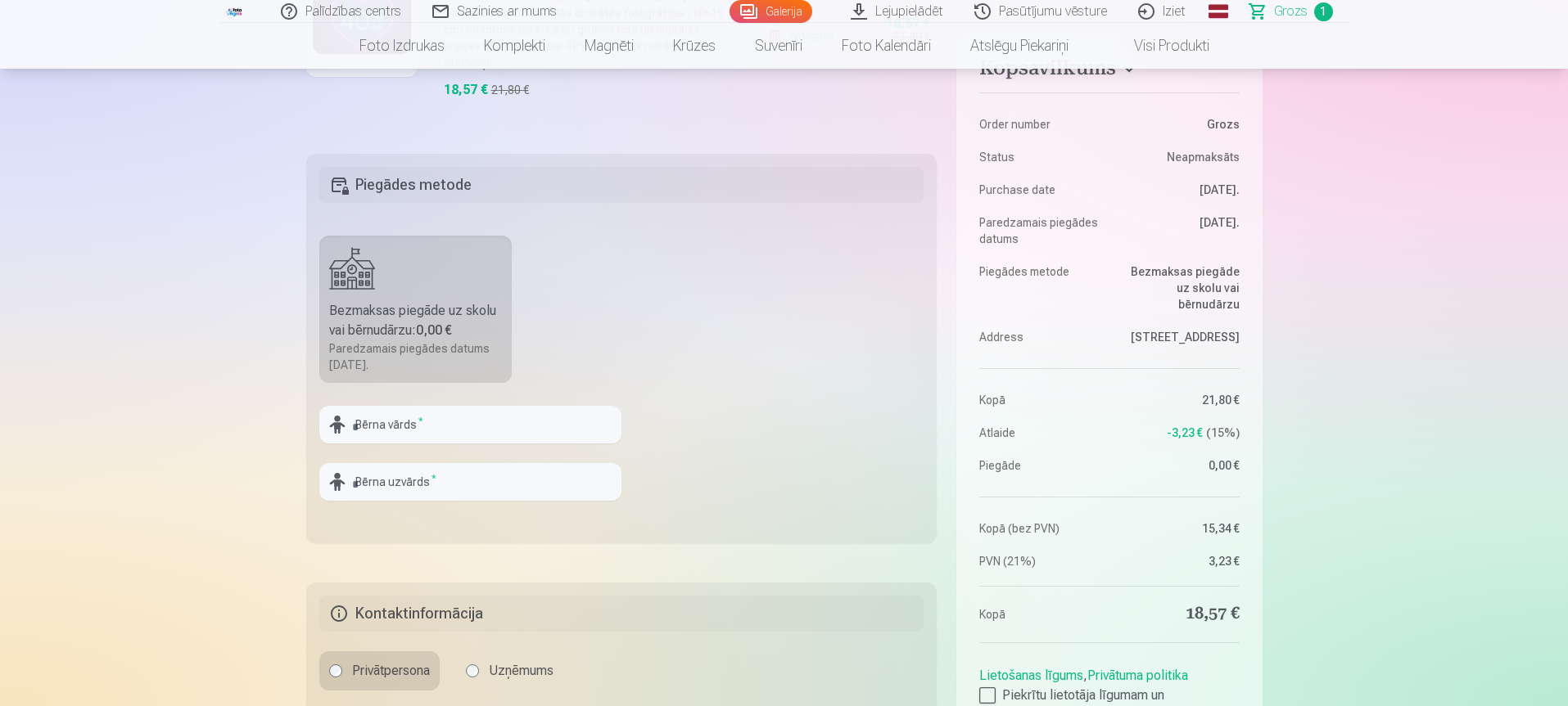
scroll to position [409, 0]
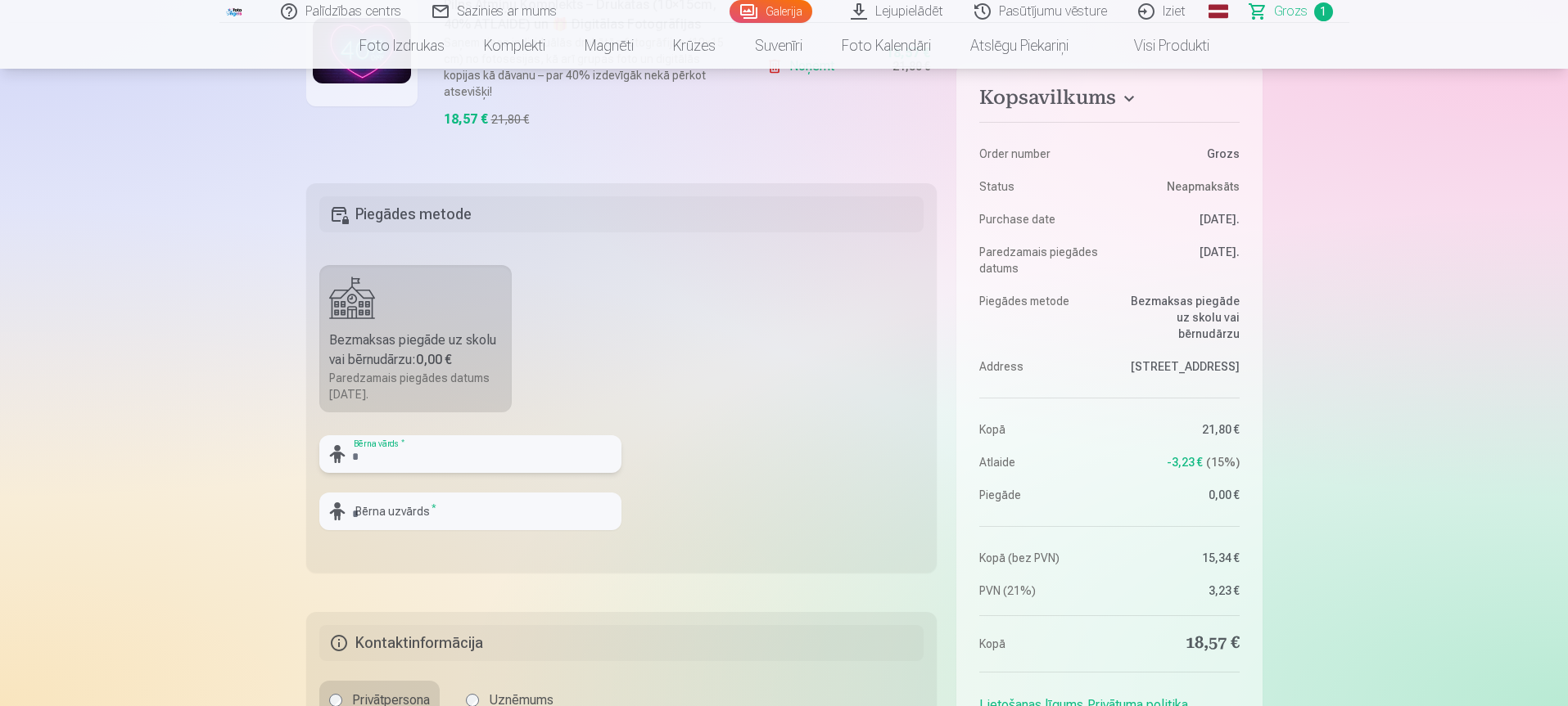
click at [458, 453] on input "text" at bounding box center [470, 454] width 302 height 37
type input "******"
click at [448, 503] on input "text" at bounding box center [470, 511] width 302 height 37
type input "*******"
click at [631, 365] on fieldset "Piegādes metode Bezmaksas piegāde uz skolu vai bērnudārzu : 0,00 € Paredzamais …" at bounding box center [622, 377] width 631 height 390
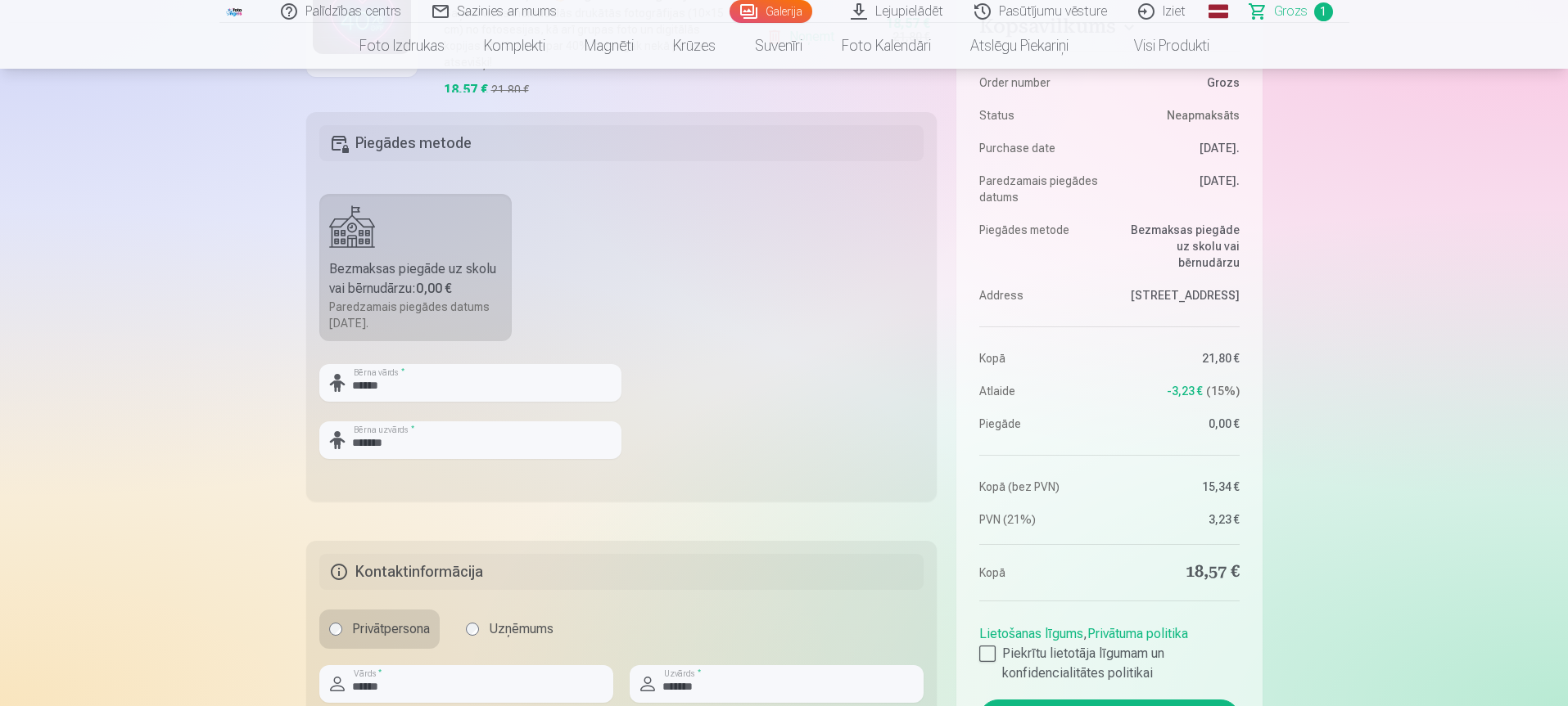
scroll to position [573, 0]
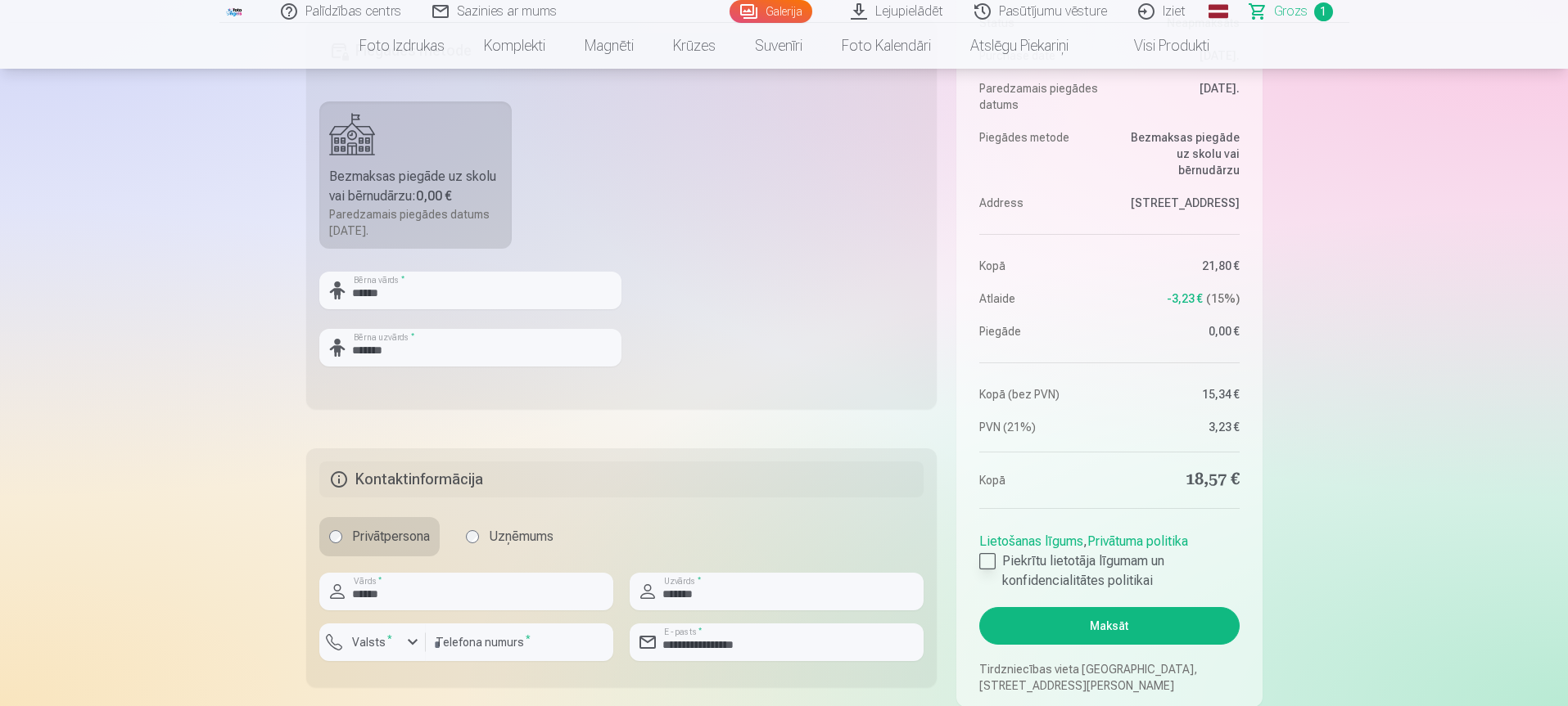
drag, startPoint x: 989, startPoint y: 558, endPoint x: 998, endPoint y: 556, distance: 9.2
click at [989, 559] on div at bounding box center [987, 561] width 17 height 17
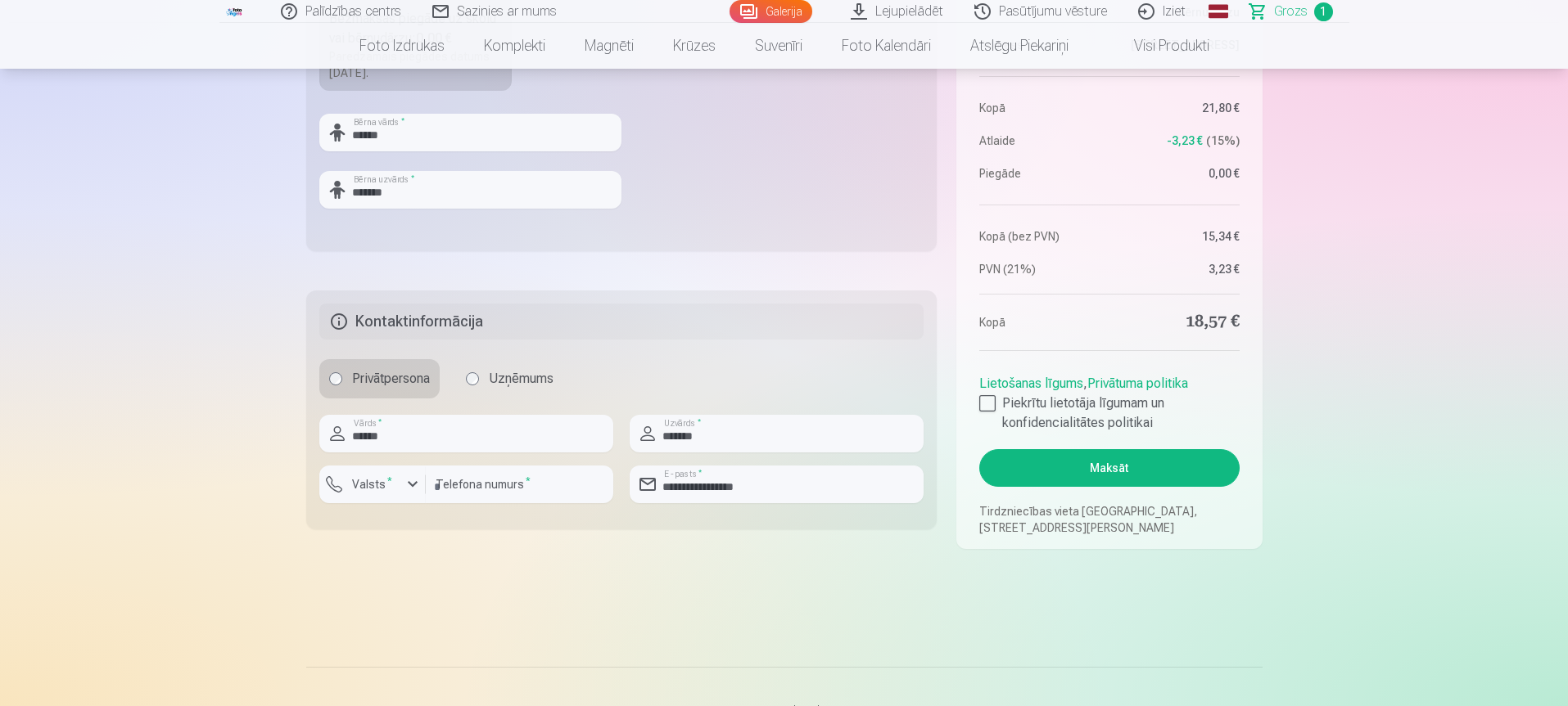
scroll to position [737, 0]
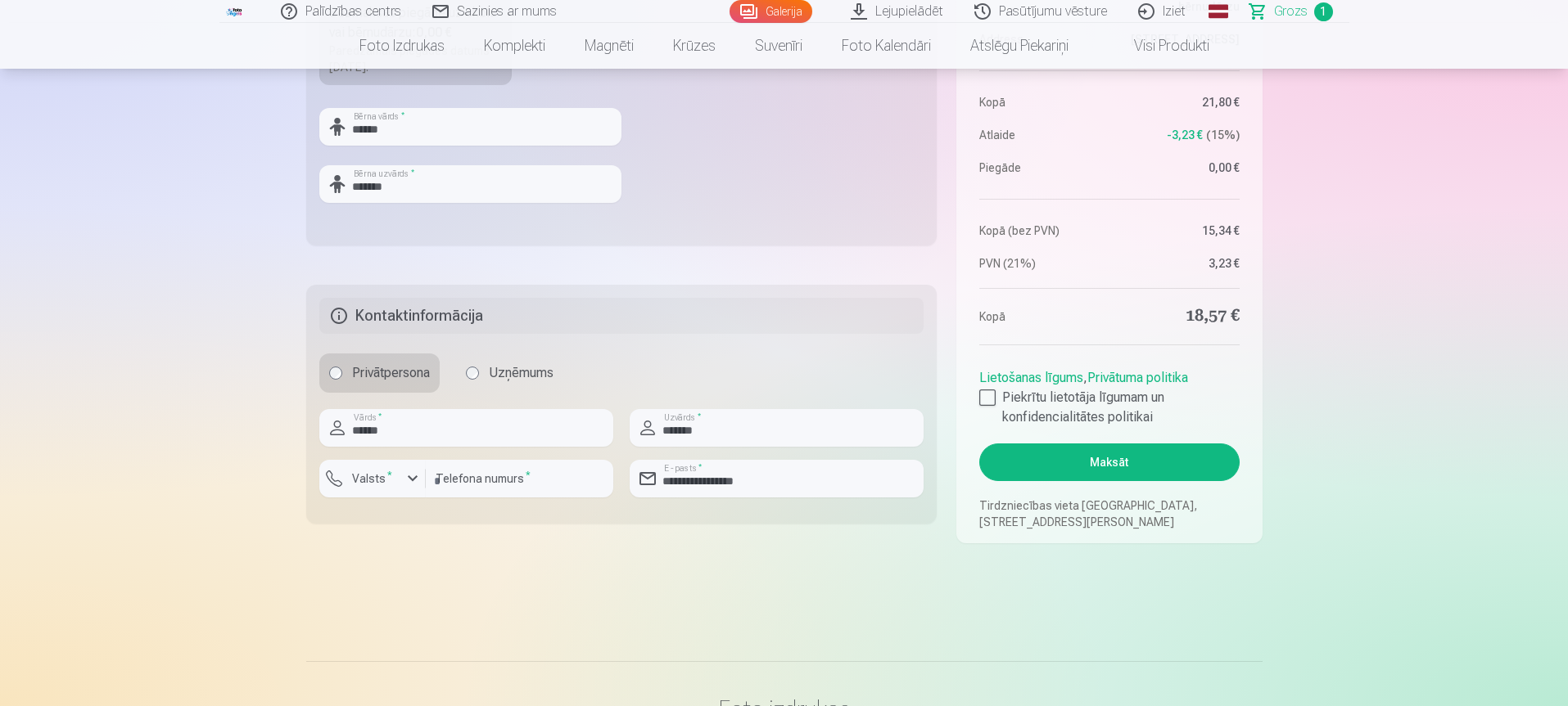
click at [1067, 455] on button "Maksāt" at bounding box center [1109, 462] width 260 height 37
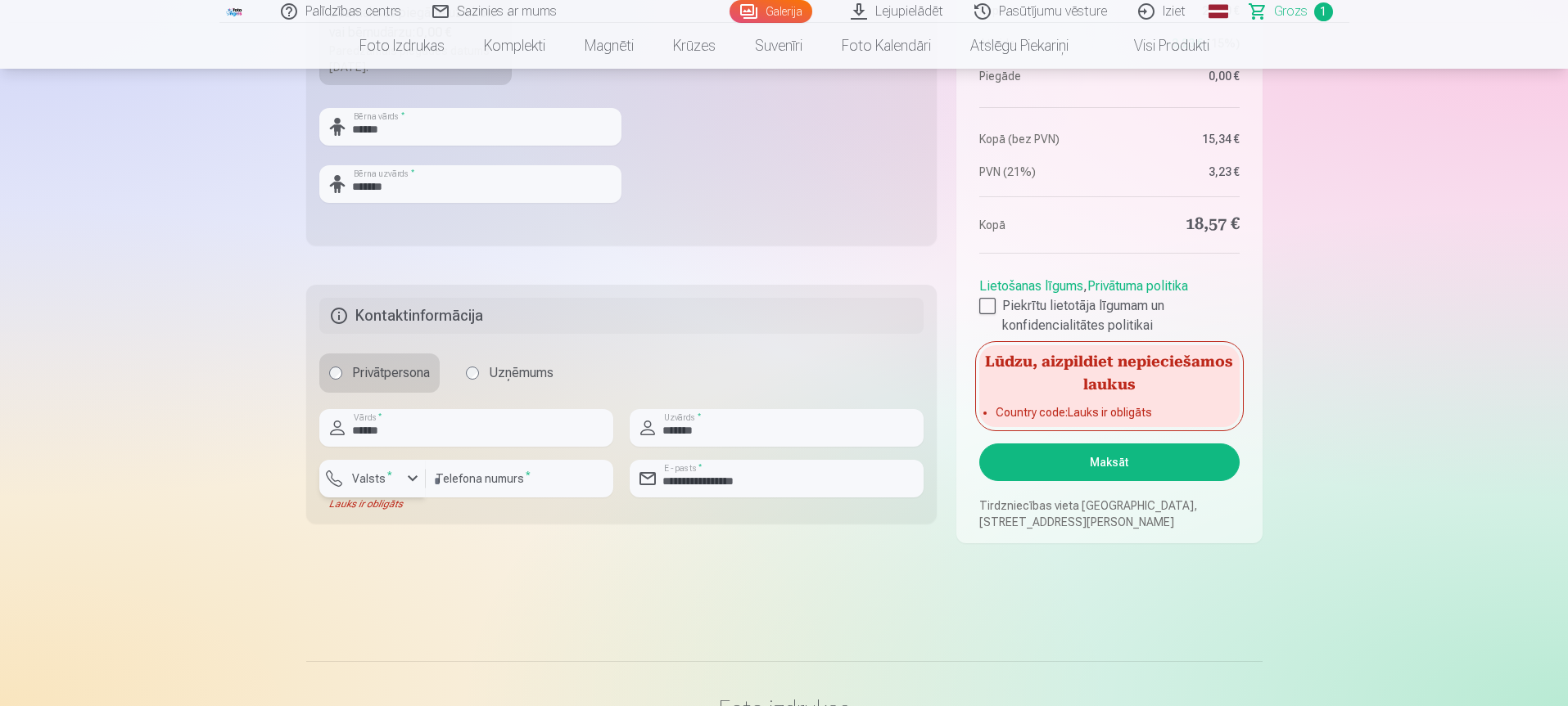
click at [360, 486] on label "Valsts *" at bounding box center [372, 479] width 53 height 17
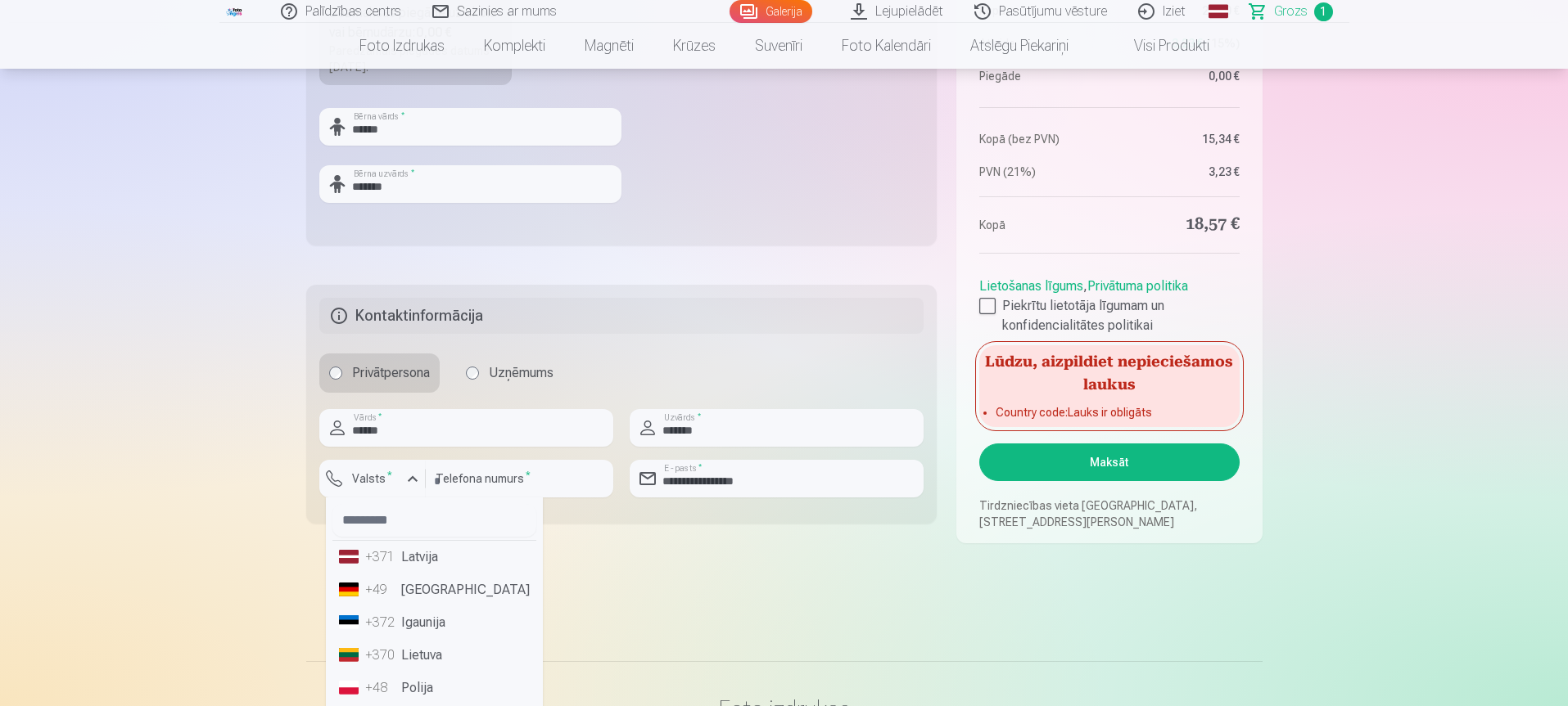
click at [425, 566] on li "+371 Latvija" at bounding box center [434, 558] width 204 height 33
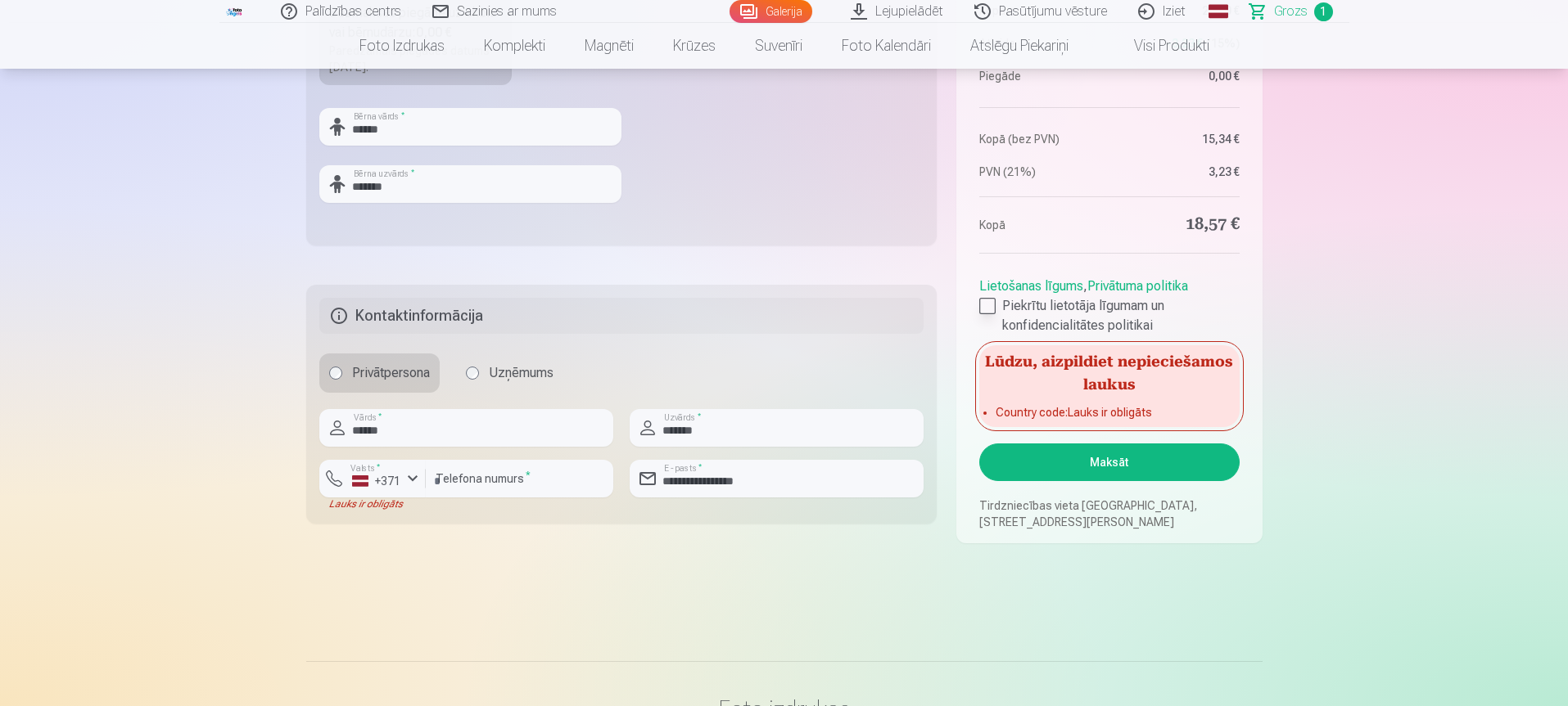
click at [1201, 316] on label "Piekrītu lietotāja līgumam un konfidencialitātes politikai" at bounding box center [1109, 316] width 260 height 39
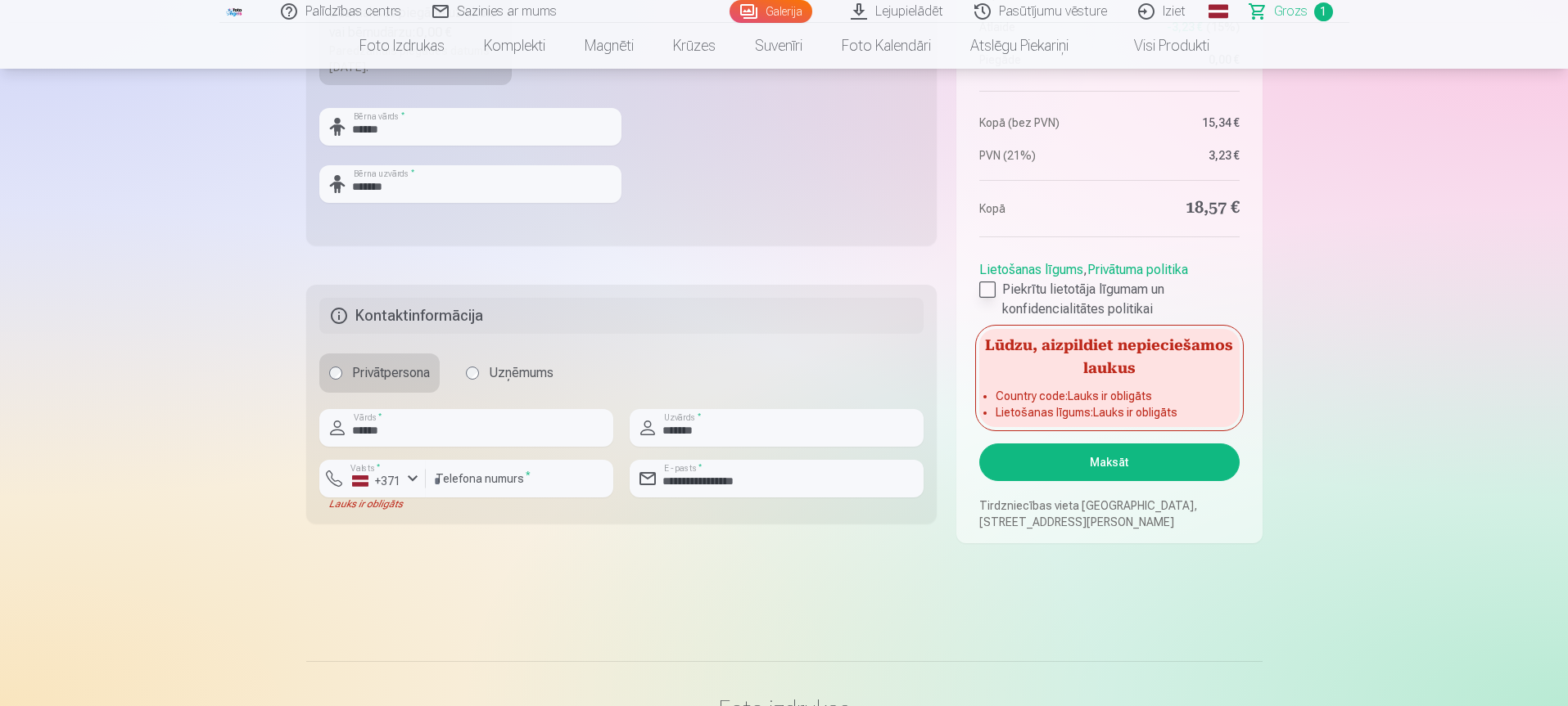
click at [985, 291] on div at bounding box center [987, 289] width 17 height 17
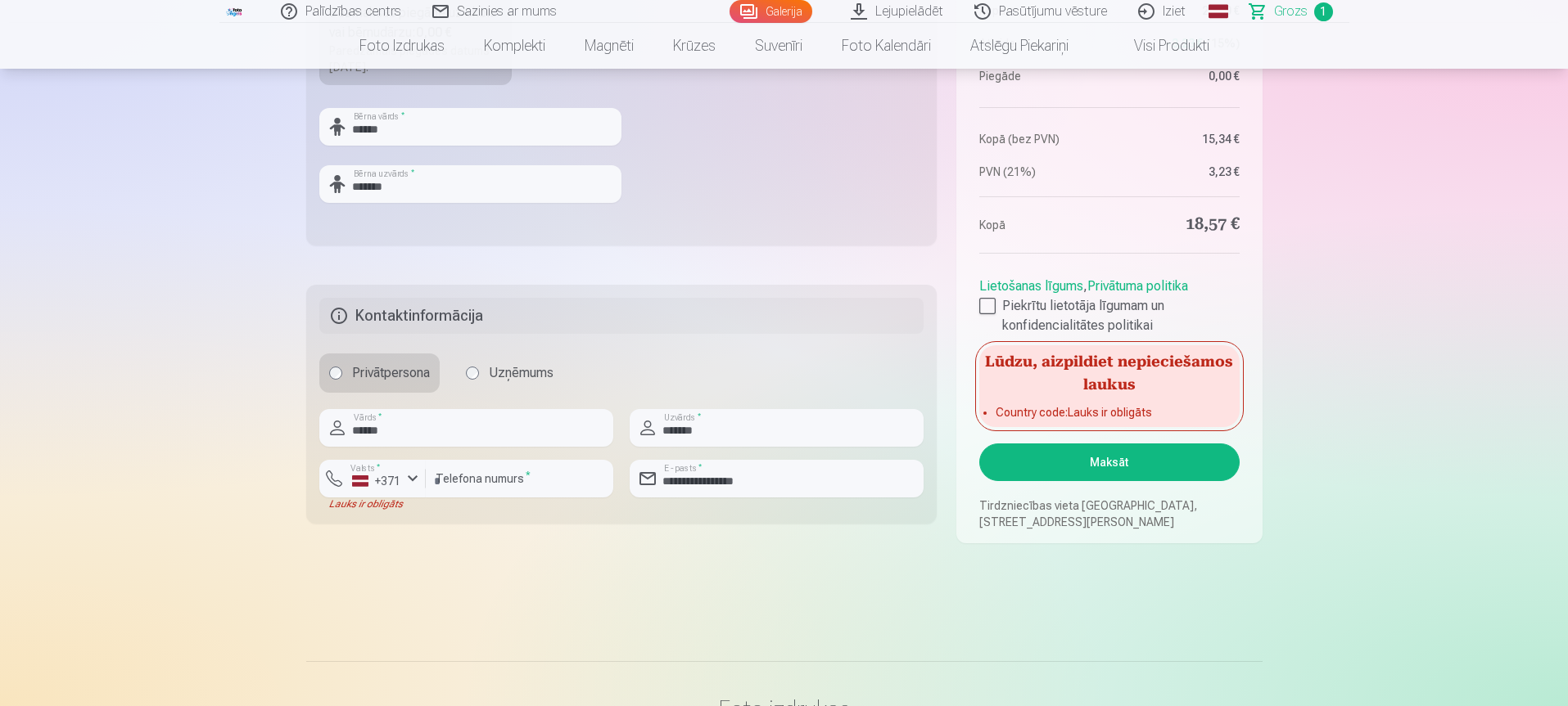
click at [1087, 466] on button "Maksāt" at bounding box center [1109, 462] width 260 height 37
